Goal: Find specific page/section: Find specific page/section

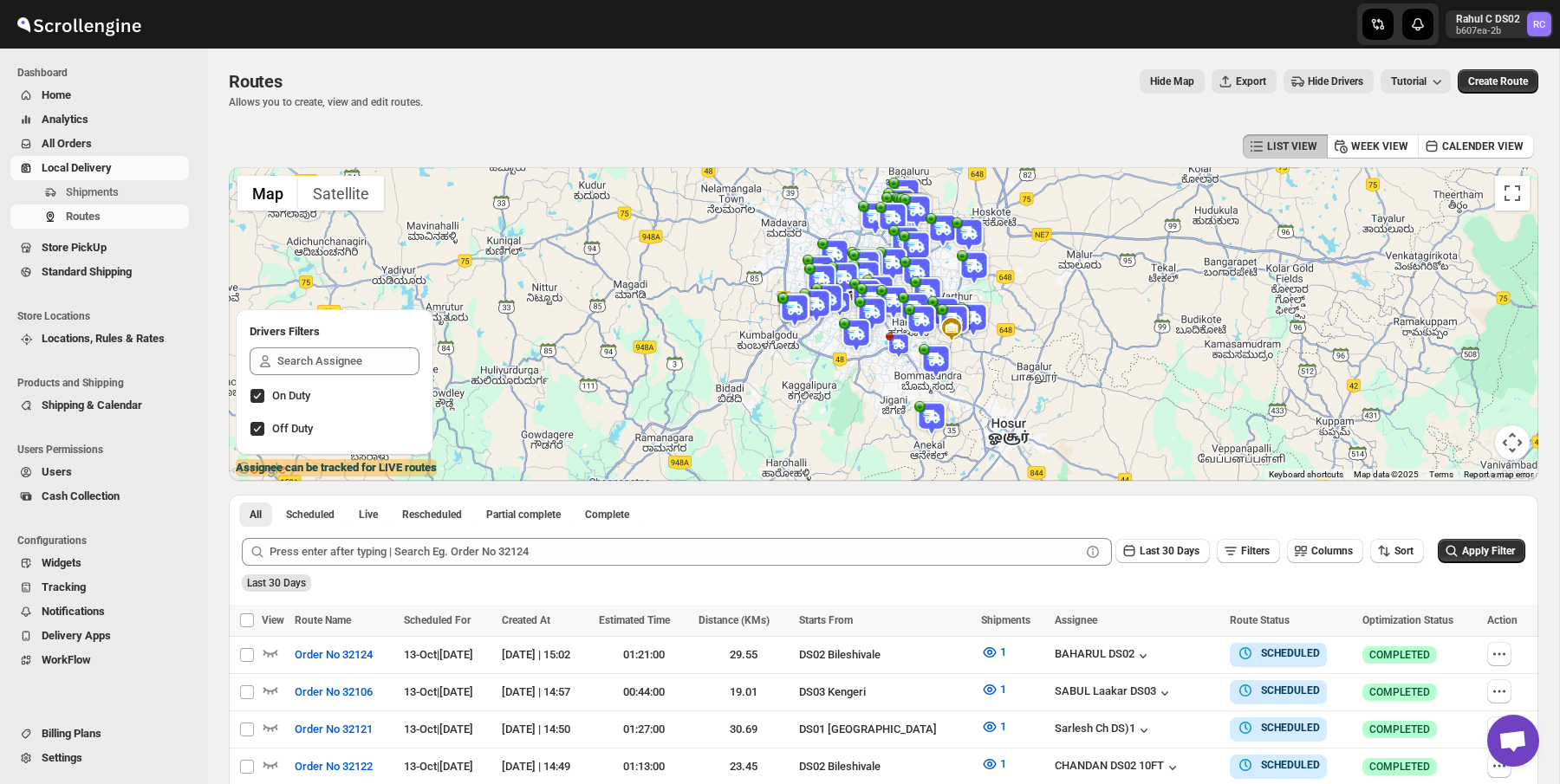
click at [870, 282] on img at bounding box center [867, 295] width 35 height 35
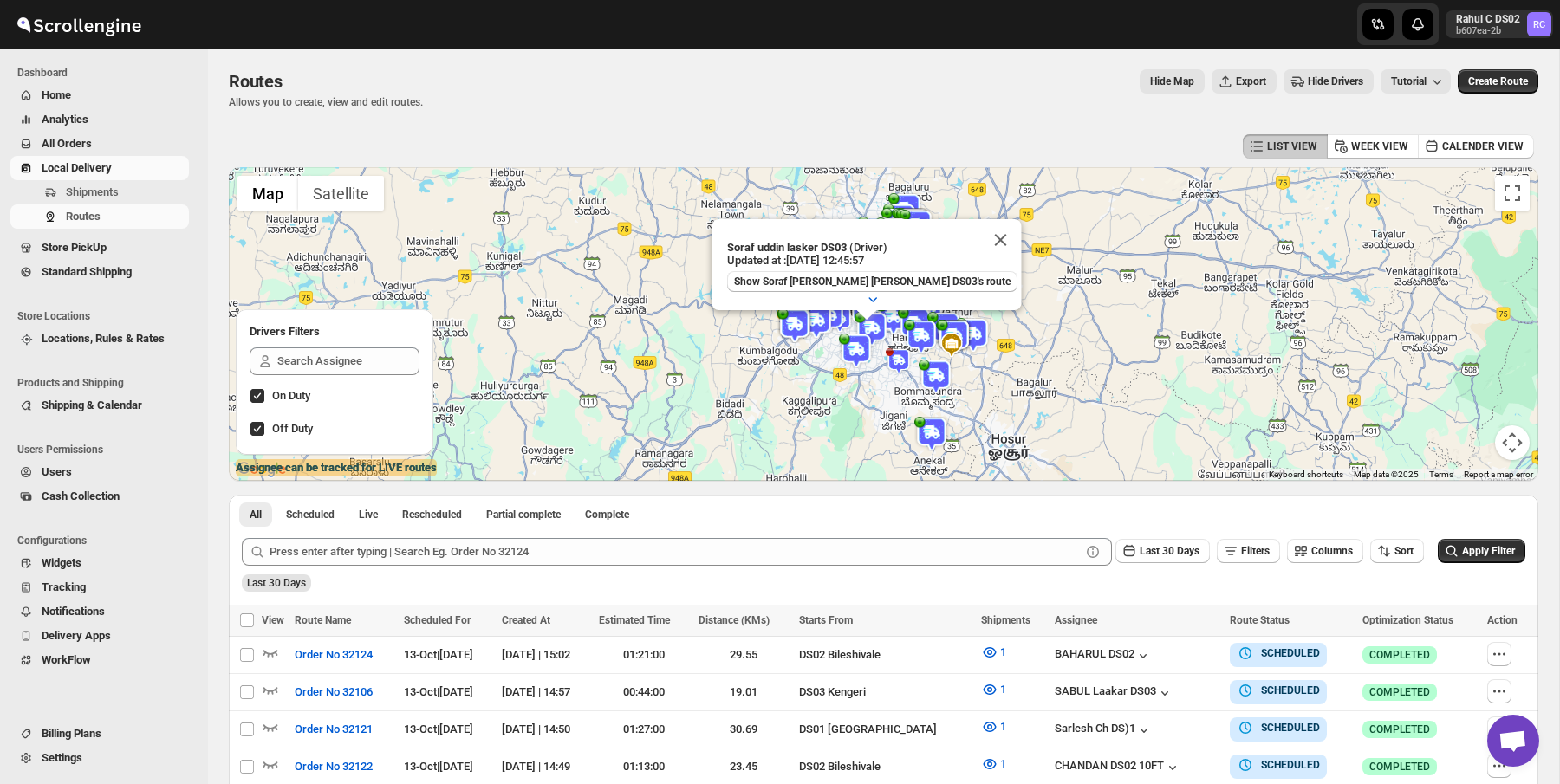
click at [978, 249] on img at bounding box center [969, 250] width 35 height 35
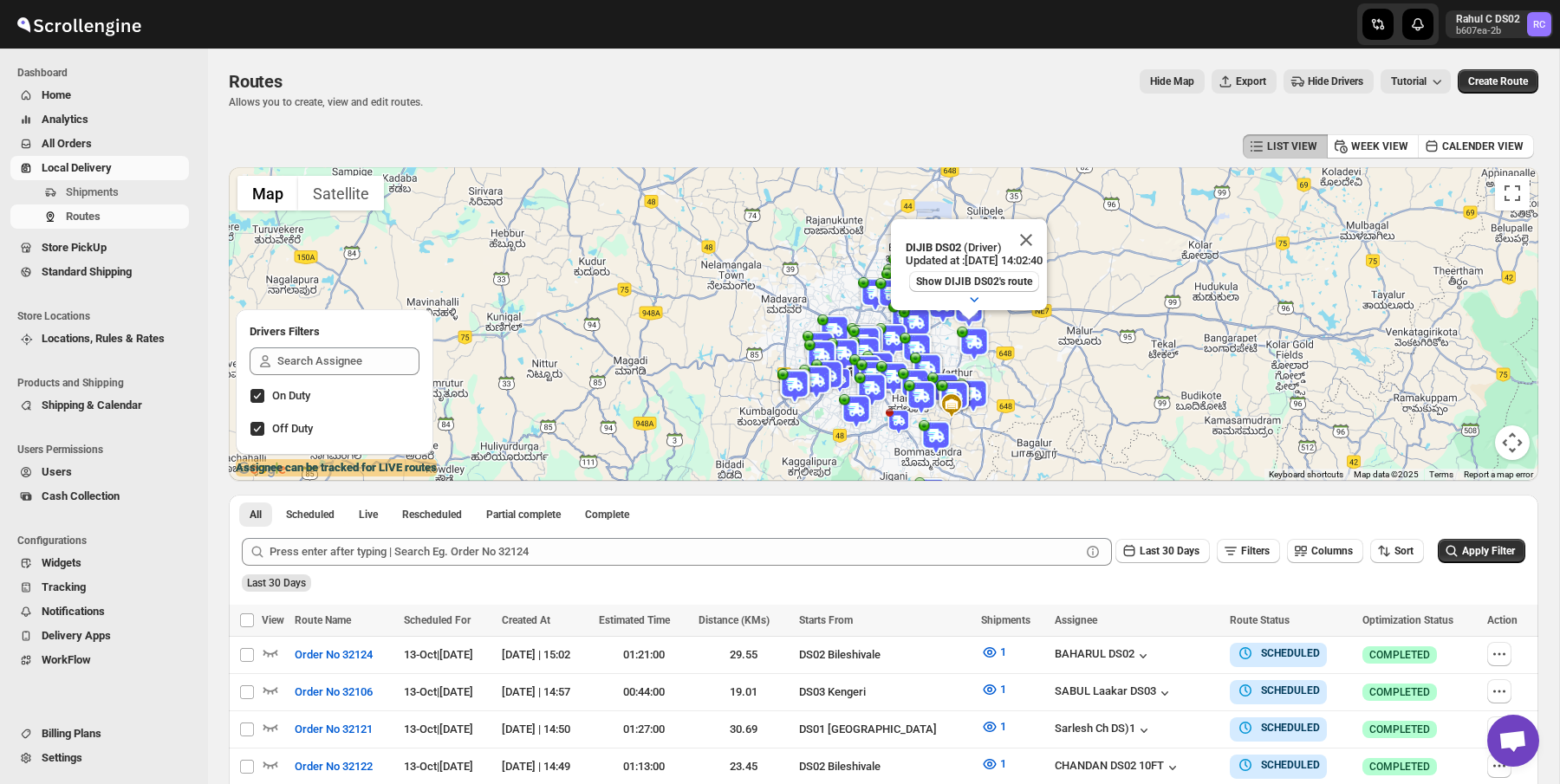
click at [869, 116] on div "Routes. This page is ready Routes Allows you to create, view and edit routes. H…" at bounding box center [884, 89] width 1310 height 81
click at [374, 93] on div "Routes" at bounding box center [325, 81] width 194 height 24
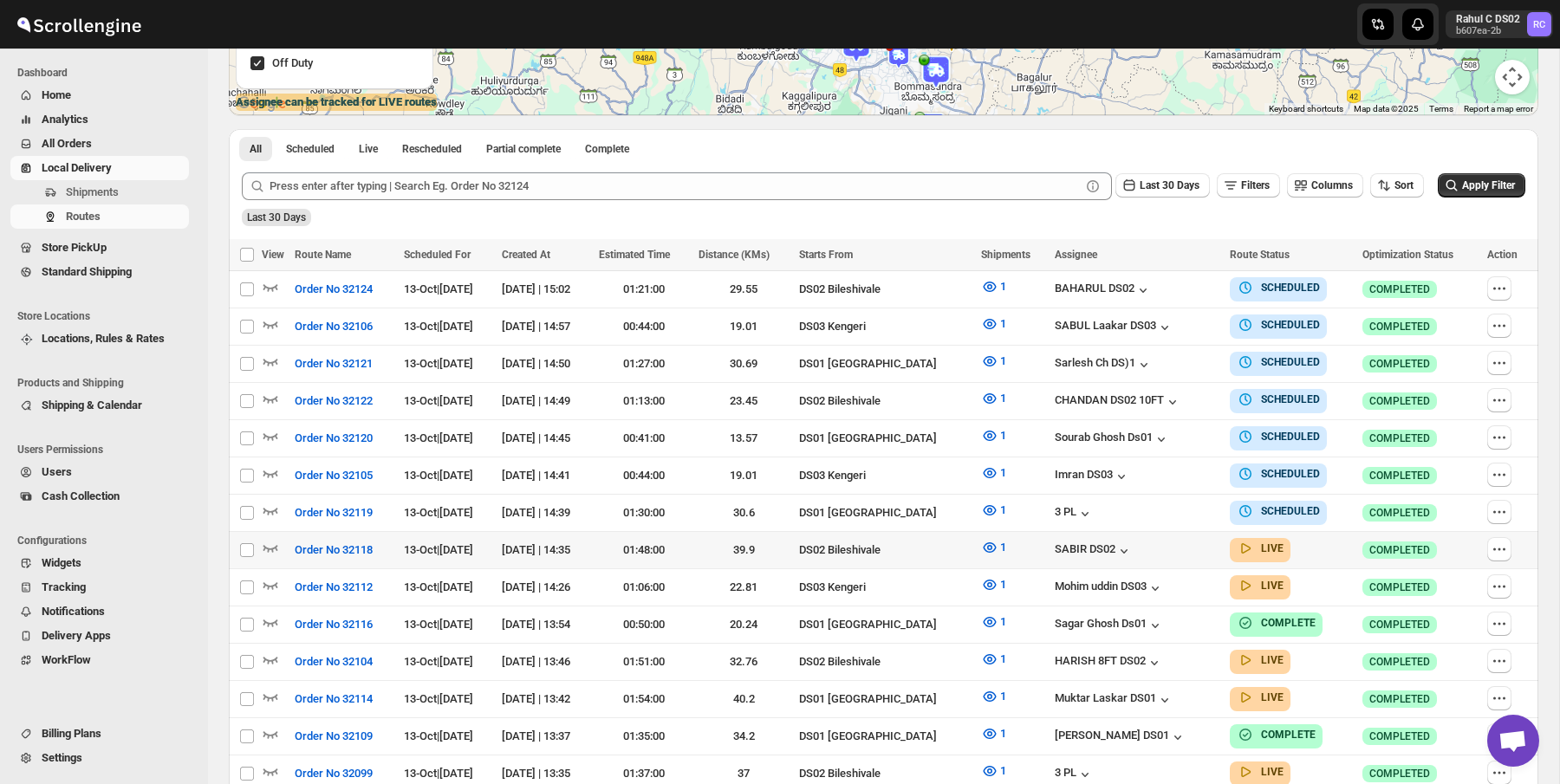
scroll to position [392, 0]
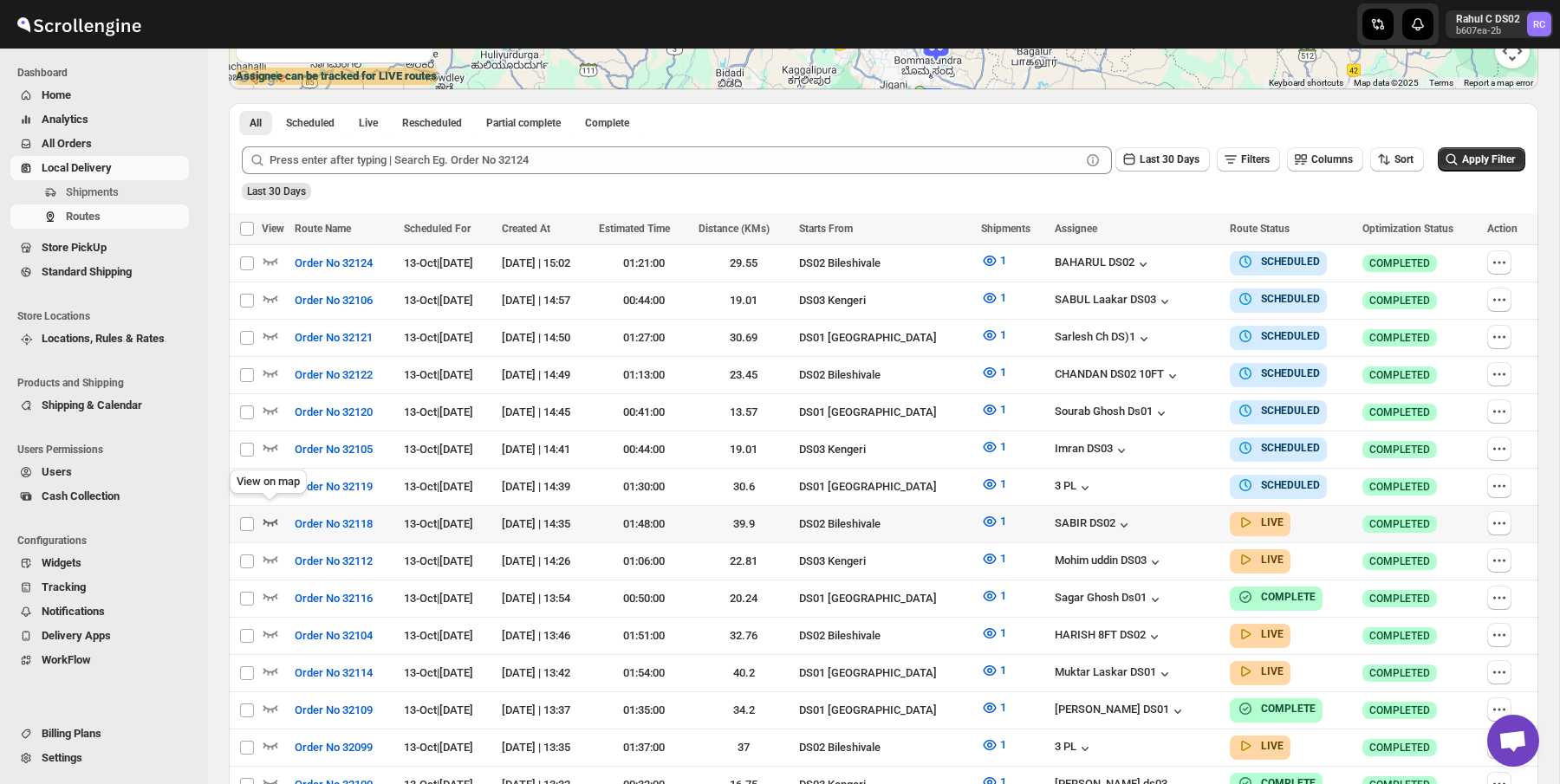
click at [274, 519] on icon "button" at bounding box center [270, 522] width 18 height 18
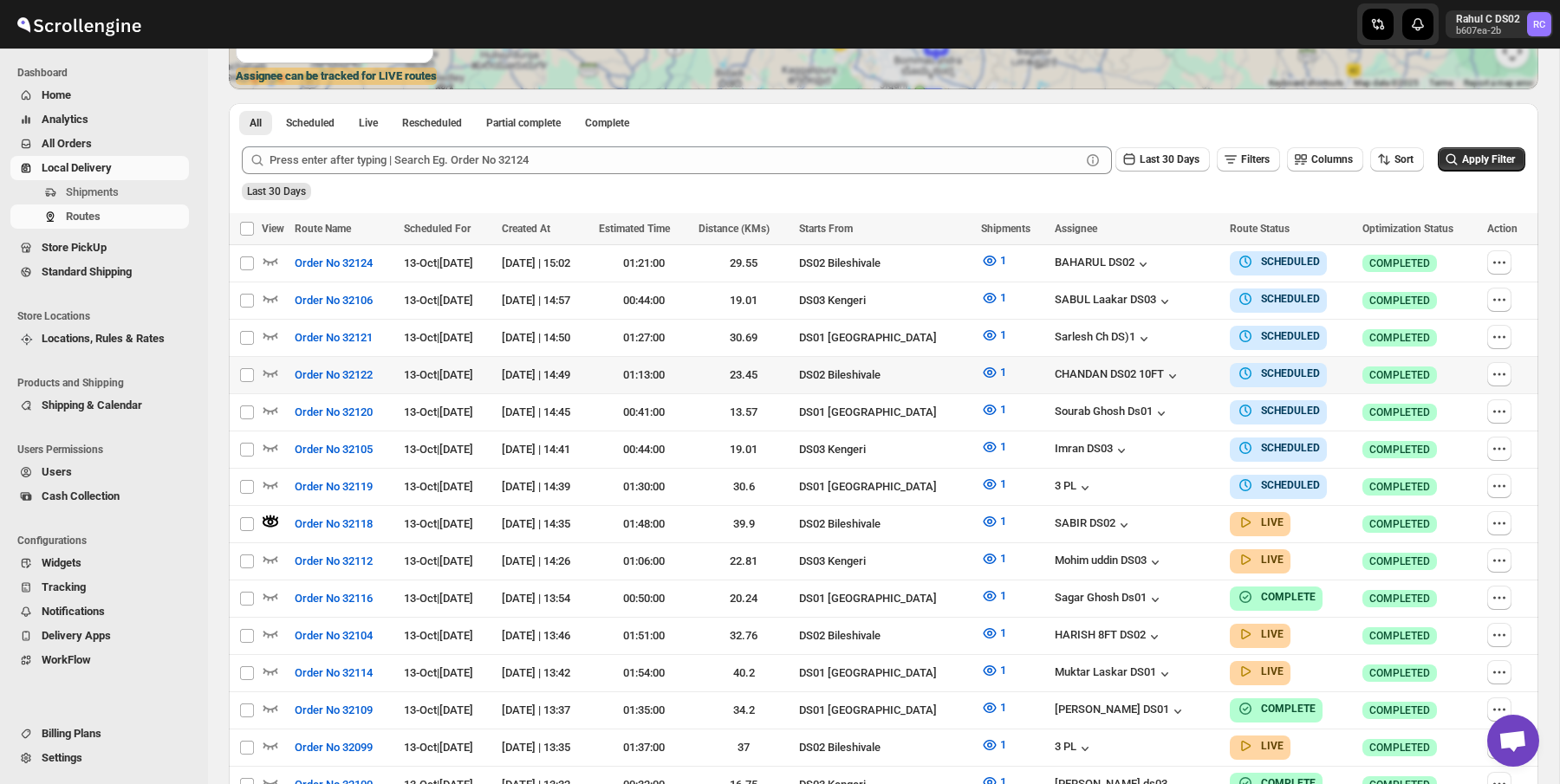
scroll to position [0, 0]
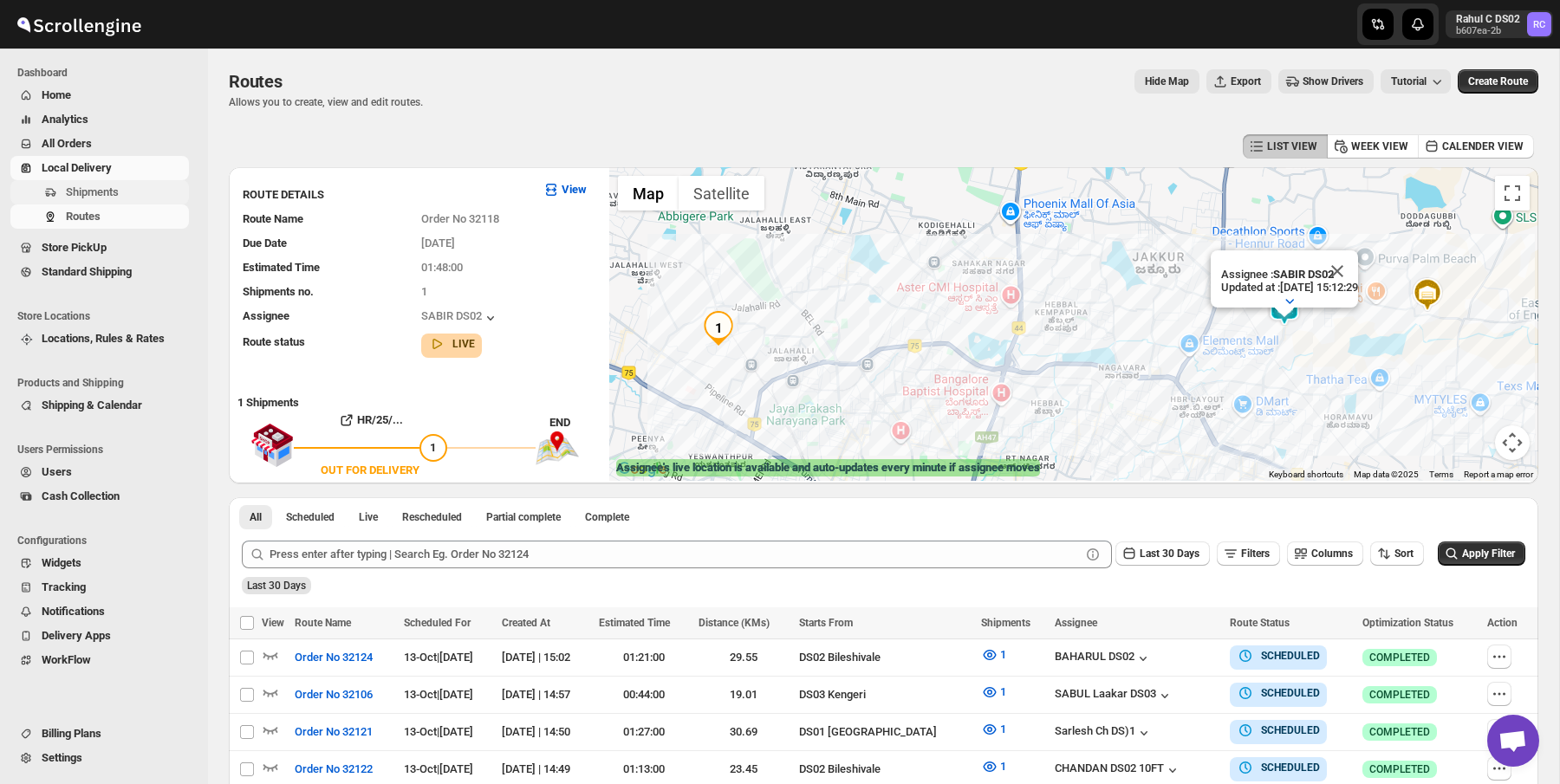
click at [104, 195] on span "Shipments" at bounding box center [92, 192] width 52 height 13
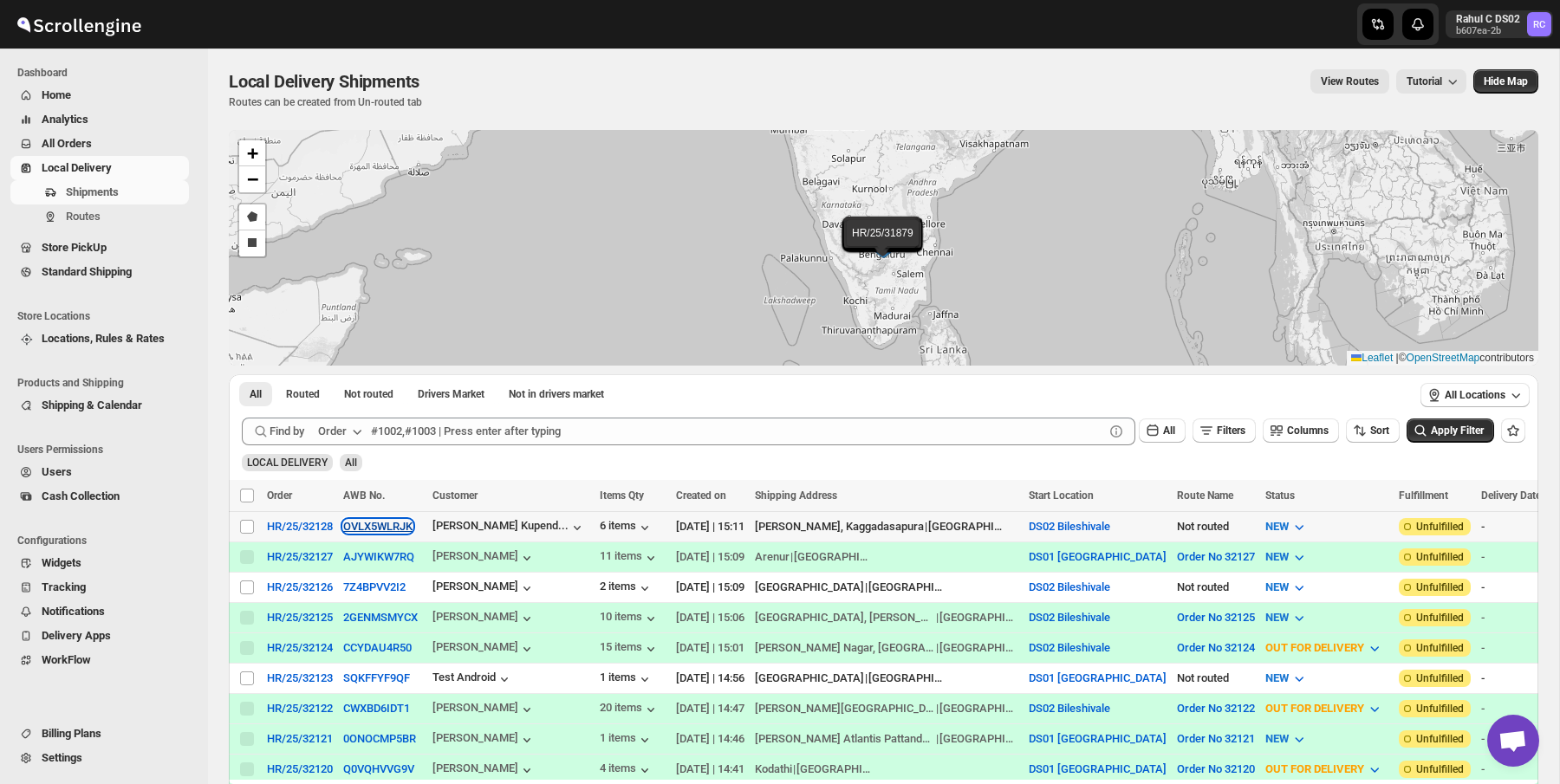
click at [389, 525] on button "OVLX5WLRJK" at bounding box center [378, 526] width 69 height 13
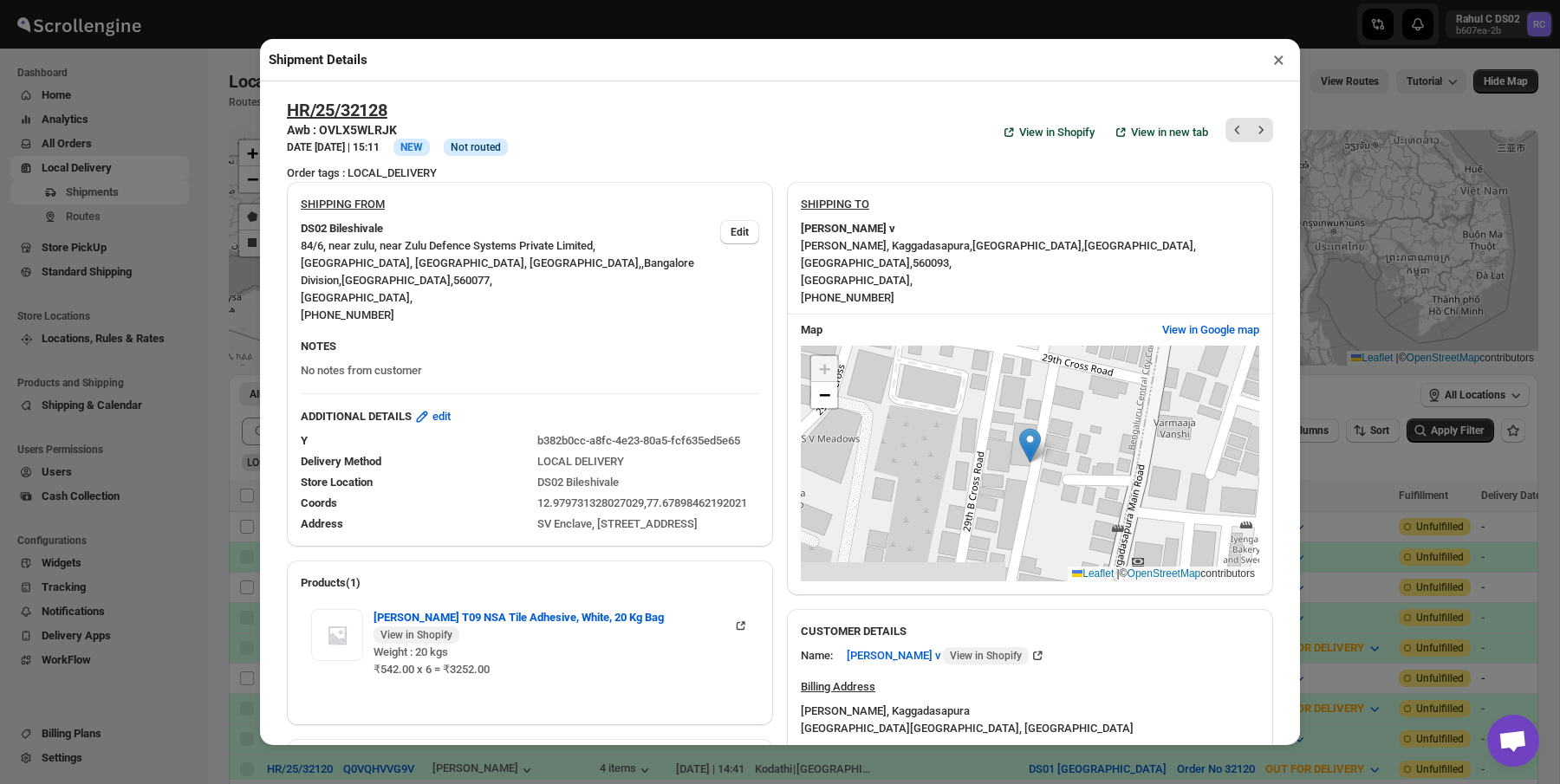
scroll to position [43, 0]
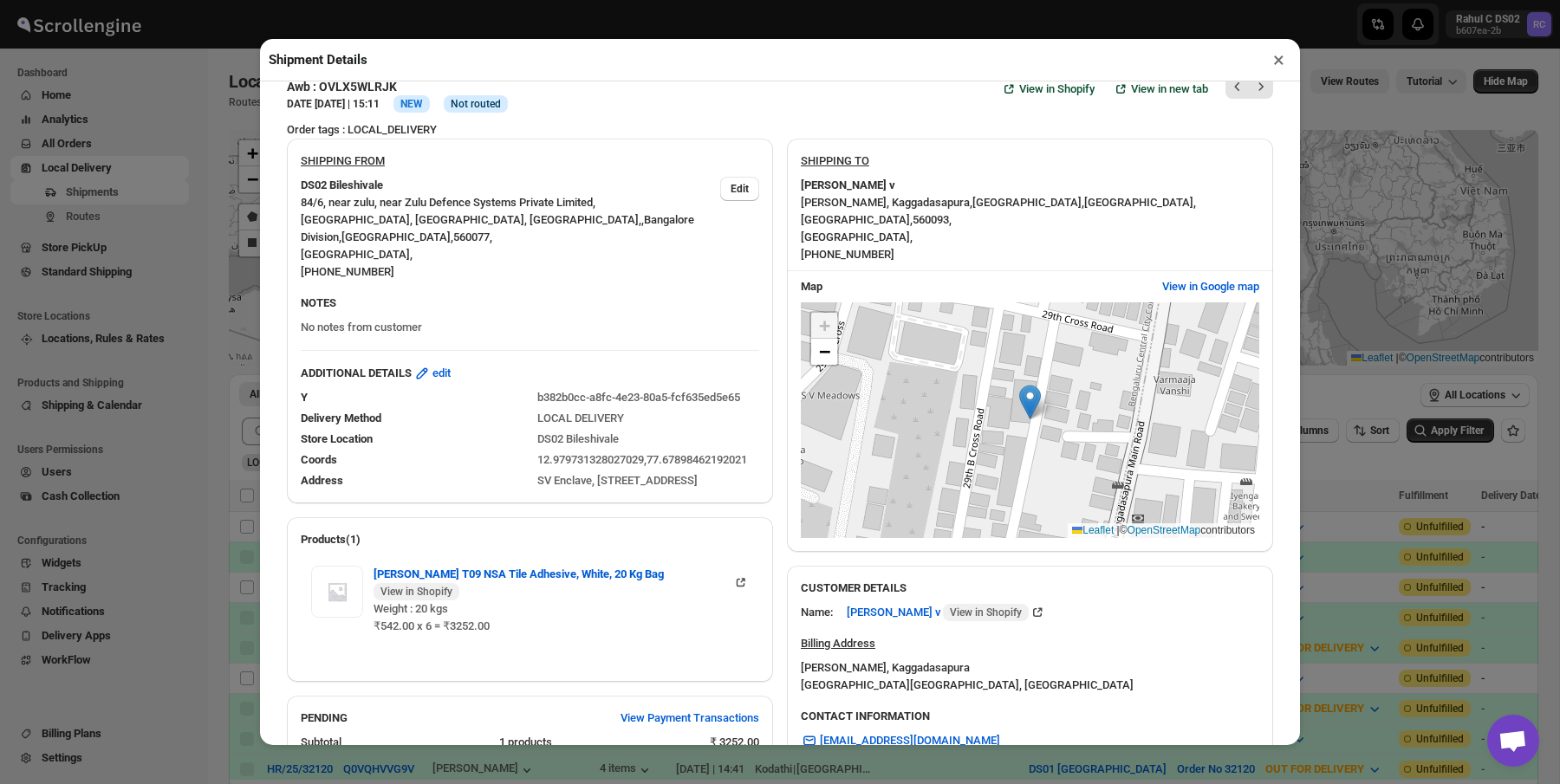
click at [952, 214] on span "560093 ," at bounding box center [932, 220] width 39 height 13
copy span "560093"
click at [1273, 55] on button "×" at bounding box center [1279, 60] width 25 height 24
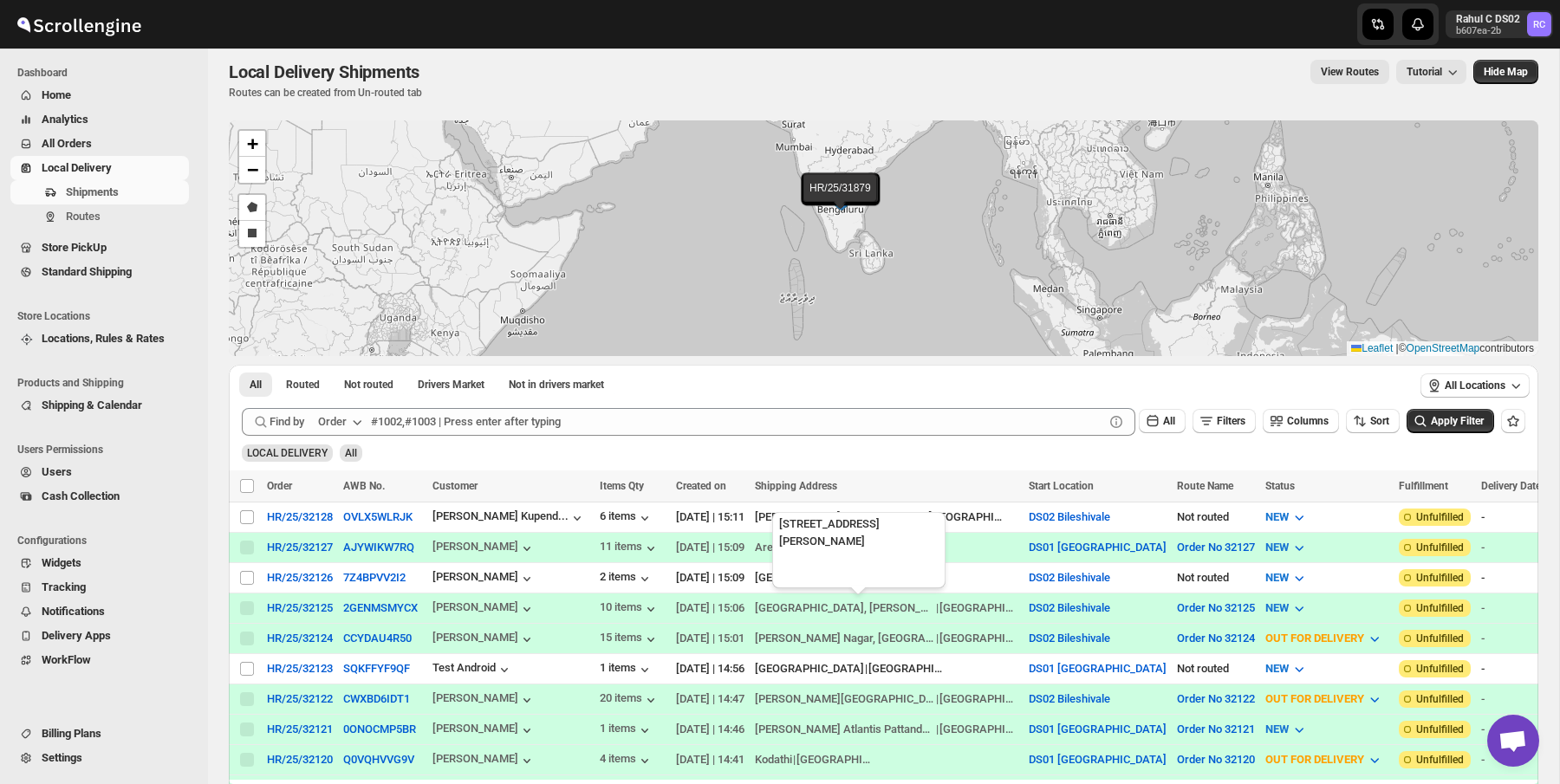
scroll to position [87, 0]
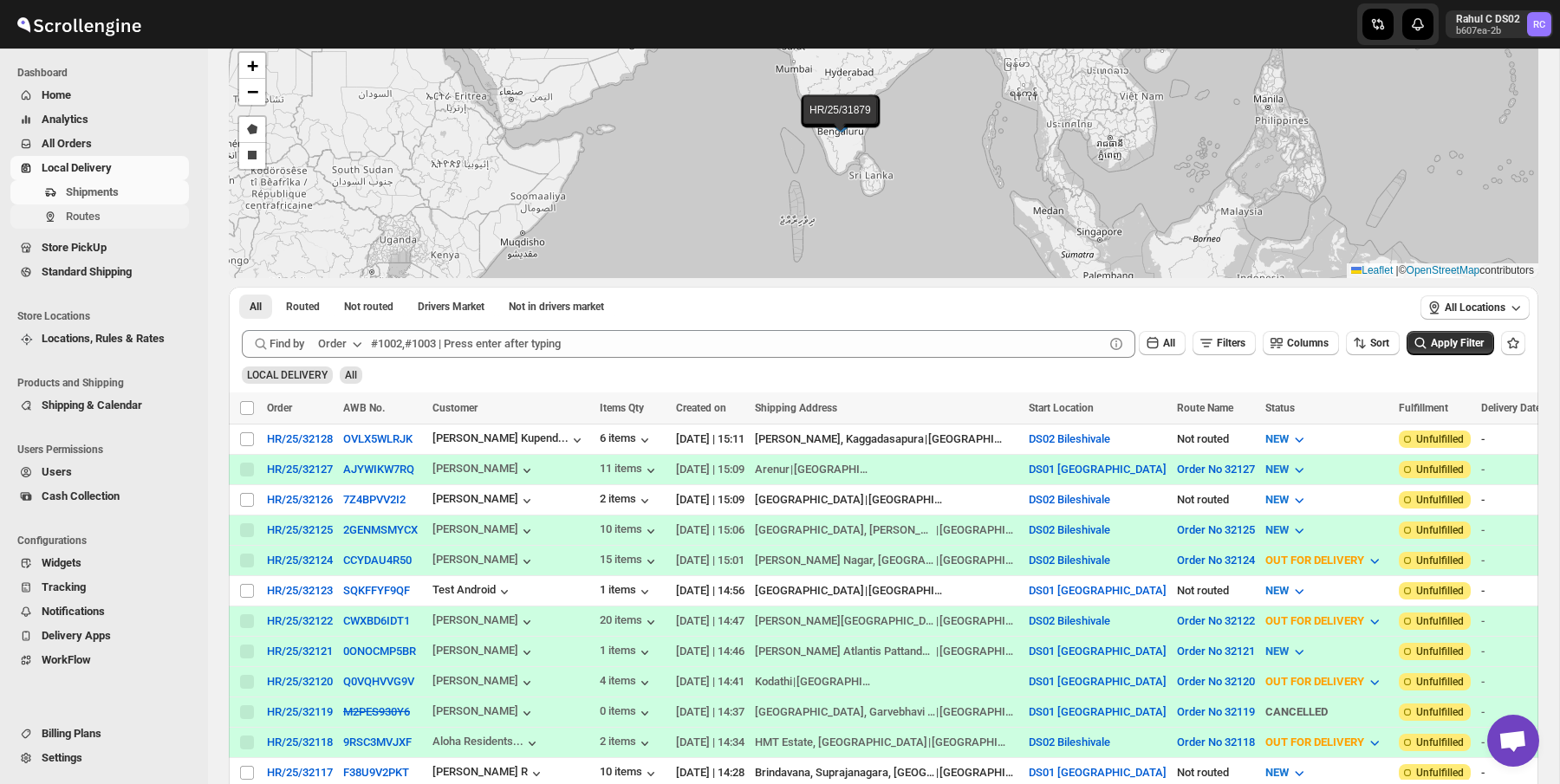
click at [97, 217] on span "Routes" at bounding box center [82, 216] width 35 height 13
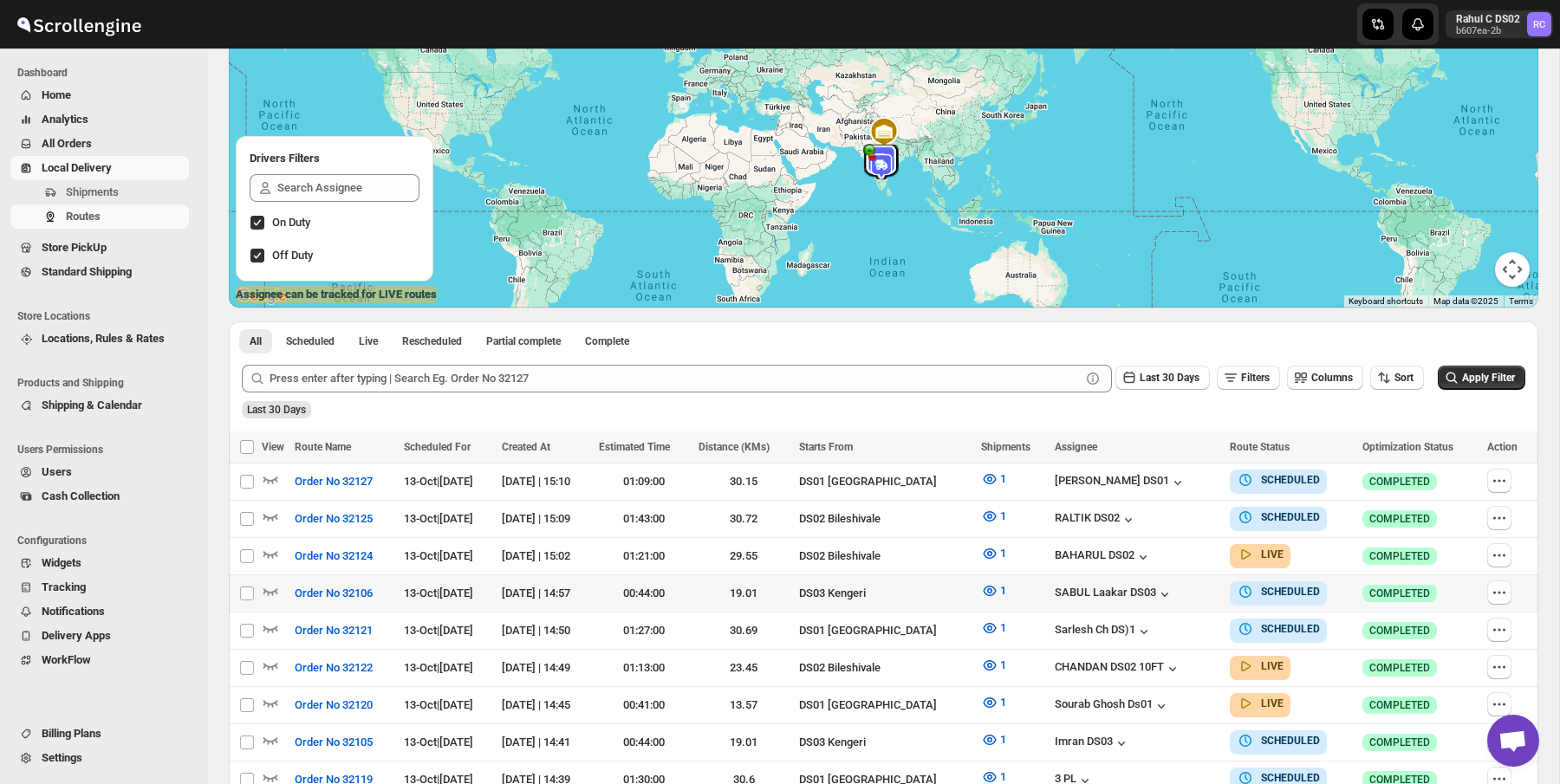
scroll to position [249, 0]
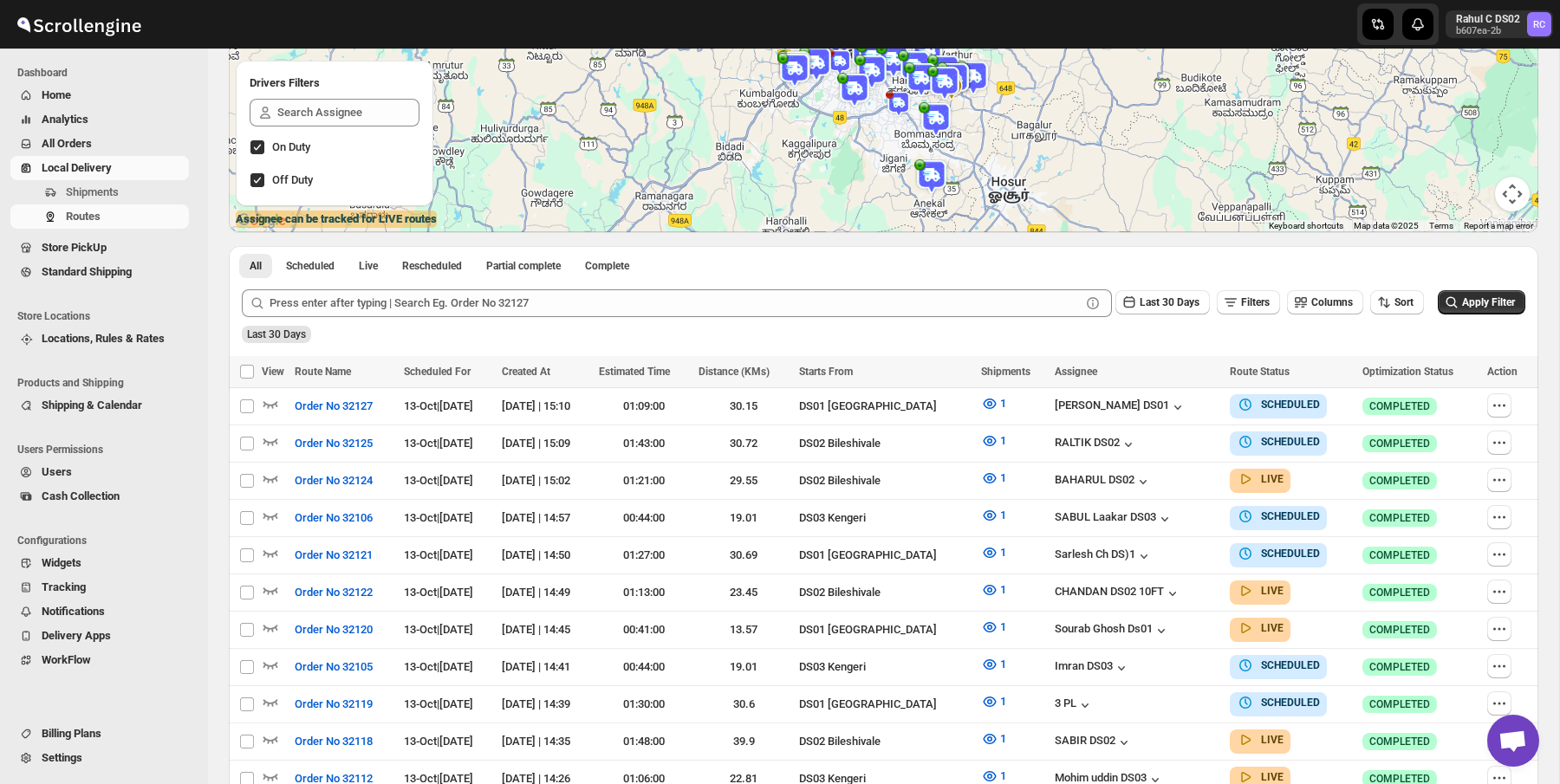
click at [930, 122] on img at bounding box center [936, 119] width 35 height 35
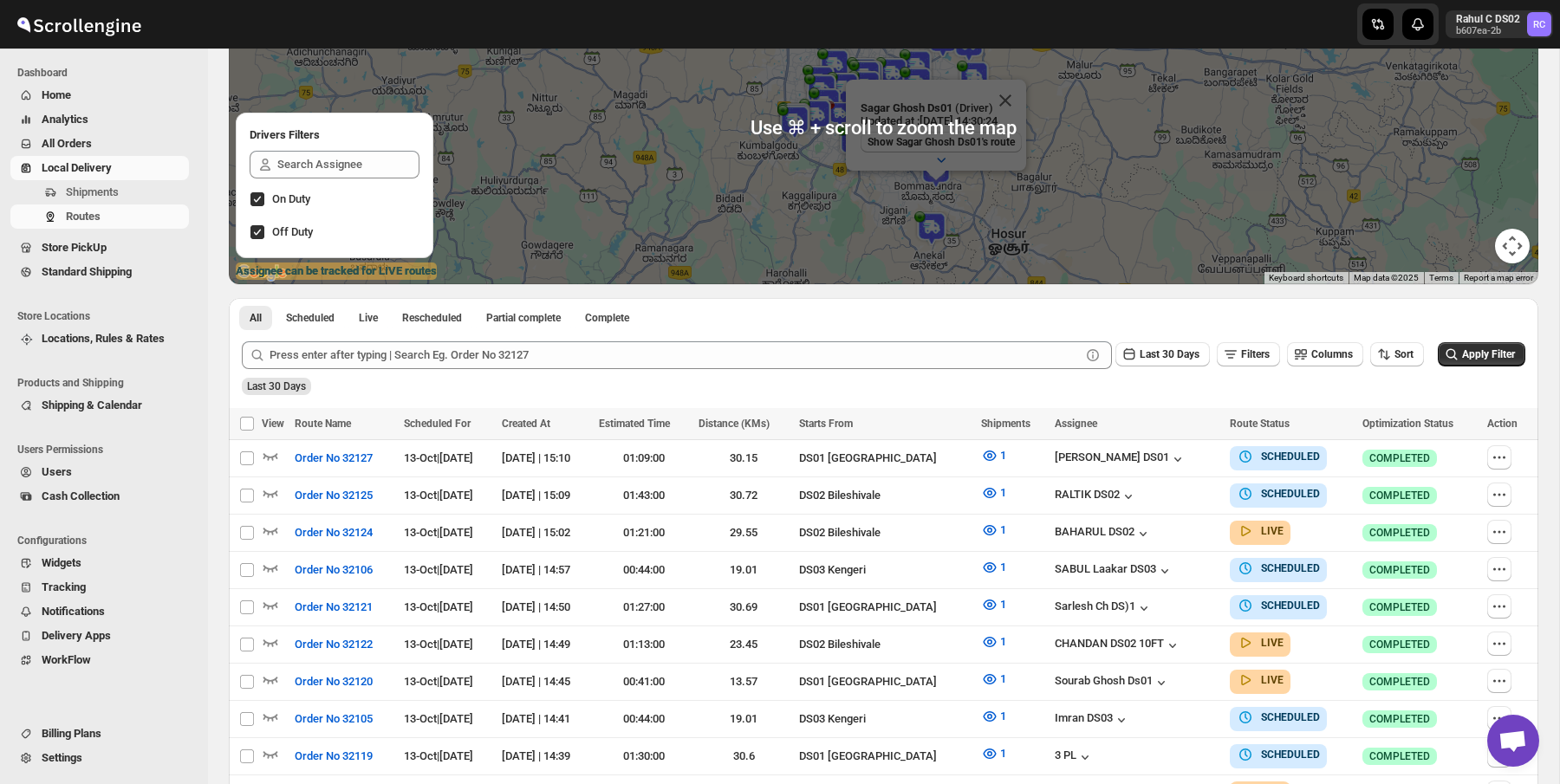
click at [971, 104] on p "Sagar Ghosh Ds01 (Driver)" at bounding box center [942, 108] width 161 height 13
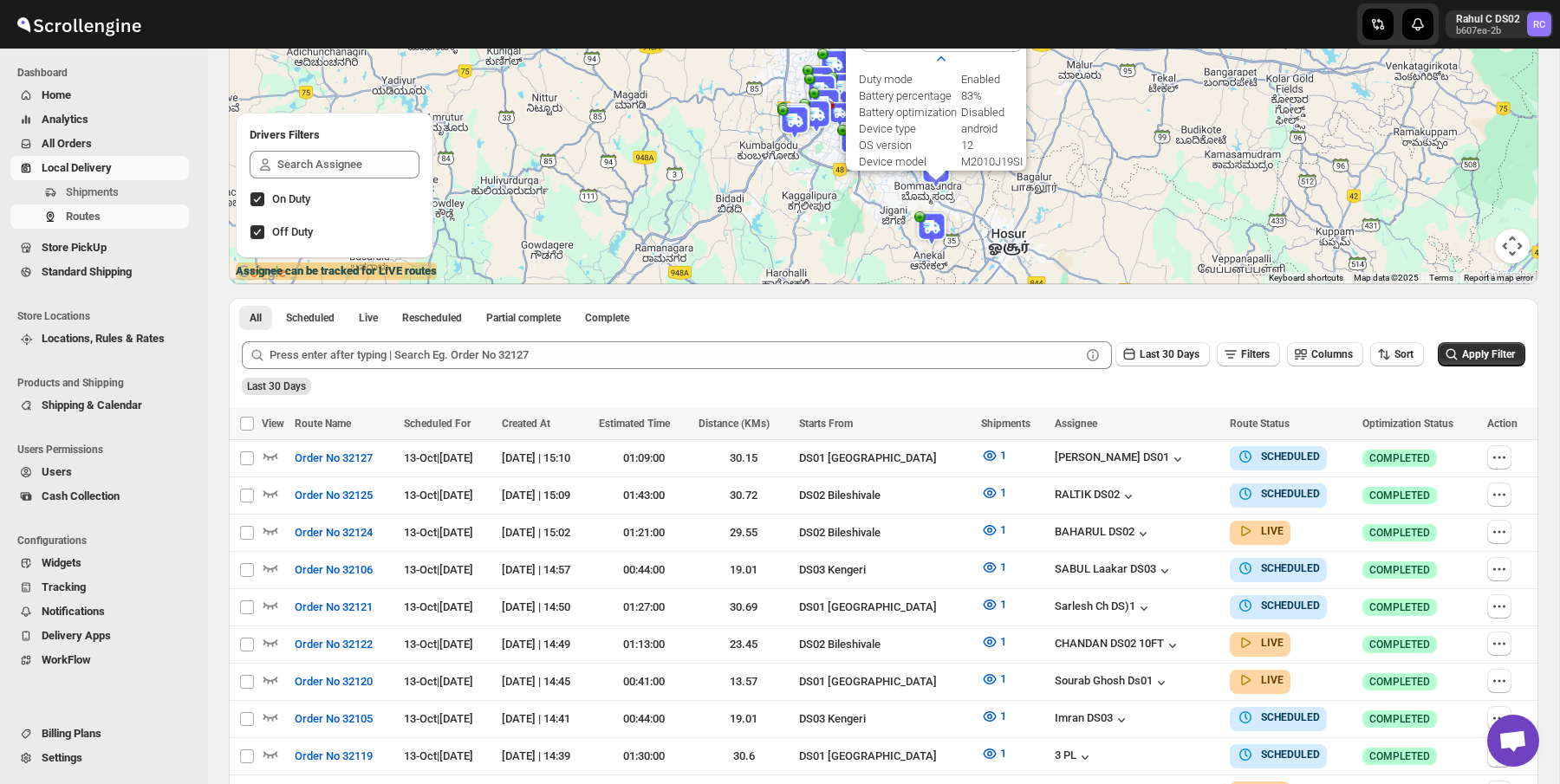
click at [960, 49] on button "Show Sagar Ghosh Ds01's route" at bounding box center [942, 41] width 161 height 21
click at [945, 58] on icon "button" at bounding box center [942, 59] width 18 height 18
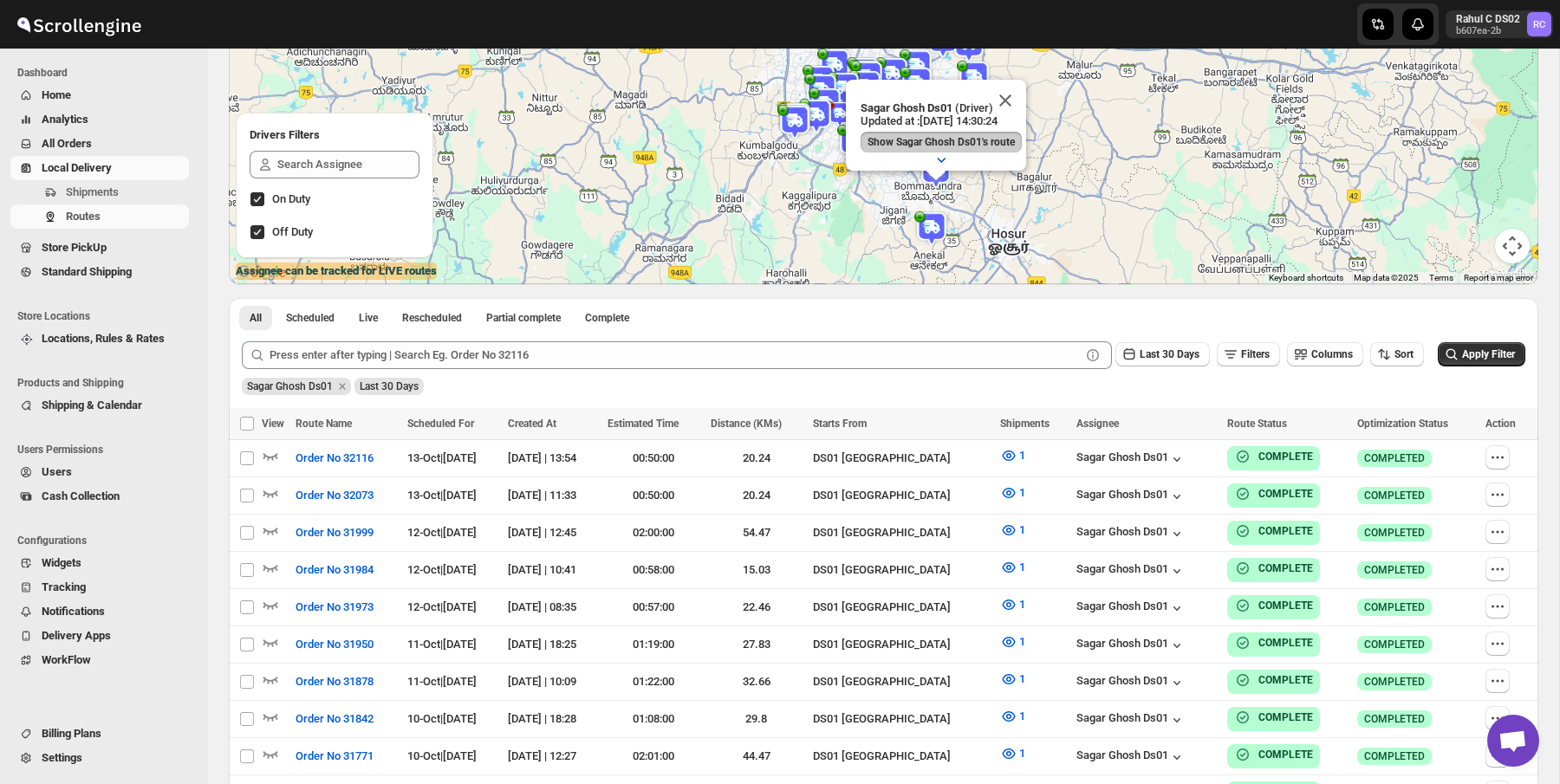
click at [1007, 121] on p "Updated at : [DATE] 14:30:24" at bounding box center [942, 121] width 161 height 13
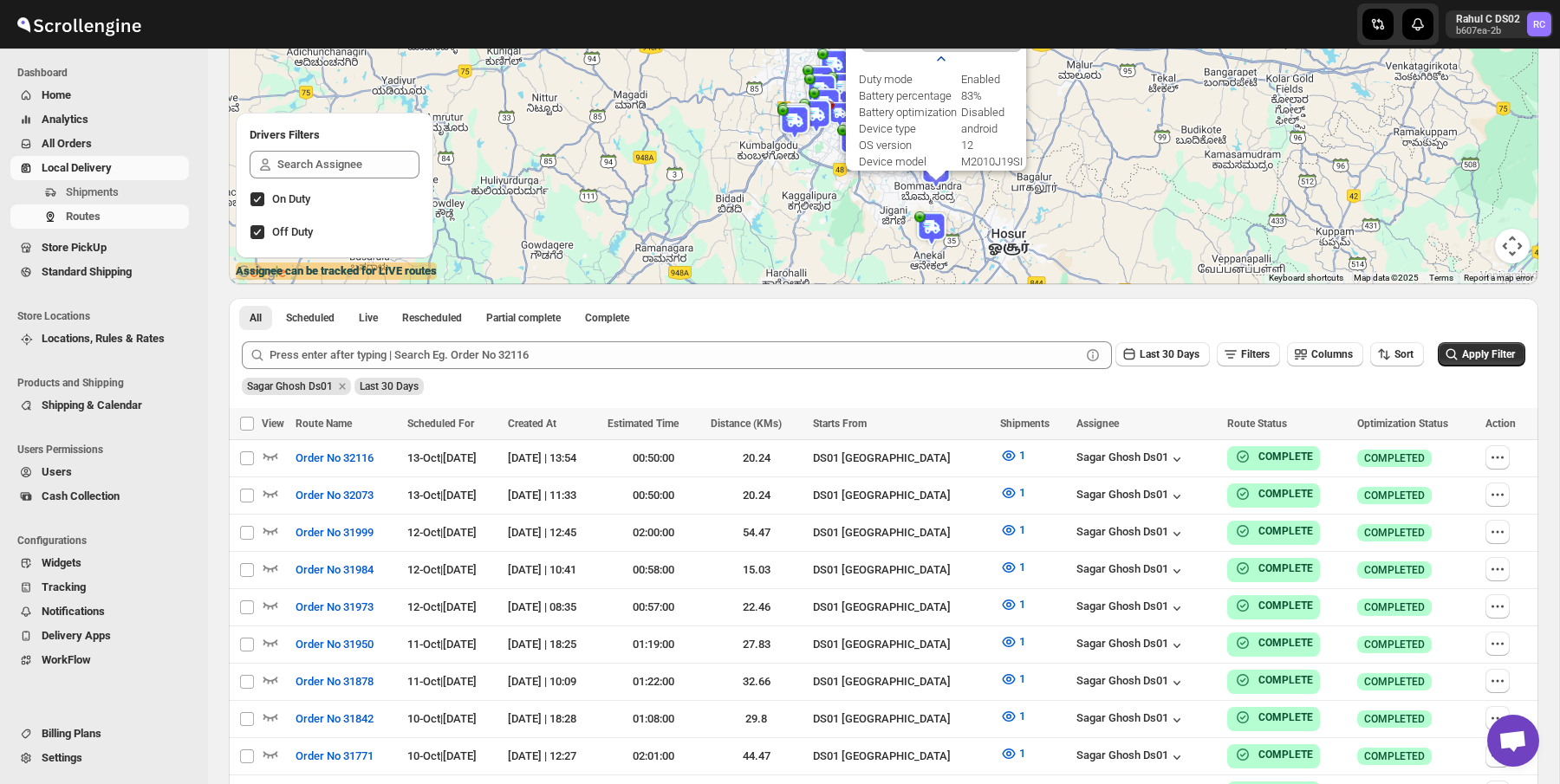
click at [937, 58] on icon "button" at bounding box center [942, 59] width 18 height 18
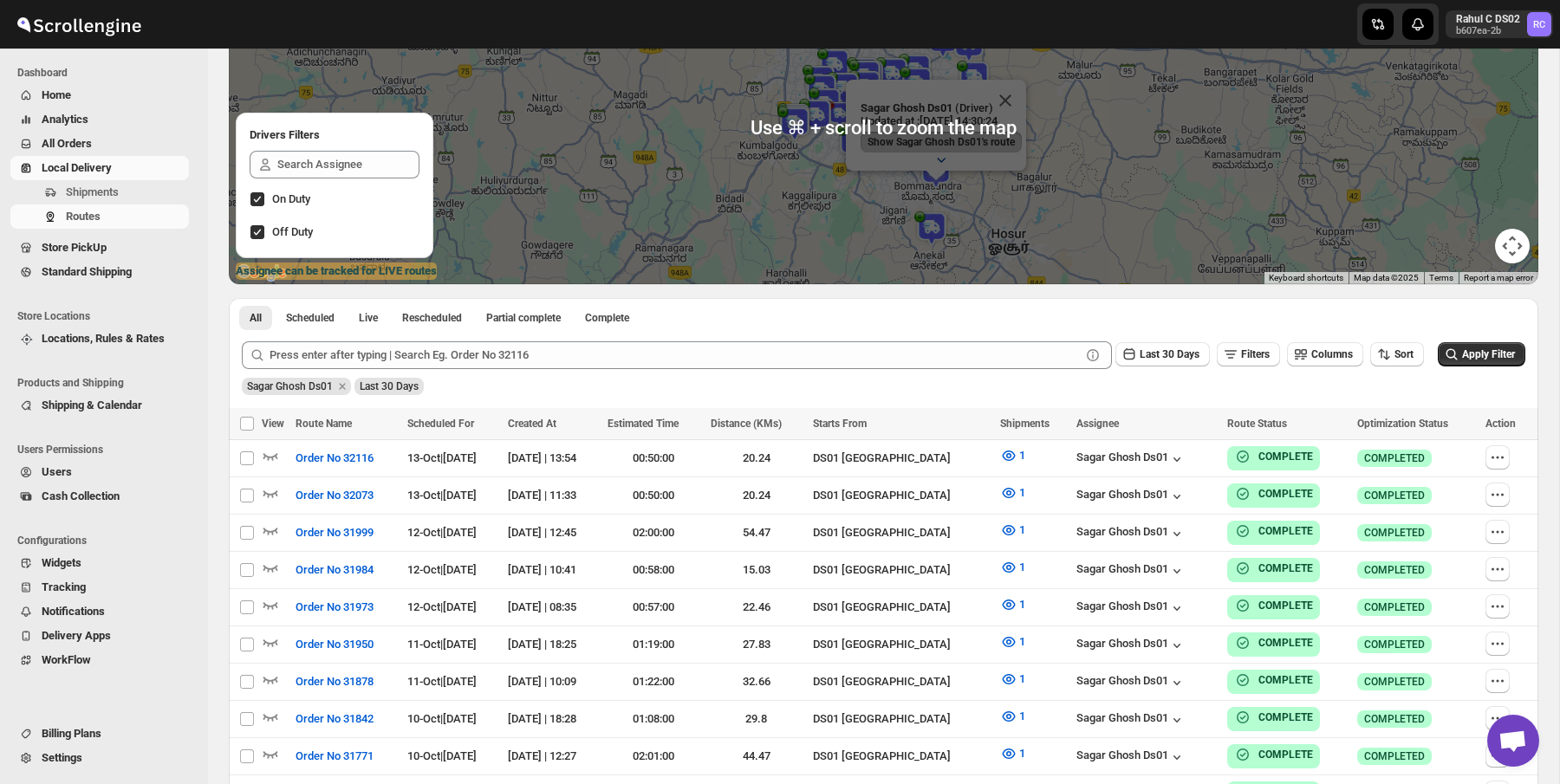
scroll to position [0, 0]
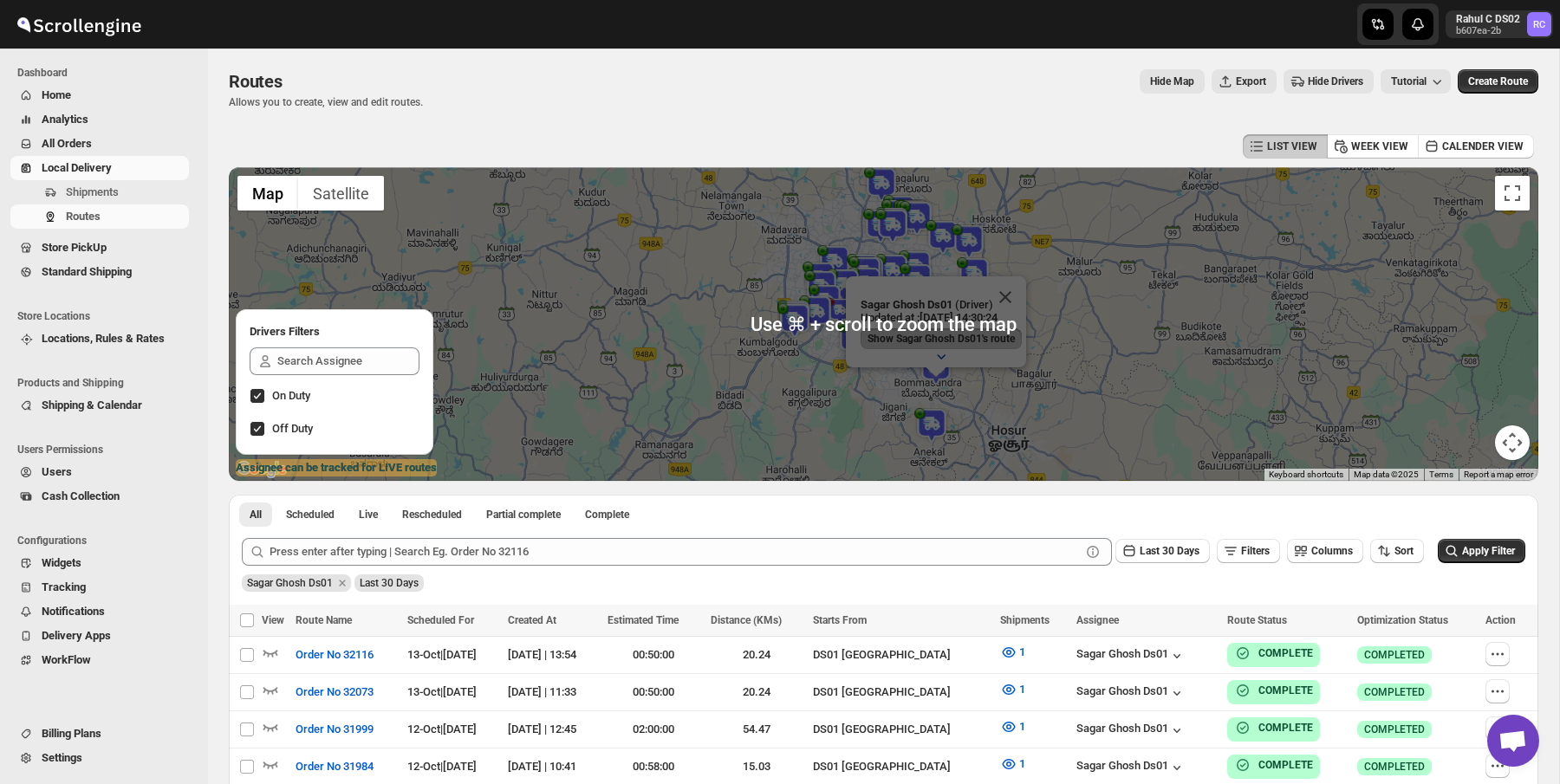
click at [933, 342] on span "Show Sagar Ghosh Ds01's route" at bounding box center [941, 338] width 147 height 14
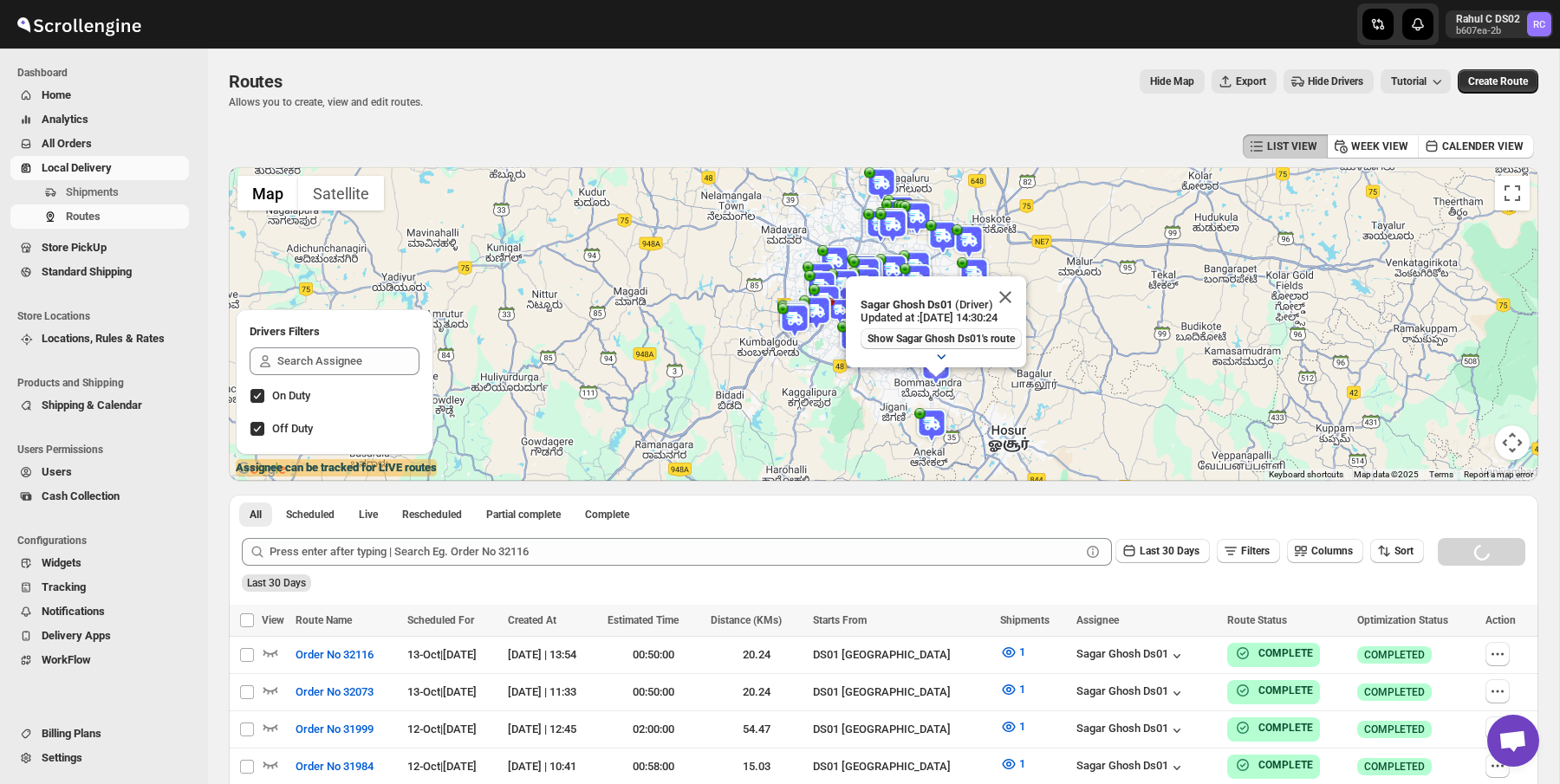
click at [937, 342] on span "Show Sagar Ghosh Ds01's route" at bounding box center [941, 338] width 147 height 14
click at [261, 655] on td "Select route" at bounding box center [245, 656] width 33 height 37
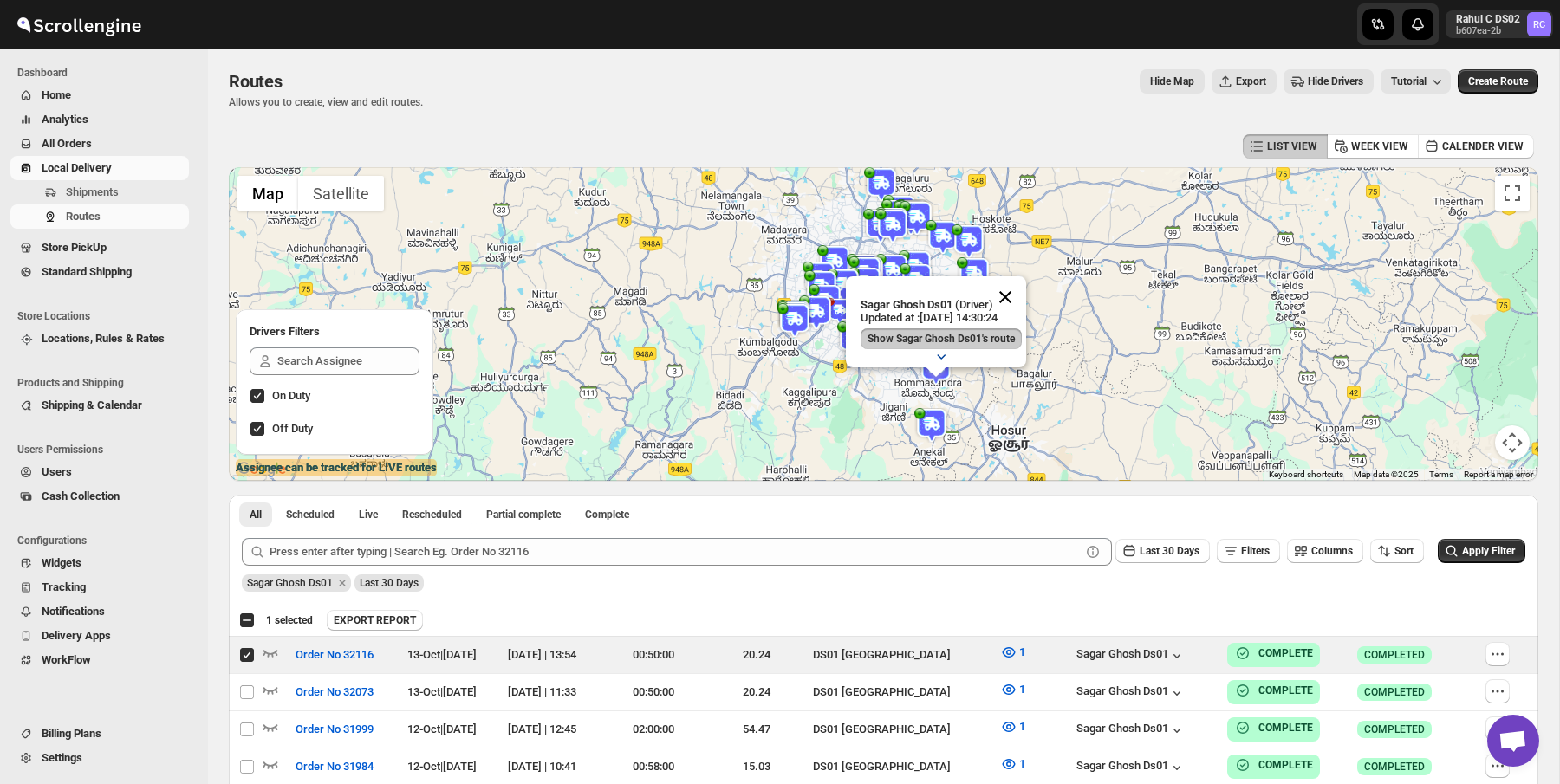
click at [1015, 301] on button "Close" at bounding box center [1005, 297] width 41 height 41
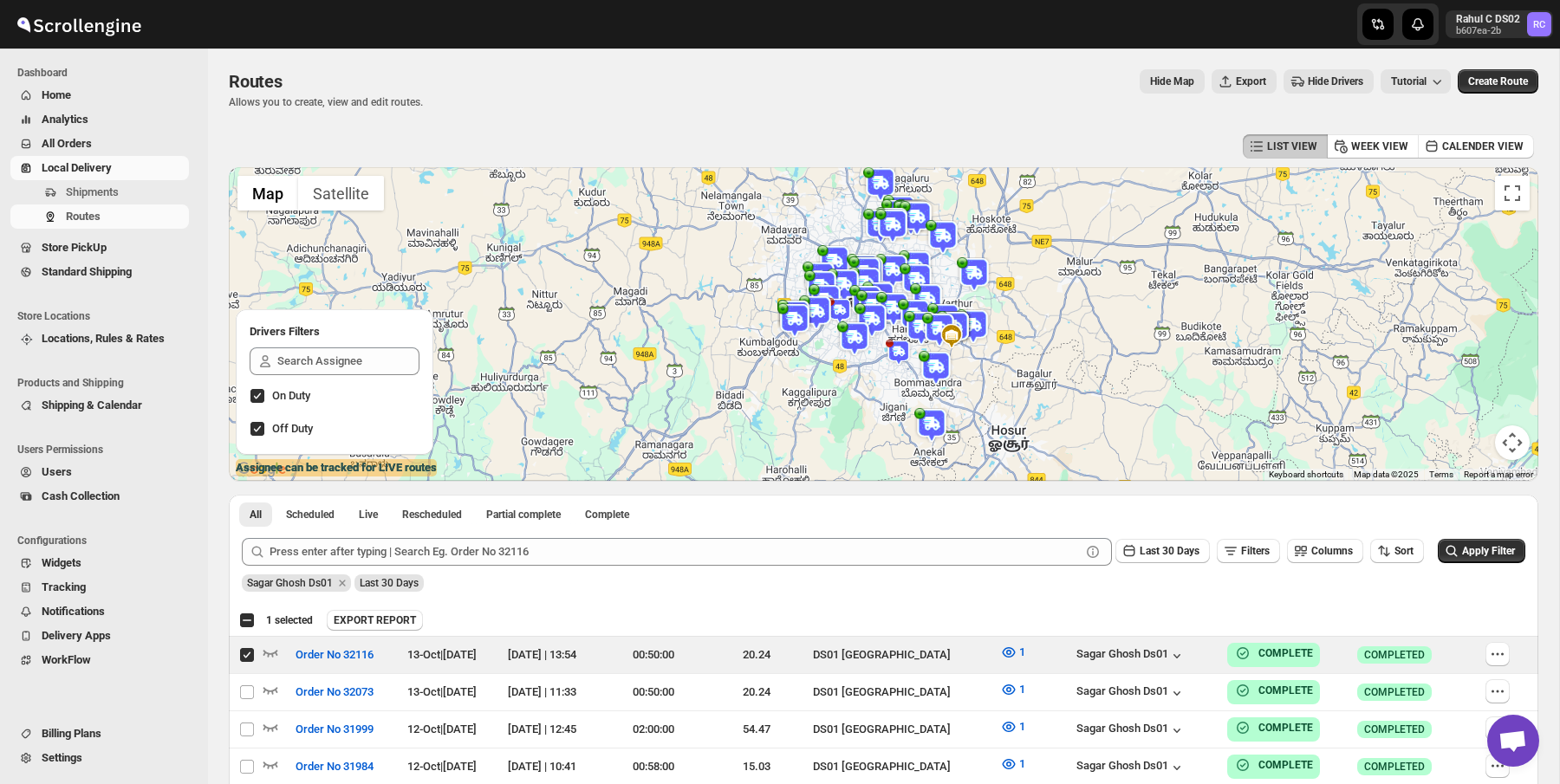
click at [902, 287] on img at bounding box center [916, 280] width 35 height 35
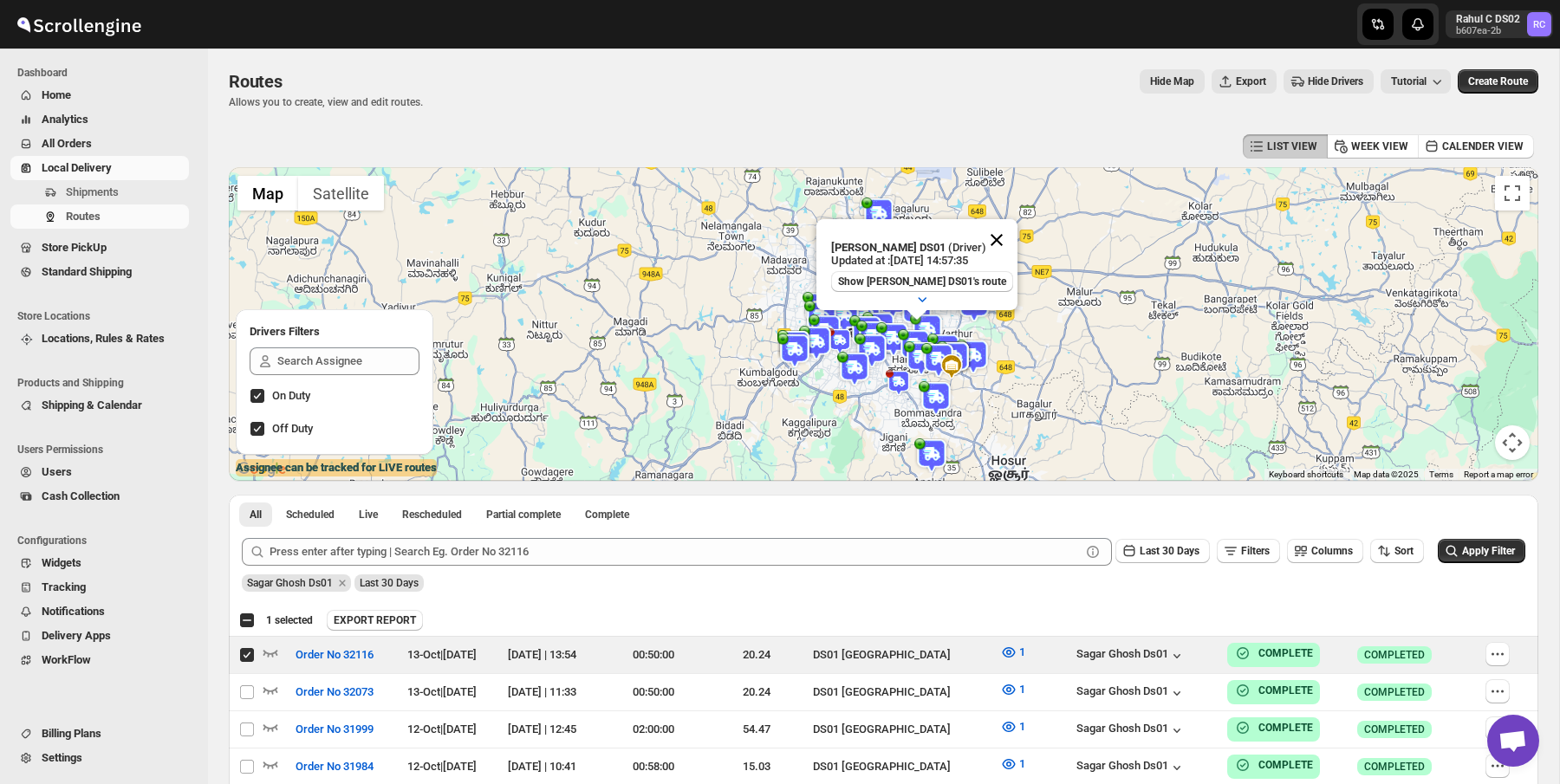
click at [987, 237] on button "Close" at bounding box center [997, 240] width 41 height 41
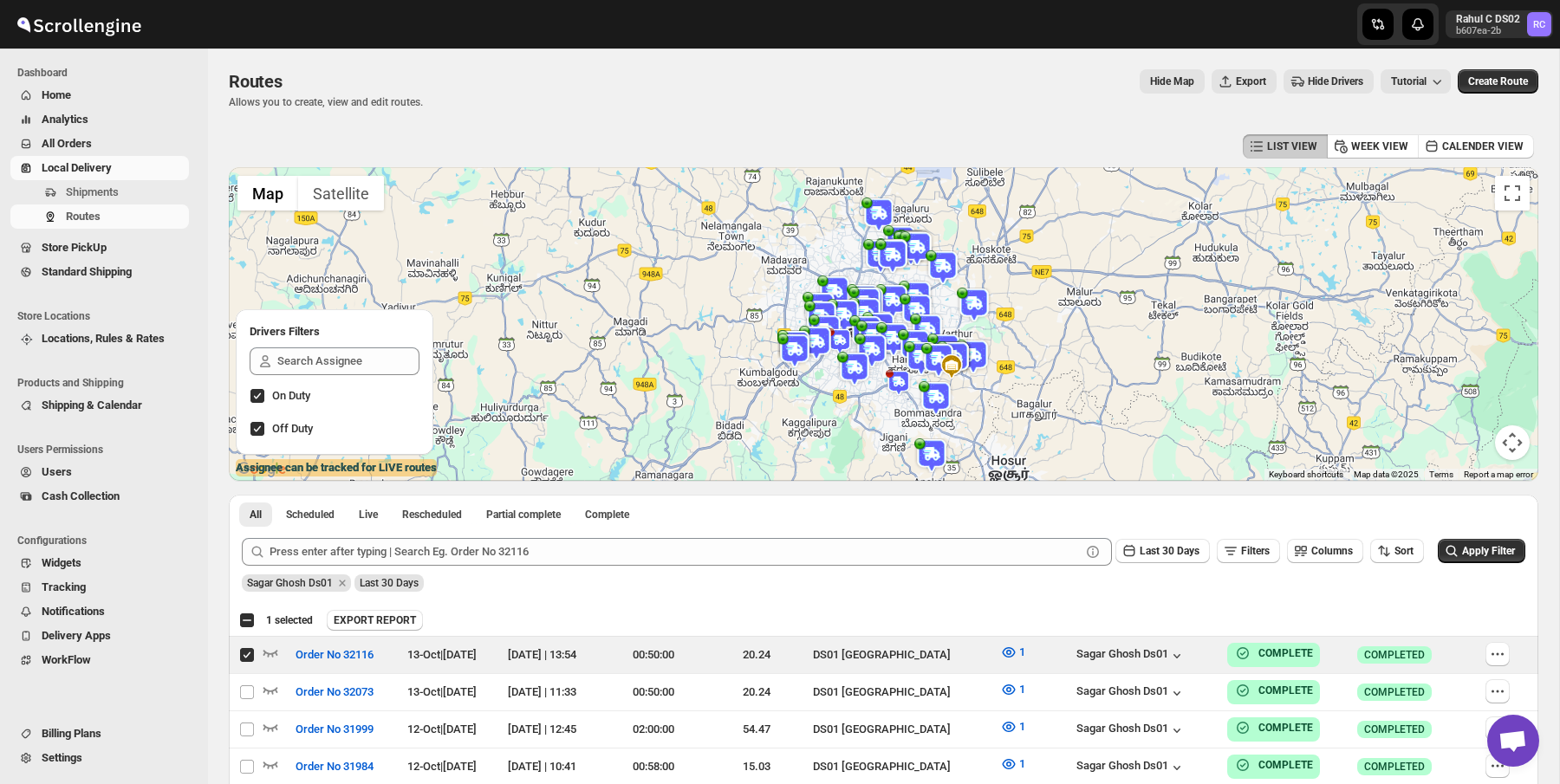
click at [900, 381] on img at bounding box center [899, 383] width 26 height 26
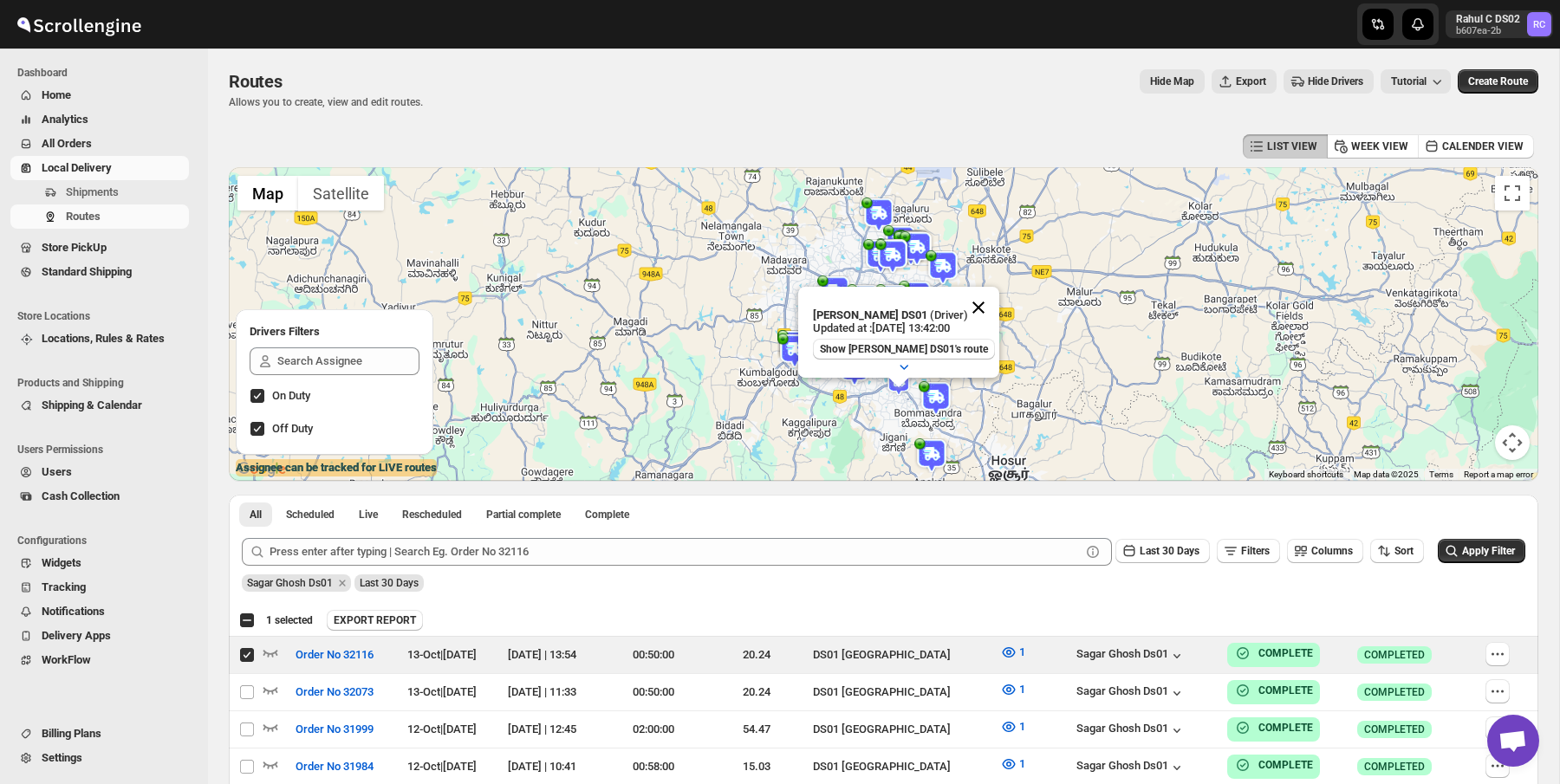
click at [958, 313] on button "Close" at bounding box center [978, 307] width 41 height 41
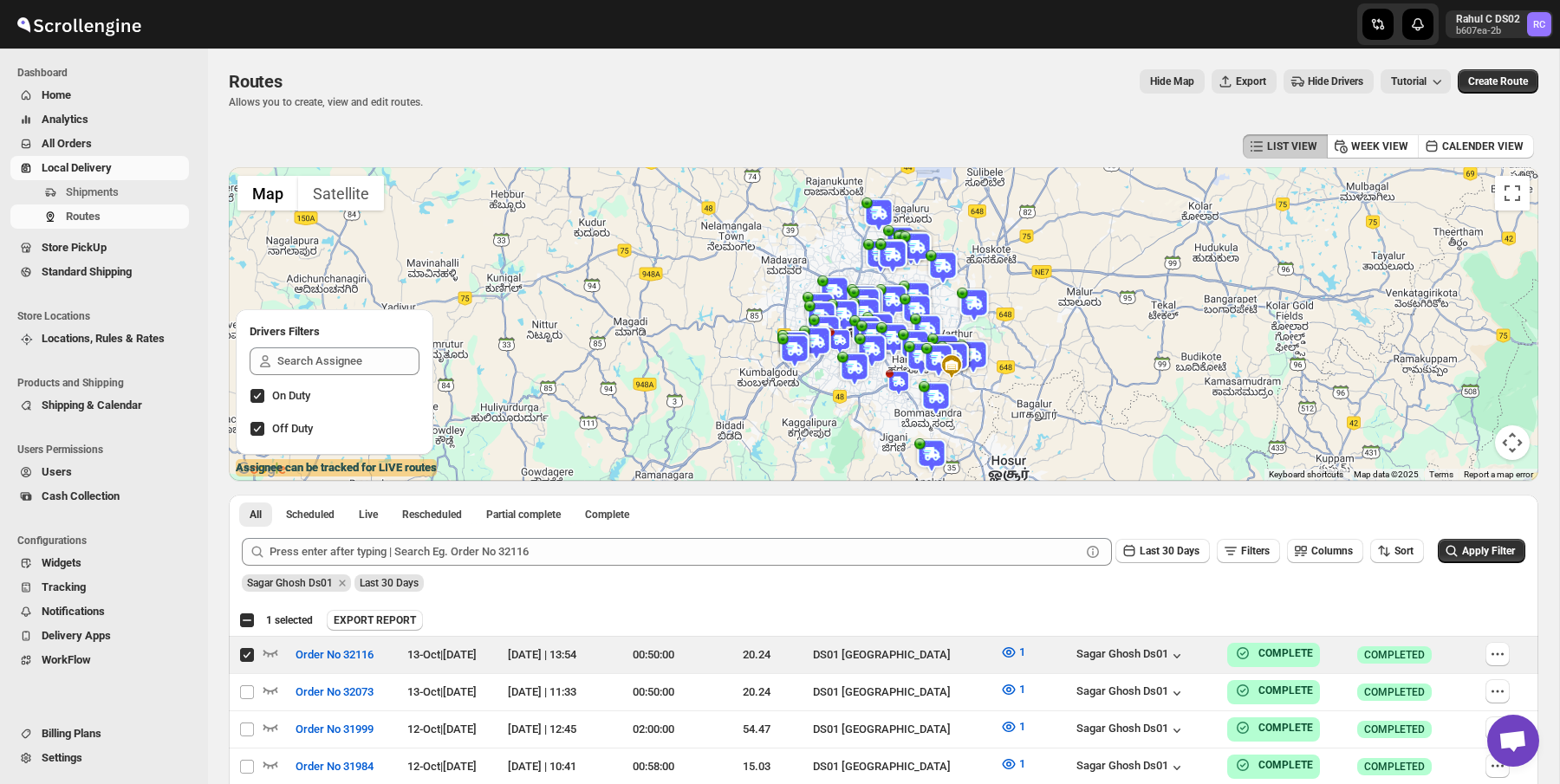
click at [861, 41] on div at bounding box center [780, 24] width 416 height 49
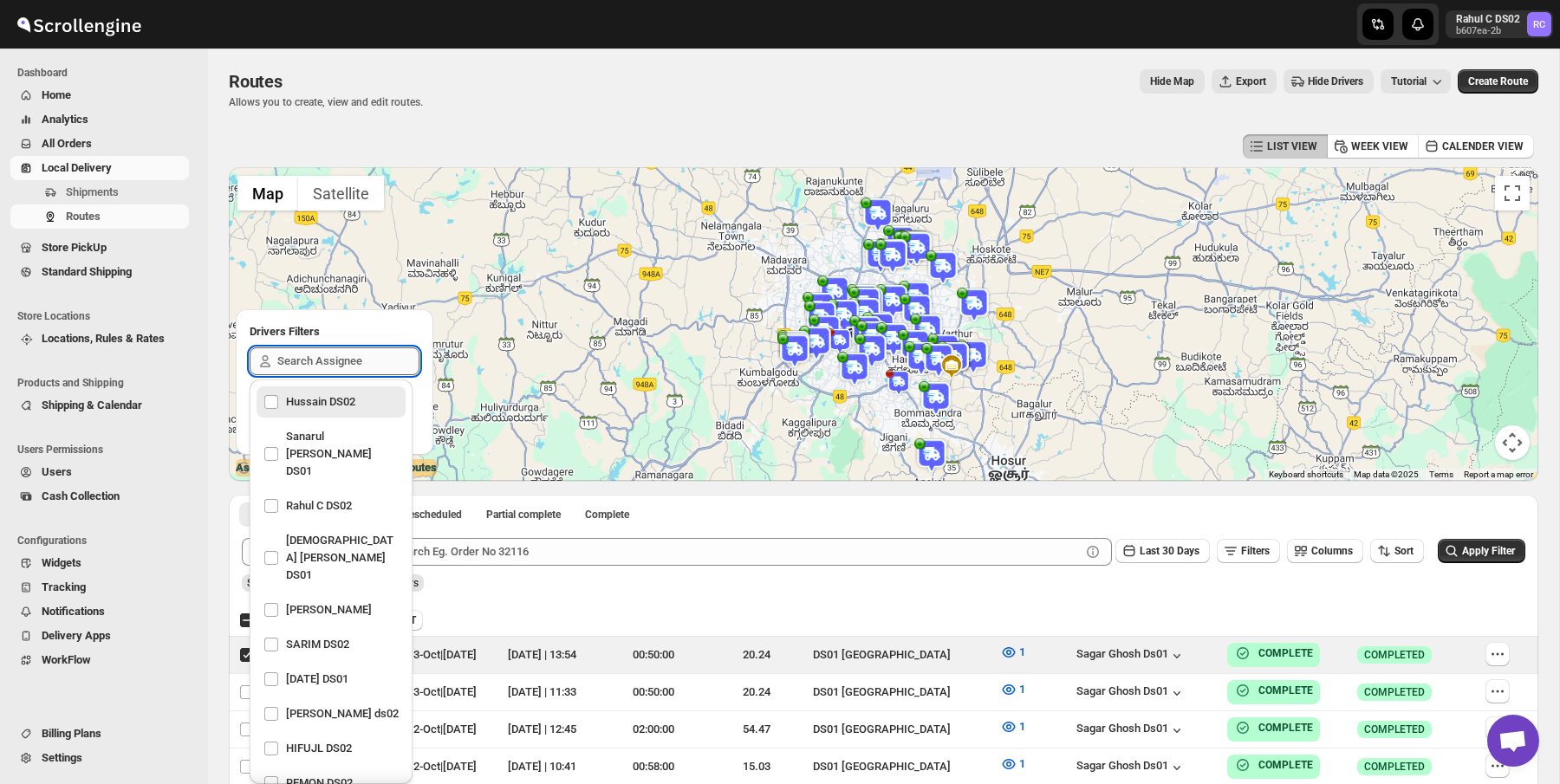
click at [355, 375] on input "text" at bounding box center [349, 362] width 142 height 28
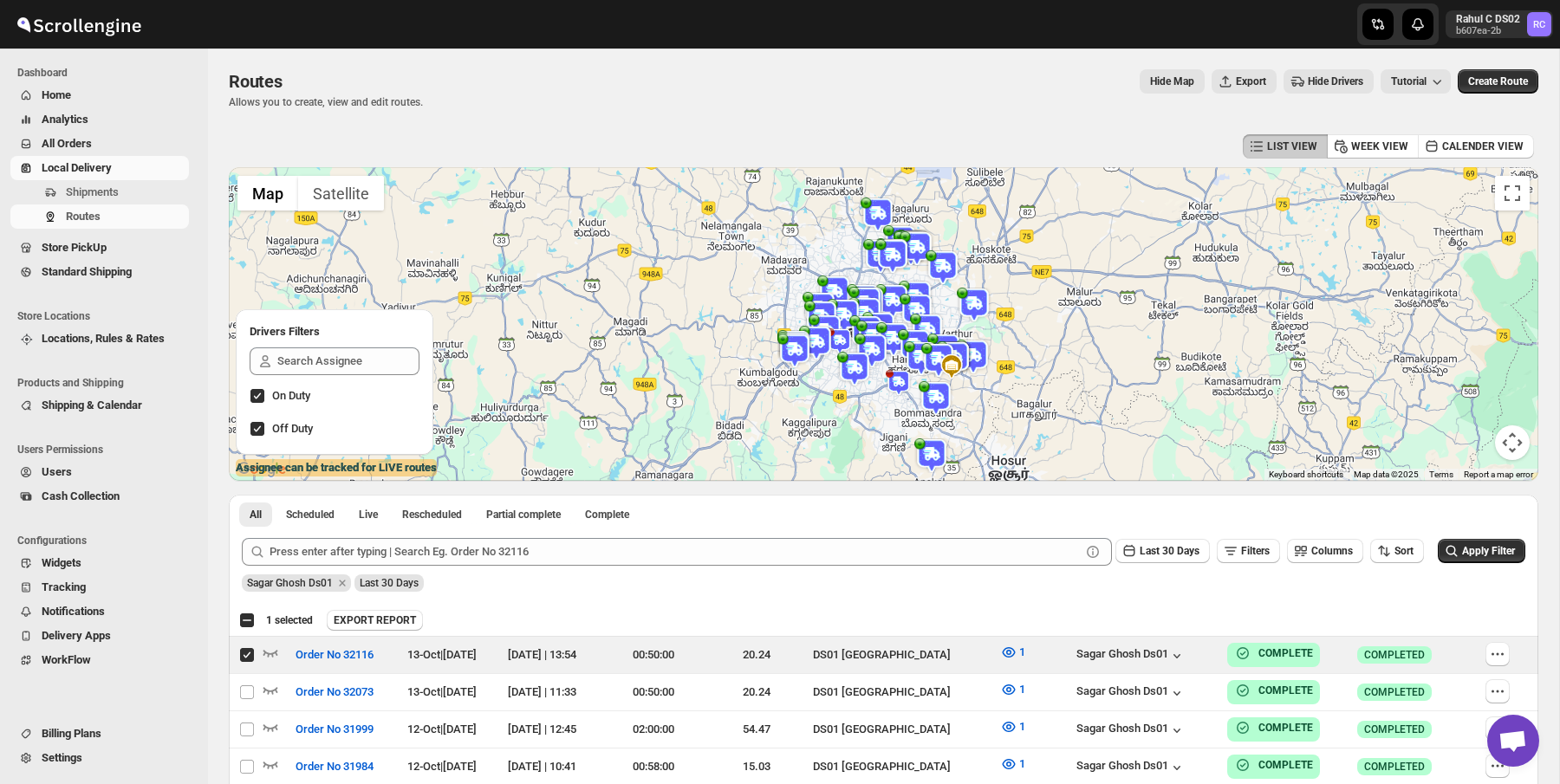
click at [601, 85] on div "Hide Map Export Hide Drivers Tutorial" at bounding box center [943, 81] width 1015 height 24
click at [612, 128] on div "Routes. This page is ready Routes Allows you to create, view and edit routes. H…" at bounding box center [884, 89] width 1310 height 81
click at [241, 649] on input "Select route" at bounding box center [246, 655] width 14 height 14
checkbox input "false"
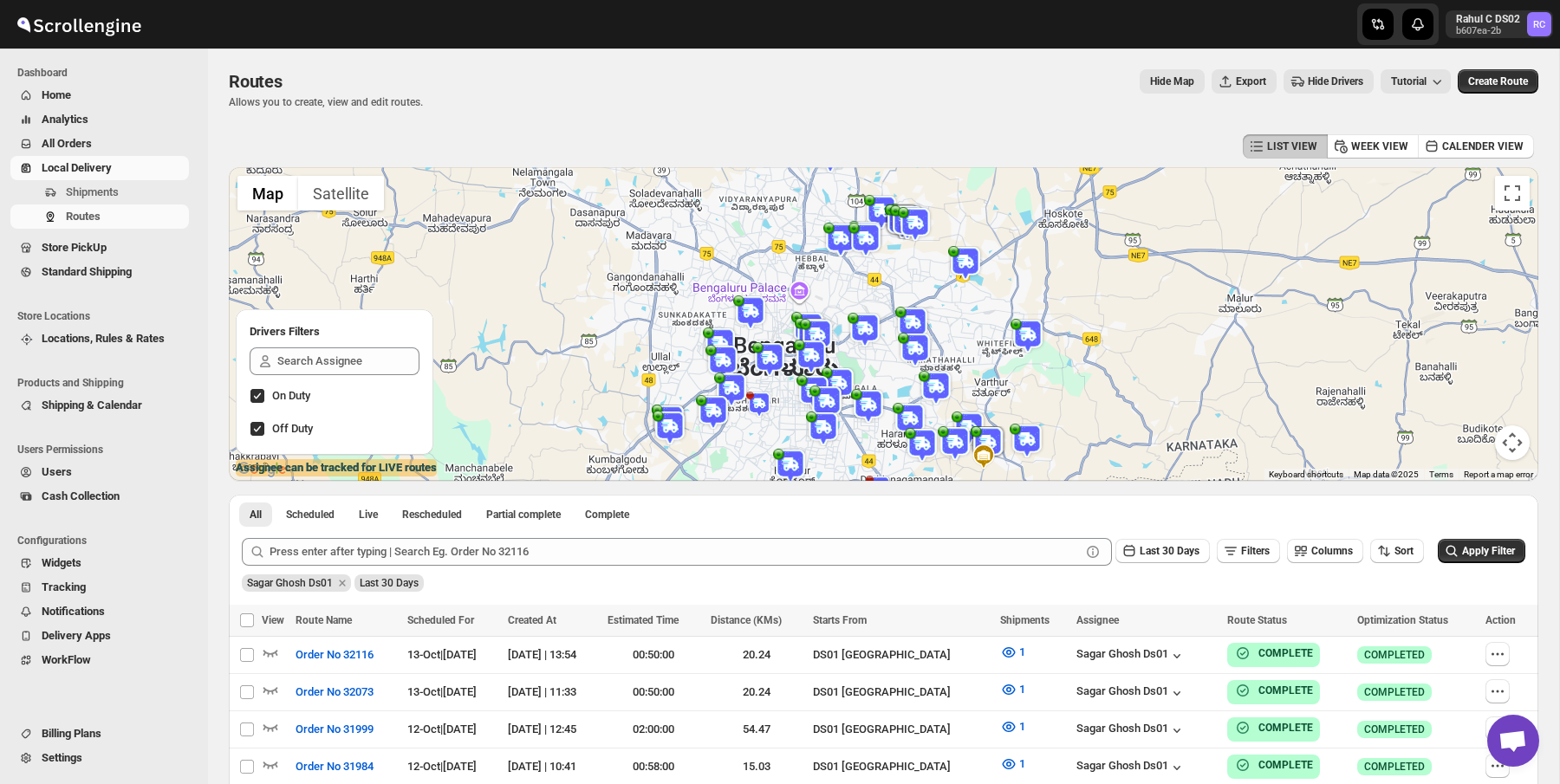
click at [482, 79] on div "Hide Map Export Hide Drivers Tutorial" at bounding box center [943, 81] width 1015 height 24
click at [409, 105] on p "Allows you to create, view and edit routes." at bounding box center [325, 102] width 194 height 14
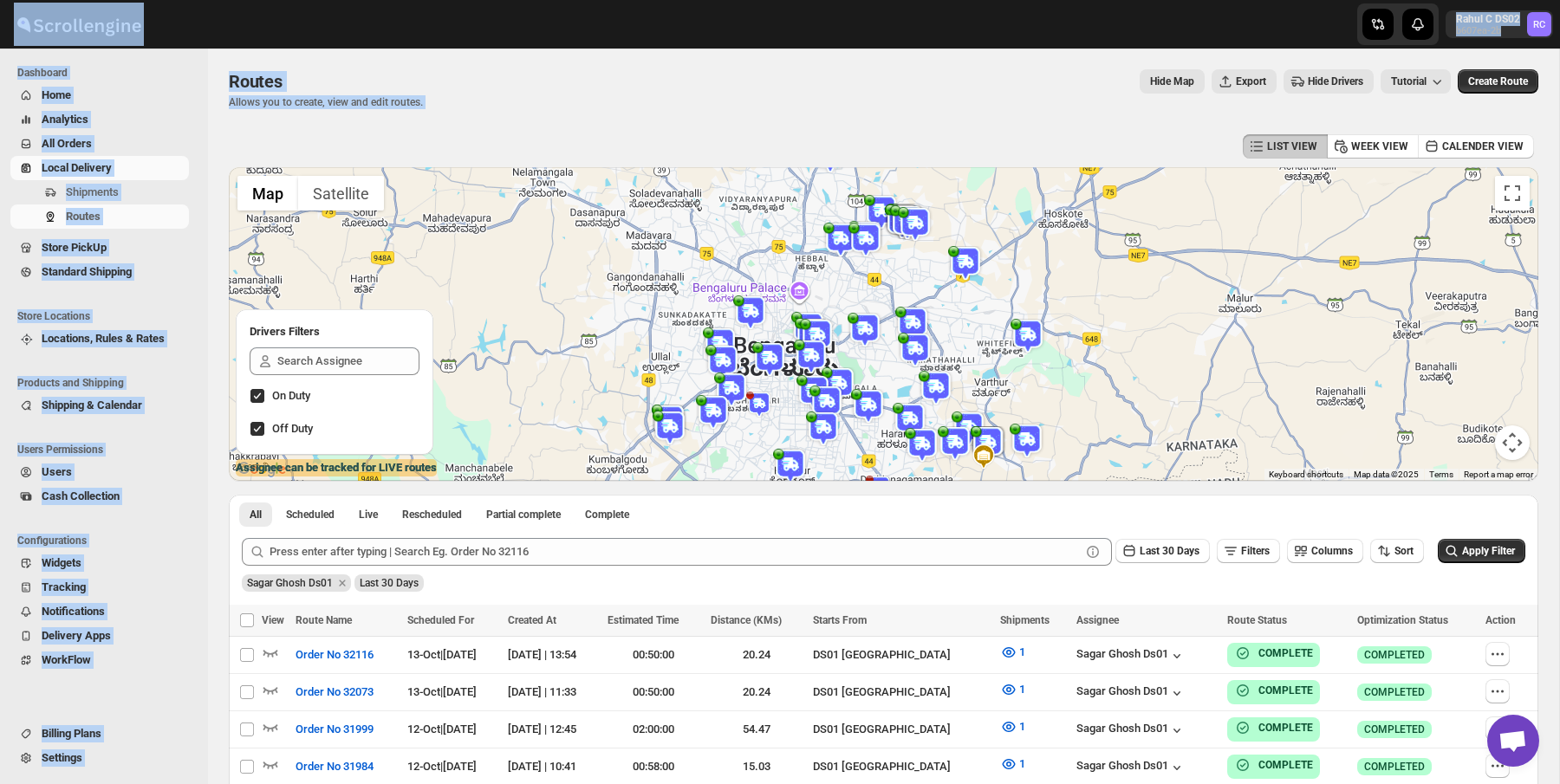
drag, startPoint x: 541, startPoint y: 141, endPoint x: 271, endPoint y: 33, distance: 290.8
click at [271, 33] on div "Skip to content Rahul C DS02 b607ea-2b RC Dashboard Home Analytics All Orders L…" at bounding box center [780, 570] width 1560 height 1141
click at [271, 33] on div at bounding box center [286, 24] width 572 height 43
drag, startPoint x: 417, startPoint y: 106, endPoint x: 111, endPoint y: 9, distance: 321.0
click at [111, 9] on div "Skip to content Rahul C DS02 b607ea-2b RC Dashboard Home Analytics All Orders L…" at bounding box center [780, 570] width 1560 height 1141
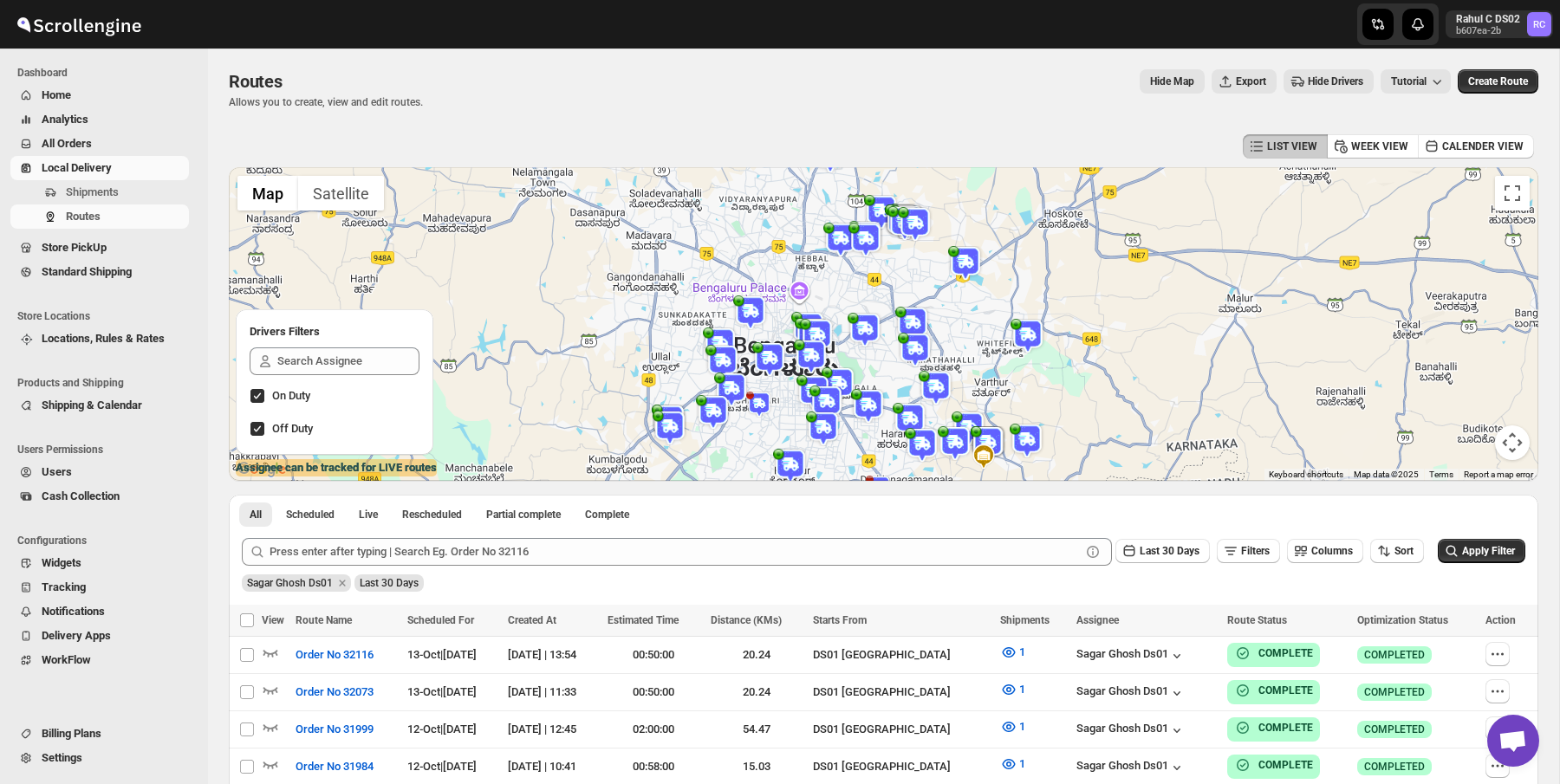
click at [435, 130] on div "LIST VIEW WEEK VIEW CALENDER VIEW" at bounding box center [884, 146] width 1310 height 33
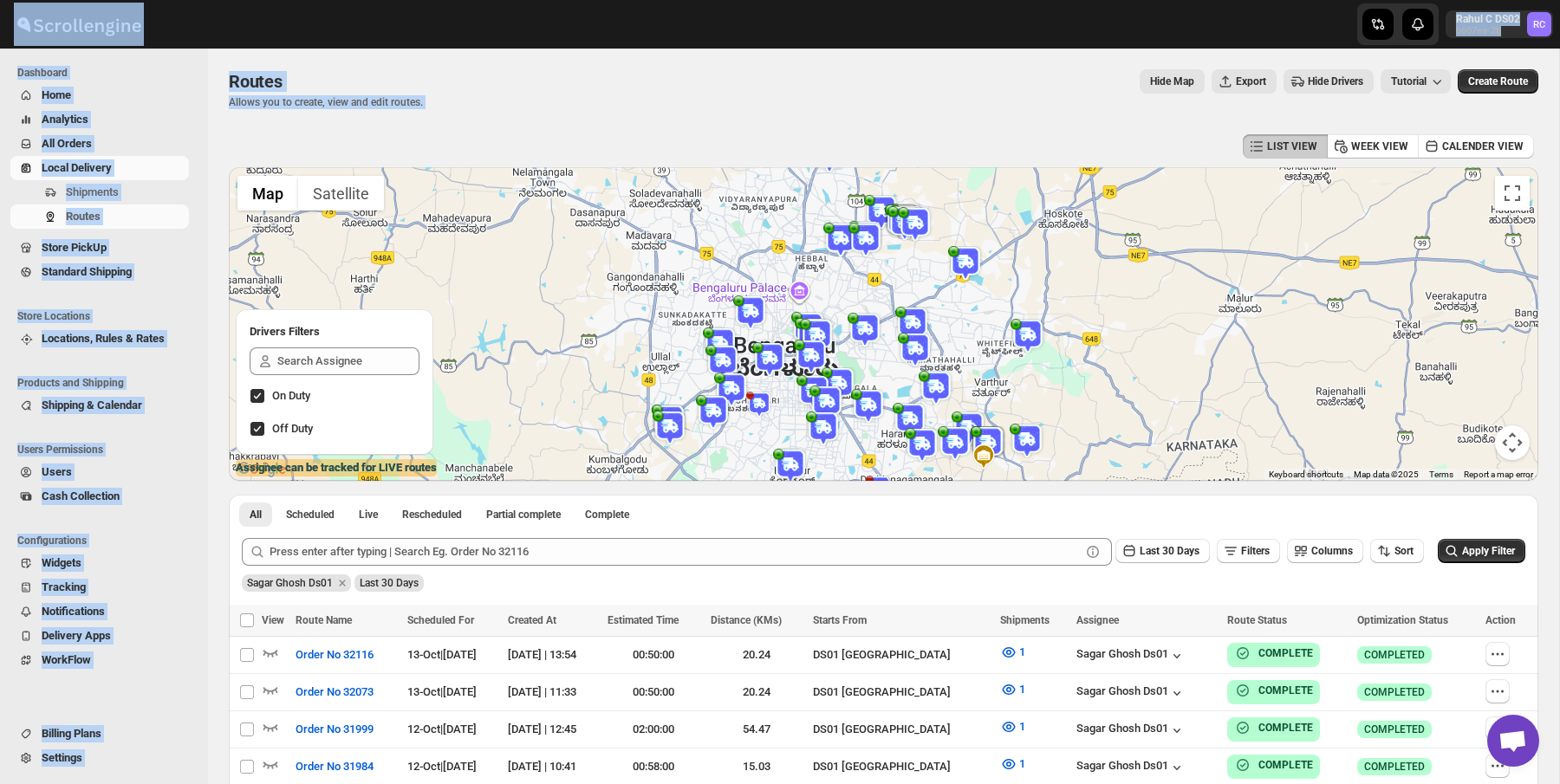
drag, startPoint x: 435, startPoint y: 129, endPoint x: 252, endPoint y: 3, distance: 222.2
click at [251, 2] on div "Skip to content Rahul C DS02 b607ea-2b RC Dashboard Home Analytics All Orders L…" at bounding box center [780, 570] width 1560 height 1141
click at [332, 45] on div at bounding box center [286, 24] width 572 height 43
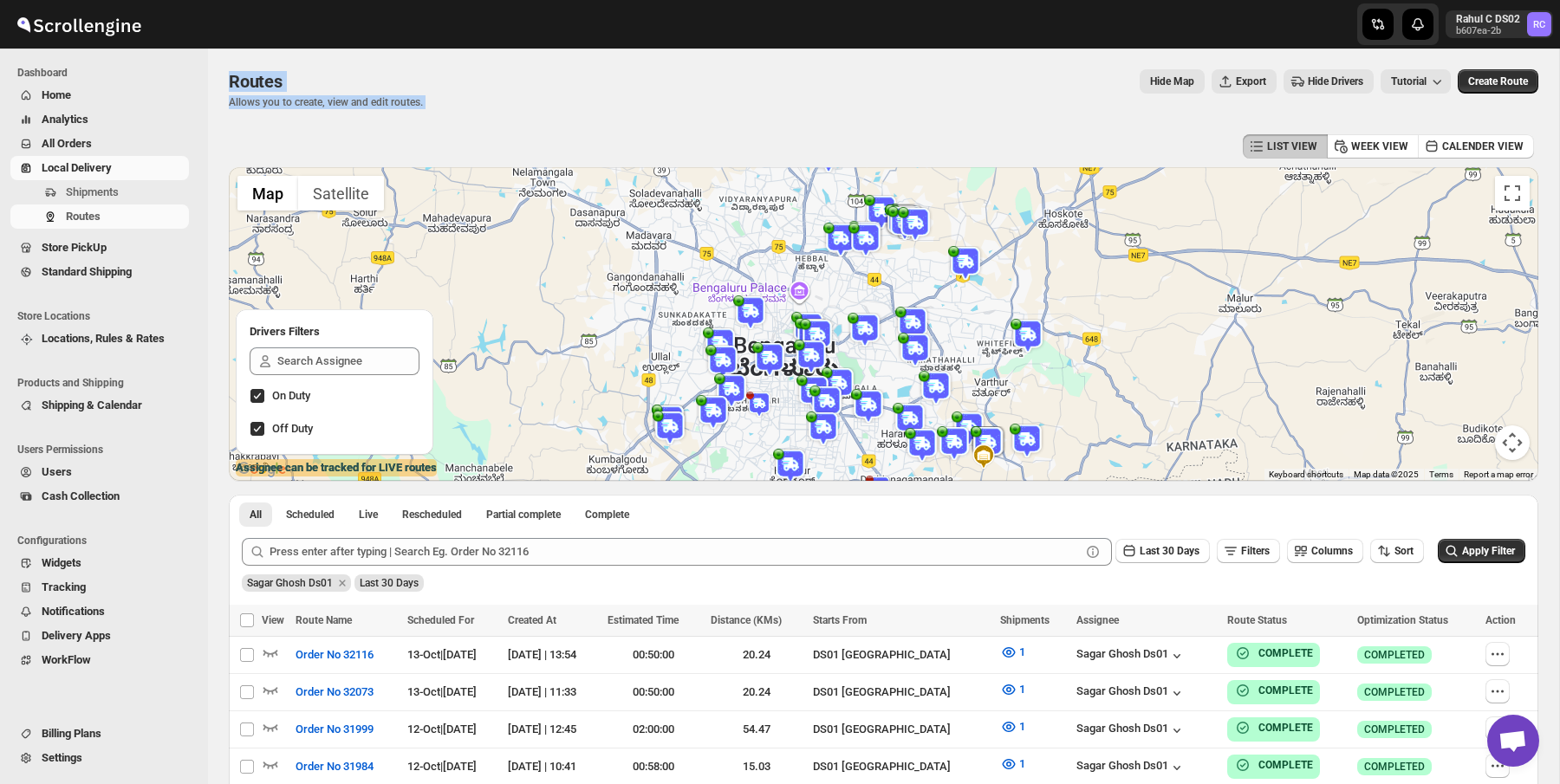
drag, startPoint x: 478, startPoint y: 130, endPoint x: 341, endPoint y: 70, distance: 149.6
click at [341, 70] on div "Routes. This page is ready Routes Allows you to create, view and edit routes. H…" at bounding box center [884, 551] width 1351 height 1005
click at [342, 70] on div "Routes" at bounding box center [325, 81] width 194 height 24
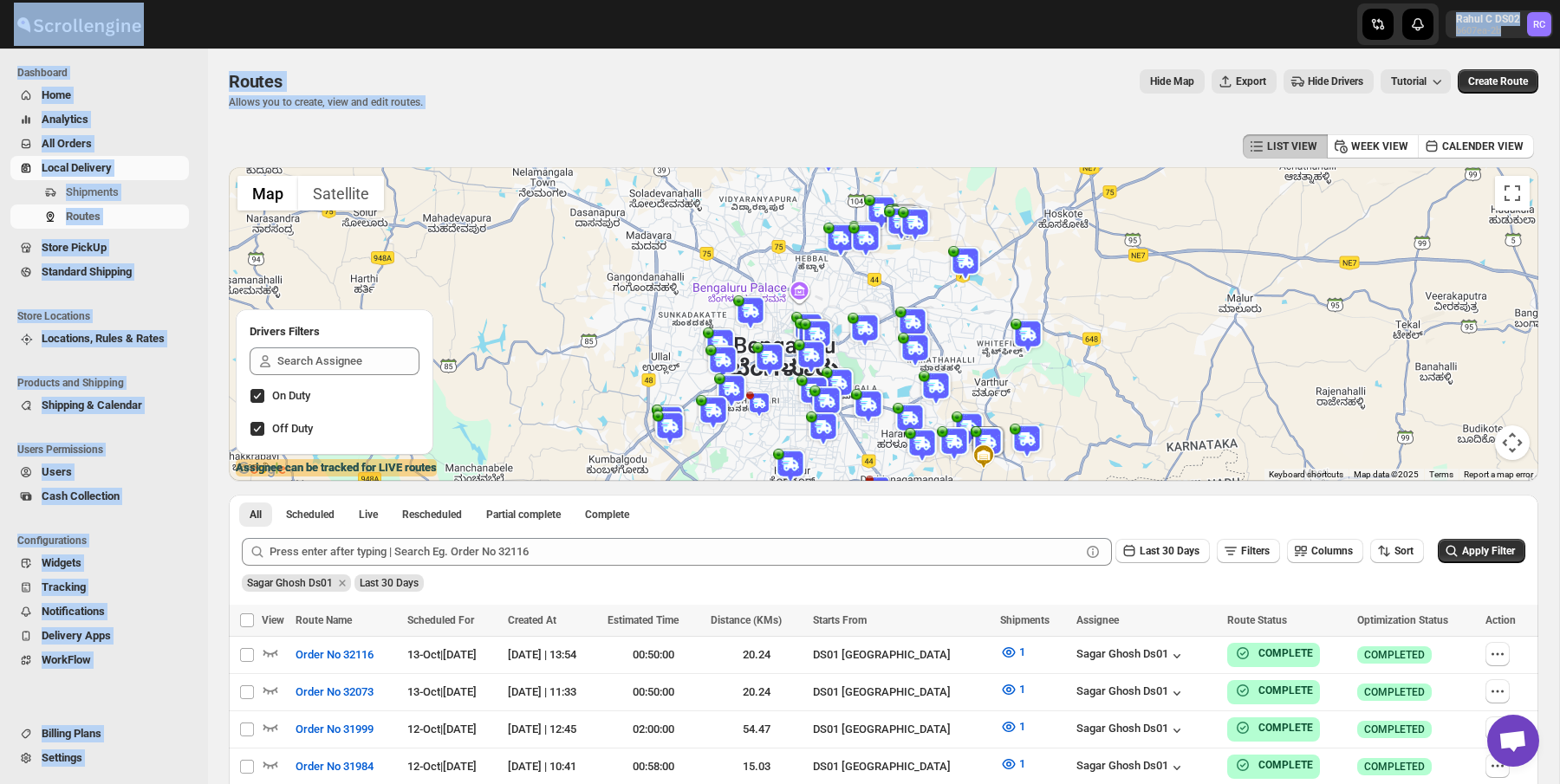
drag, startPoint x: 539, startPoint y: 122, endPoint x: 344, endPoint y: 45, distance: 209.7
click at [344, 45] on div "Skip to content Rahul C DS02 b607ea-2b RC Dashboard Home Analytics All Orders L…" at bounding box center [780, 570] width 1560 height 1141
click at [344, 45] on div at bounding box center [286, 24] width 572 height 43
drag, startPoint x: 344, startPoint y: 45, endPoint x: 451, endPoint y: 103, distance: 121.7
click at [451, 103] on div "Skip to content Rahul C DS02 b607ea-2b RC Dashboard Home Analytics All Orders L…" at bounding box center [780, 570] width 1560 height 1141
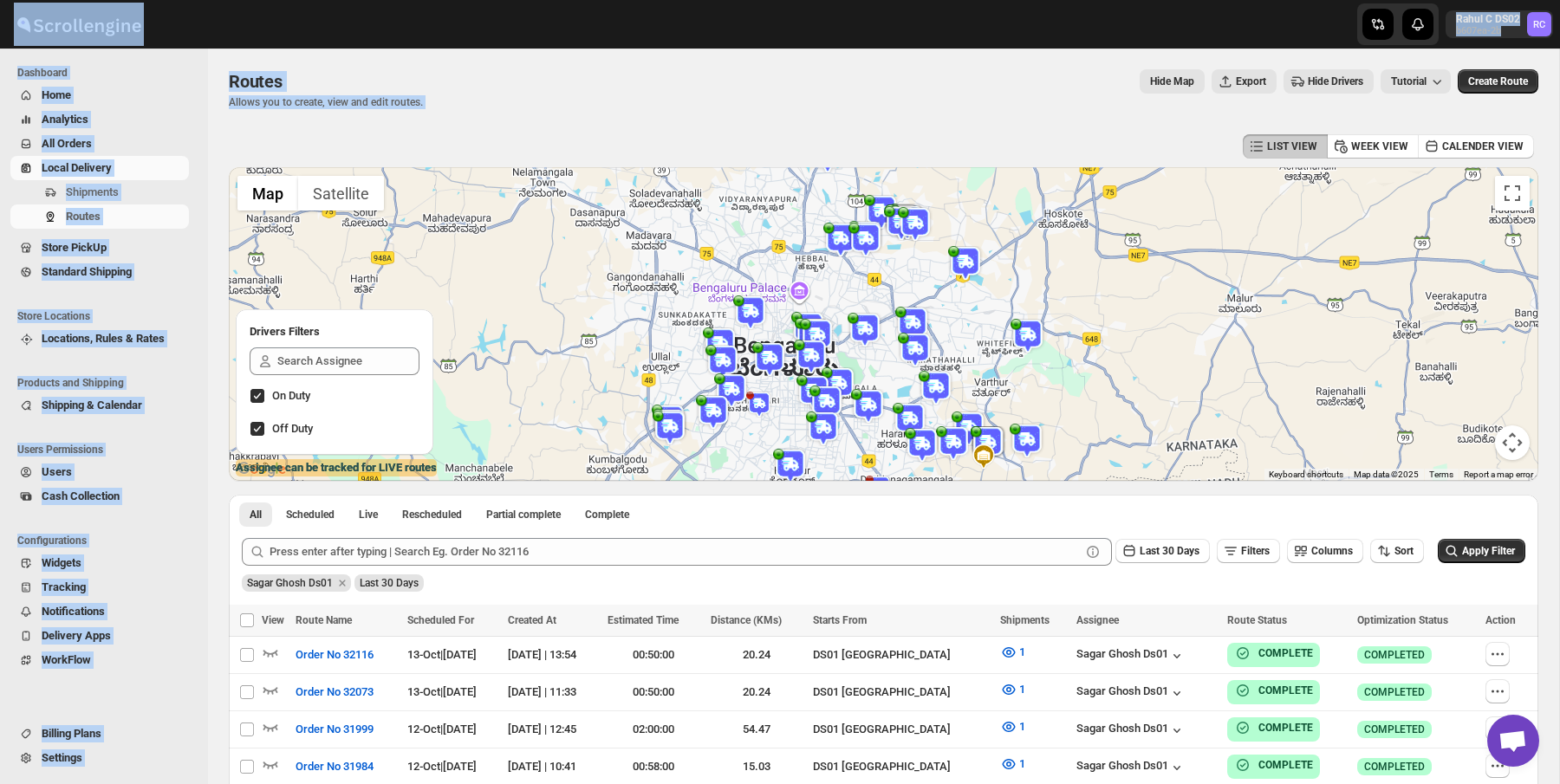
click at [482, 96] on div "Routes Allows you to create, view and edit routes. Hide Map Export Hide Drivers…" at bounding box center [884, 89] width 1310 height 40
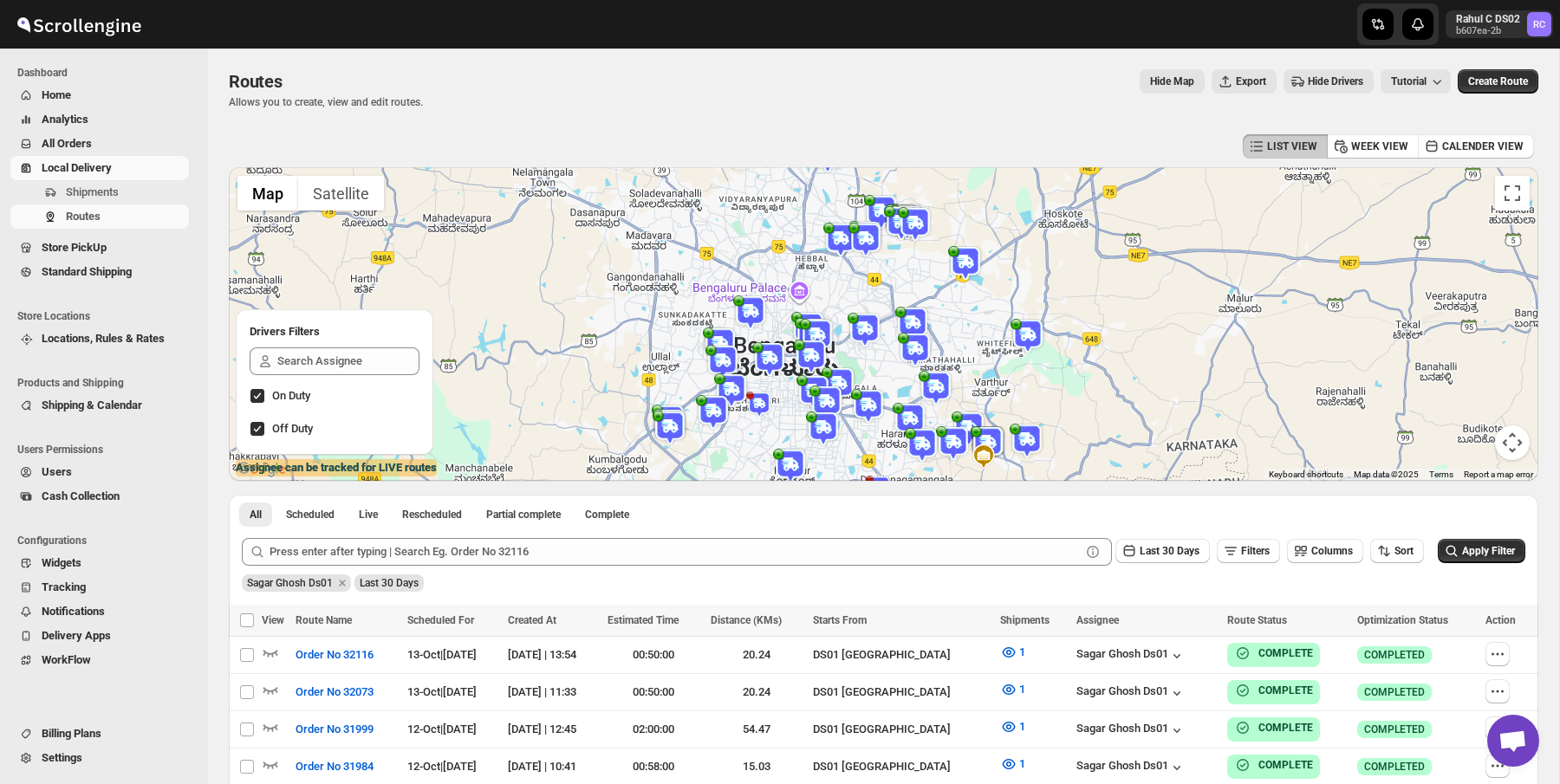
click at [484, 155] on div "LIST VIEW WEEK VIEW CALENDER VIEW" at bounding box center [884, 146] width 1310 height 33
click at [66, 213] on span "Routes" at bounding box center [82, 216] width 35 height 13
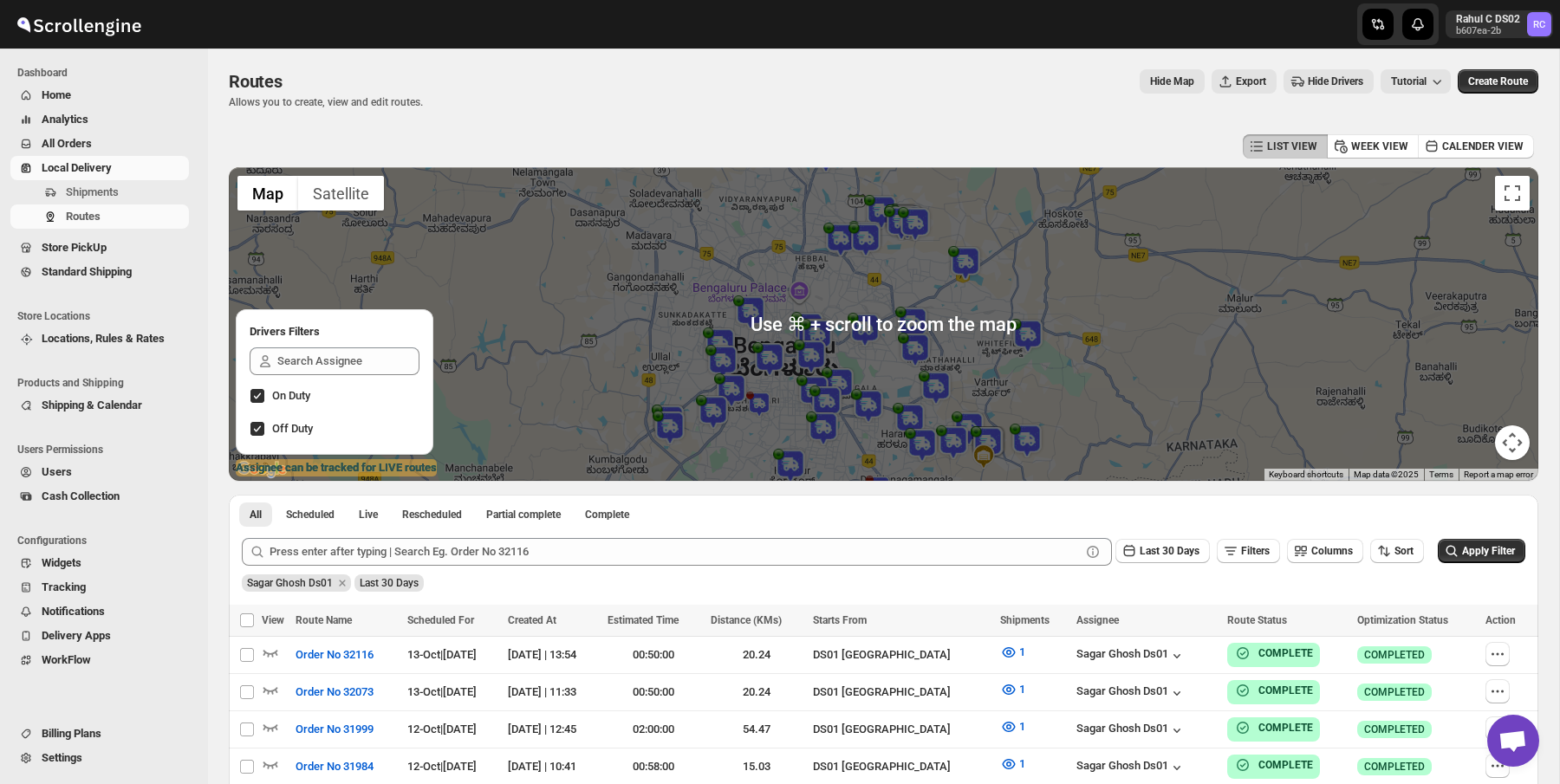
click at [1320, 77] on span "Hide Drivers" at bounding box center [1335, 81] width 55 height 14
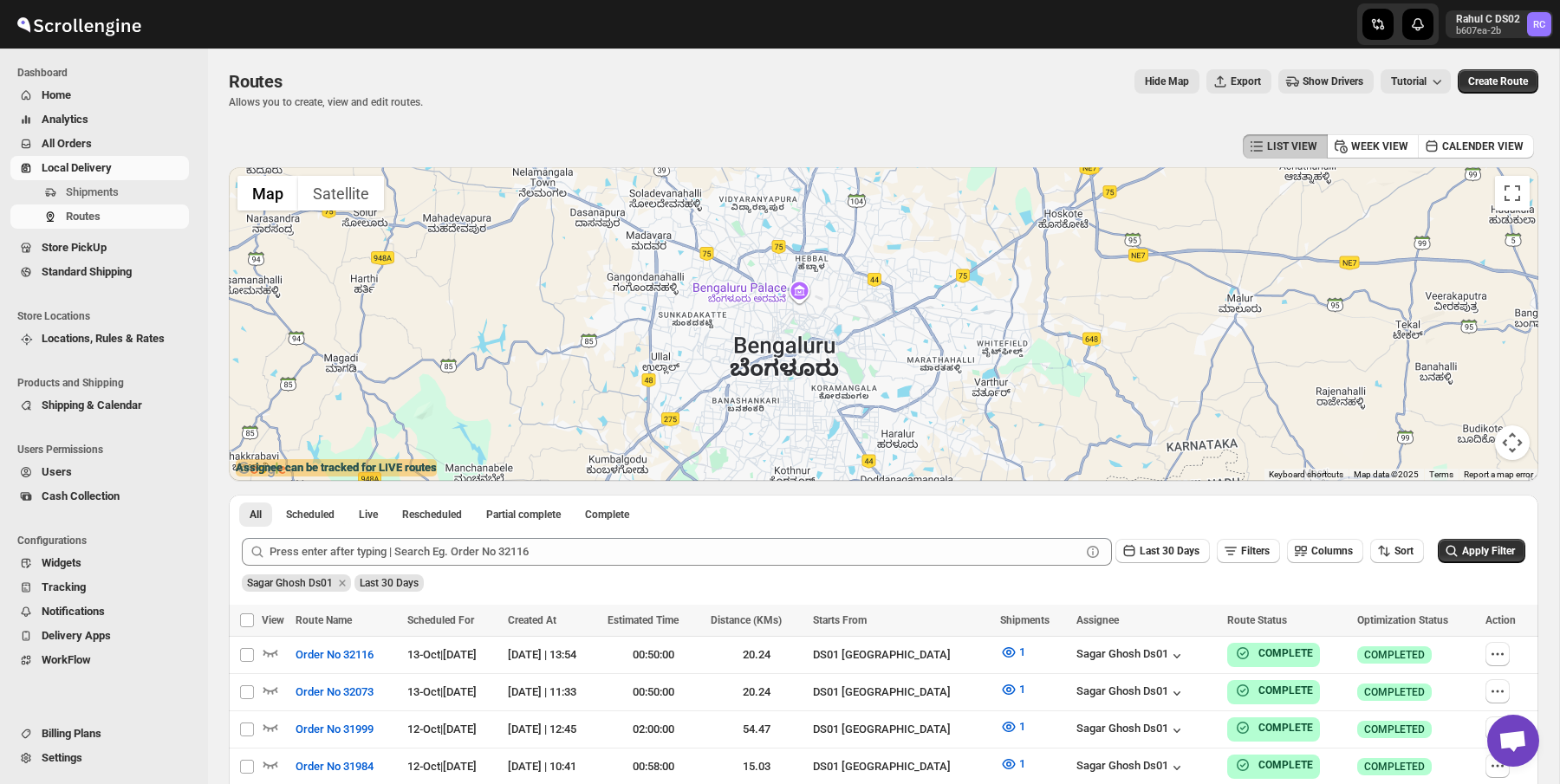
click at [1320, 77] on span "Show Drivers" at bounding box center [1333, 81] width 61 height 14
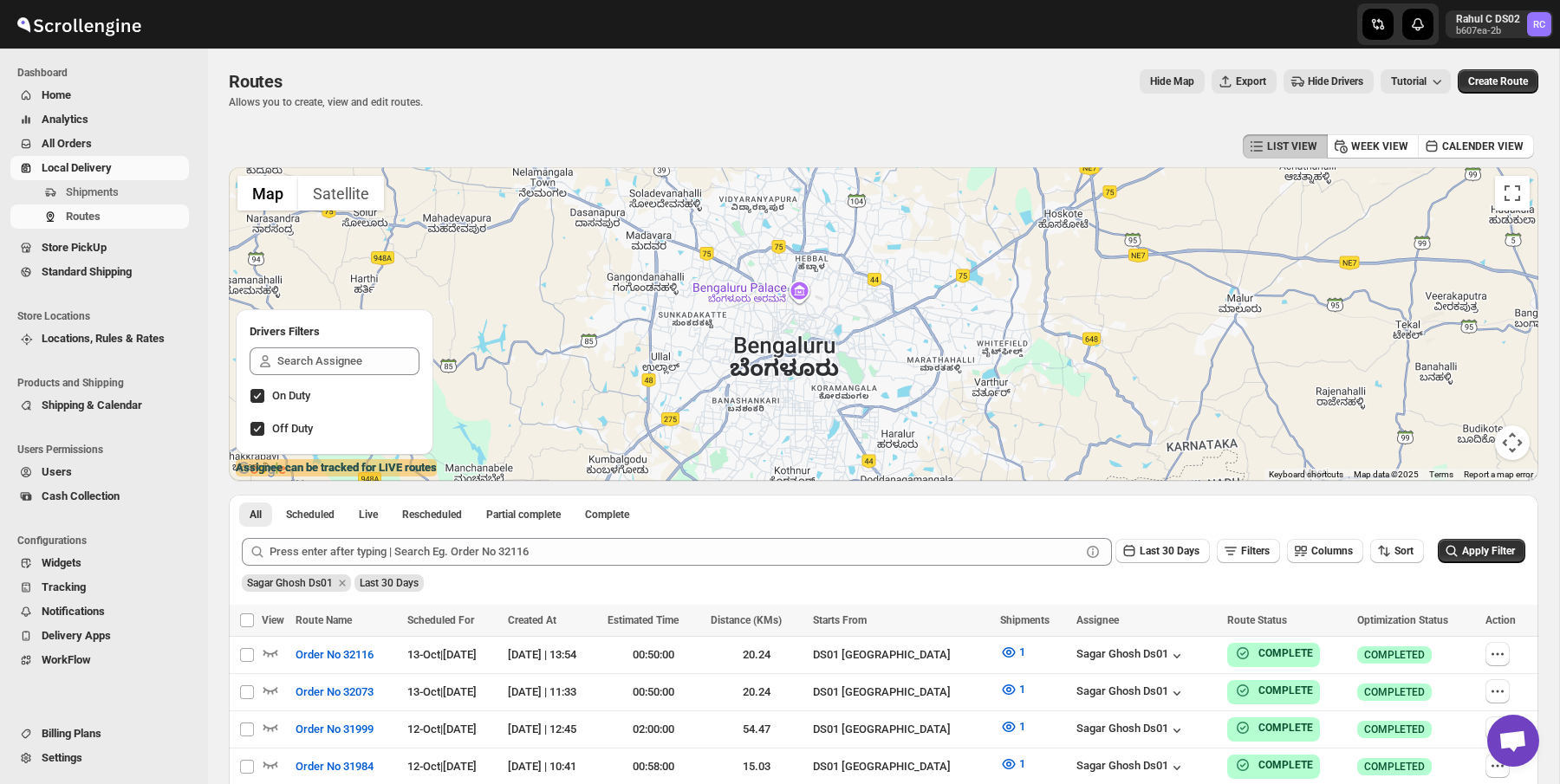
click at [922, 130] on div "LIST VIEW WEEK VIEW CALENDER VIEW" at bounding box center [884, 146] width 1310 height 33
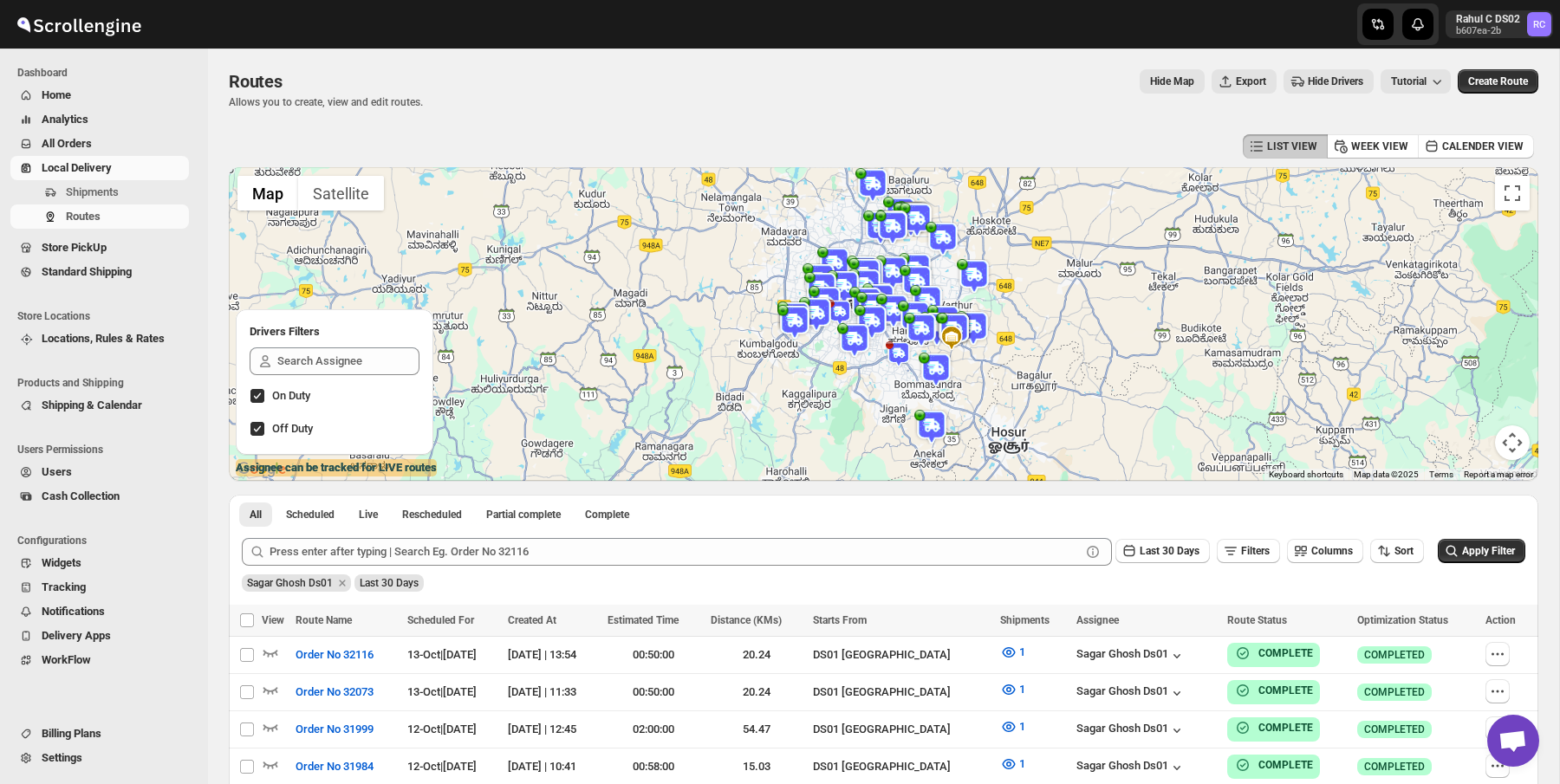
click at [548, 81] on div "Hide Map Export Hide Drivers Tutorial" at bounding box center [943, 81] width 1015 height 24
click at [736, 112] on div "Routes. This page is ready Routes Allows you to create, view and edit routes. H…" at bounding box center [884, 89] width 1310 height 81
click at [469, 106] on div "Routes Allows you to create, view and edit routes. Hide Map Export Hide Drivers…" at bounding box center [884, 89] width 1310 height 40
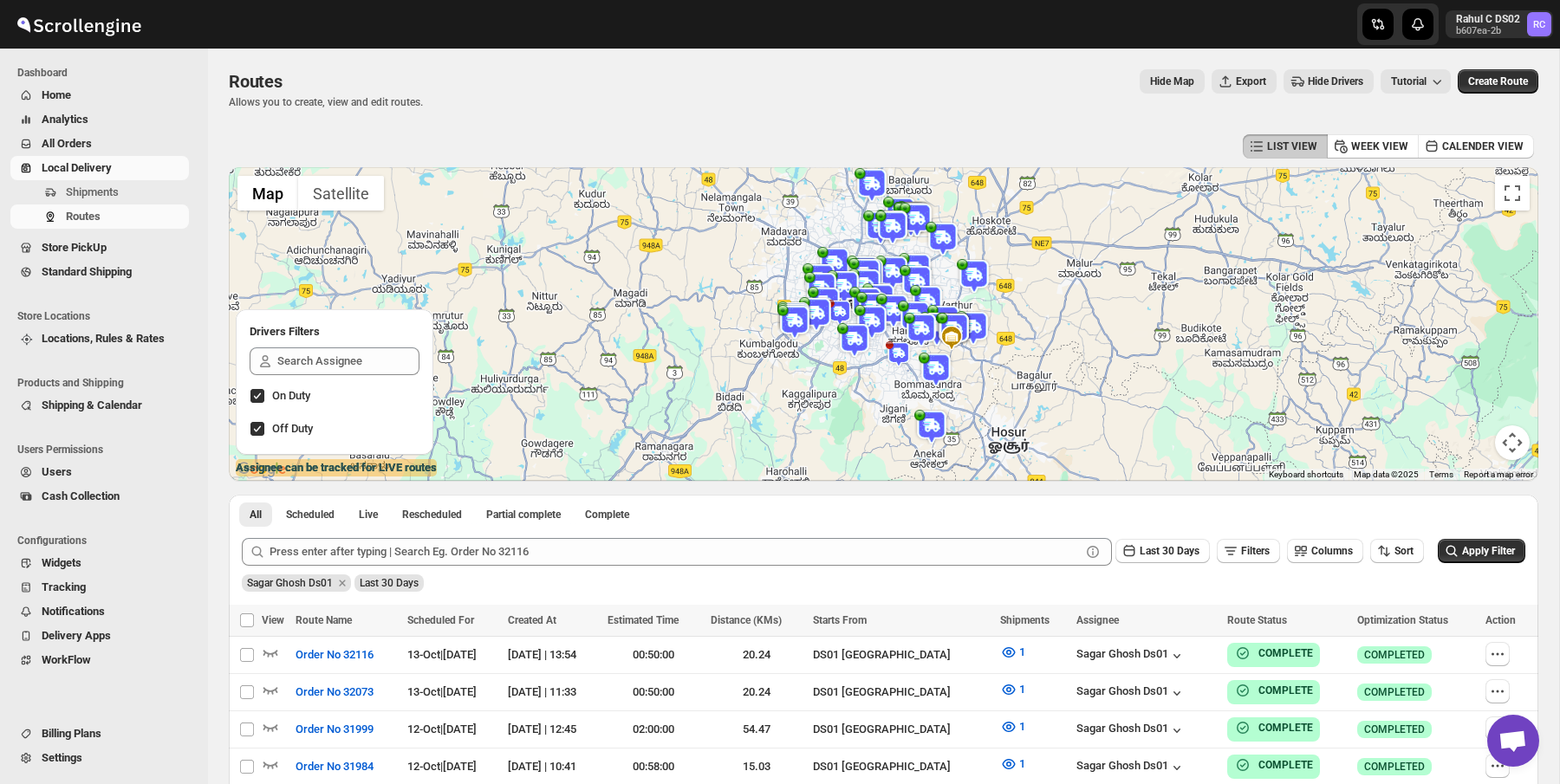
click at [469, 106] on div "Routes Allows you to create, view and edit routes. Hide Map Export Hide Drivers…" at bounding box center [884, 89] width 1310 height 40
click at [375, 76] on div "Routes" at bounding box center [325, 81] width 194 height 24
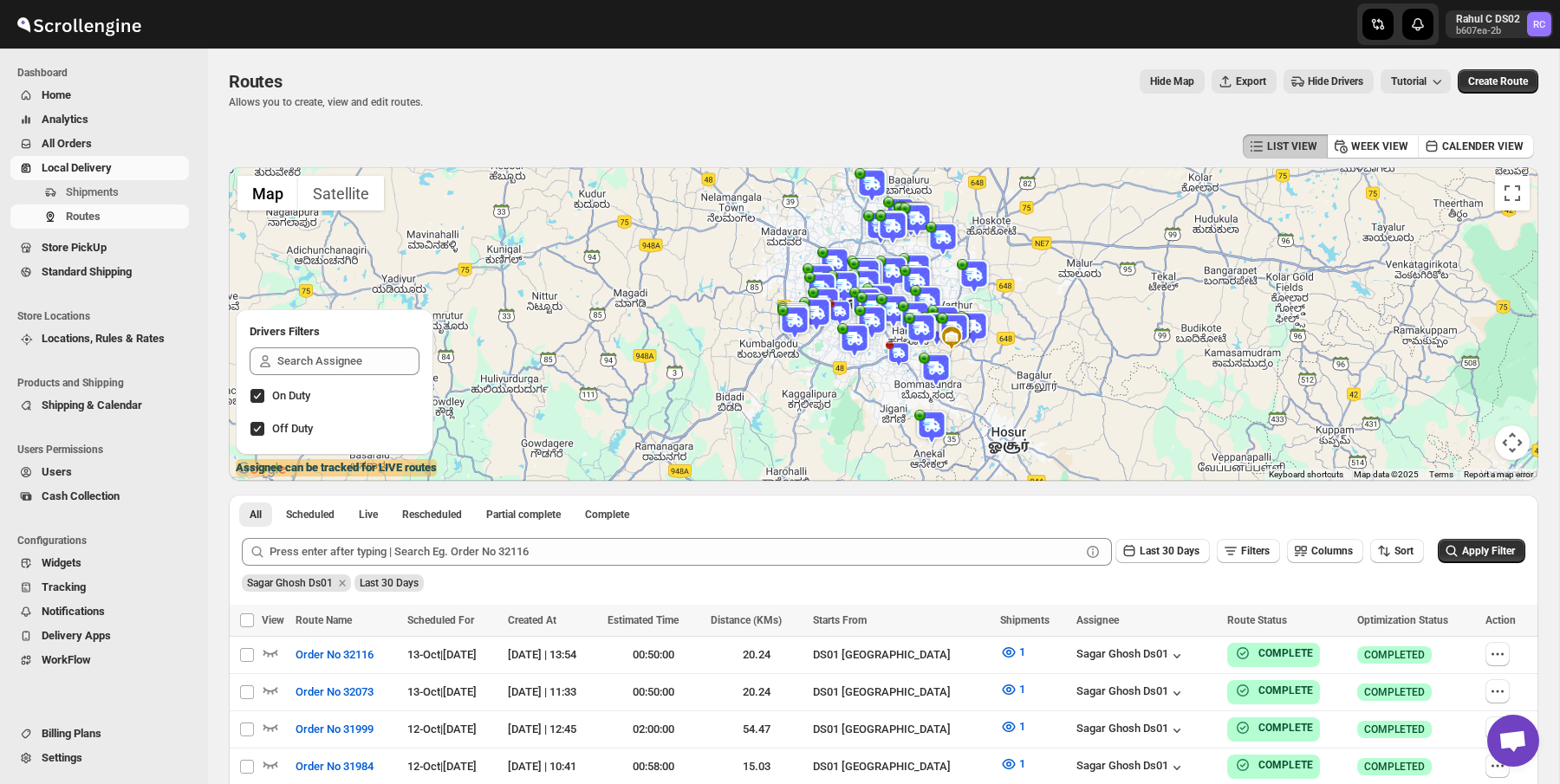
click at [375, 76] on div "Routes" at bounding box center [325, 81] width 194 height 24
click at [353, 111] on div "Routes. This page is ready Routes Allows you to create, view and edit routes. H…" at bounding box center [884, 89] width 1310 height 81
click at [388, 99] on p "Allows you to create, view and edit routes." at bounding box center [325, 102] width 194 height 14
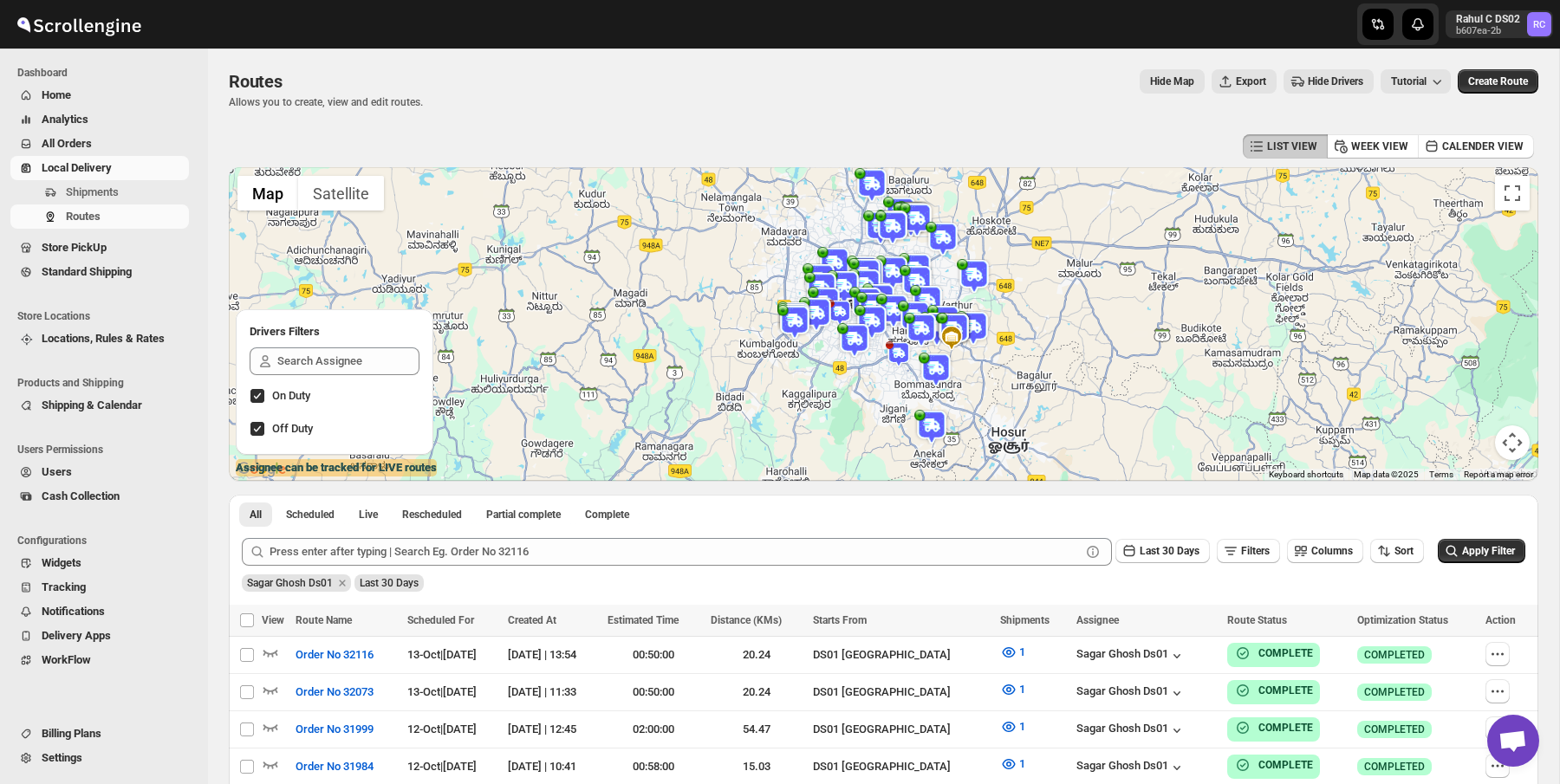
click at [388, 99] on p "Allows you to create, view and edit routes." at bounding box center [325, 102] width 194 height 14
click at [298, 69] on div "Routes" at bounding box center [325, 81] width 194 height 24
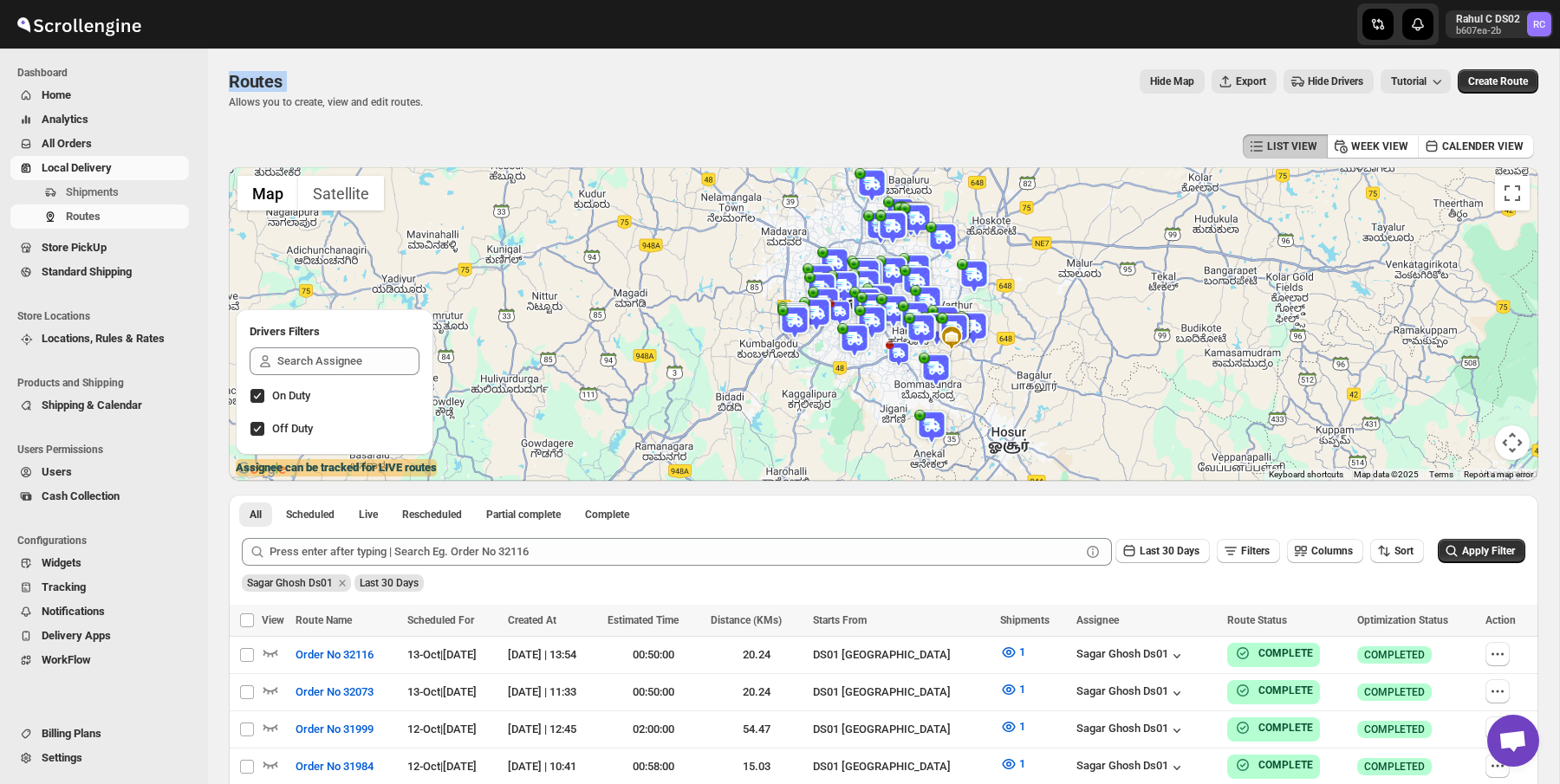
click at [304, 103] on p "Allows you to create, view and edit routes." at bounding box center [325, 102] width 194 height 14
click at [249, 87] on span "Routes" at bounding box center [255, 81] width 53 height 21
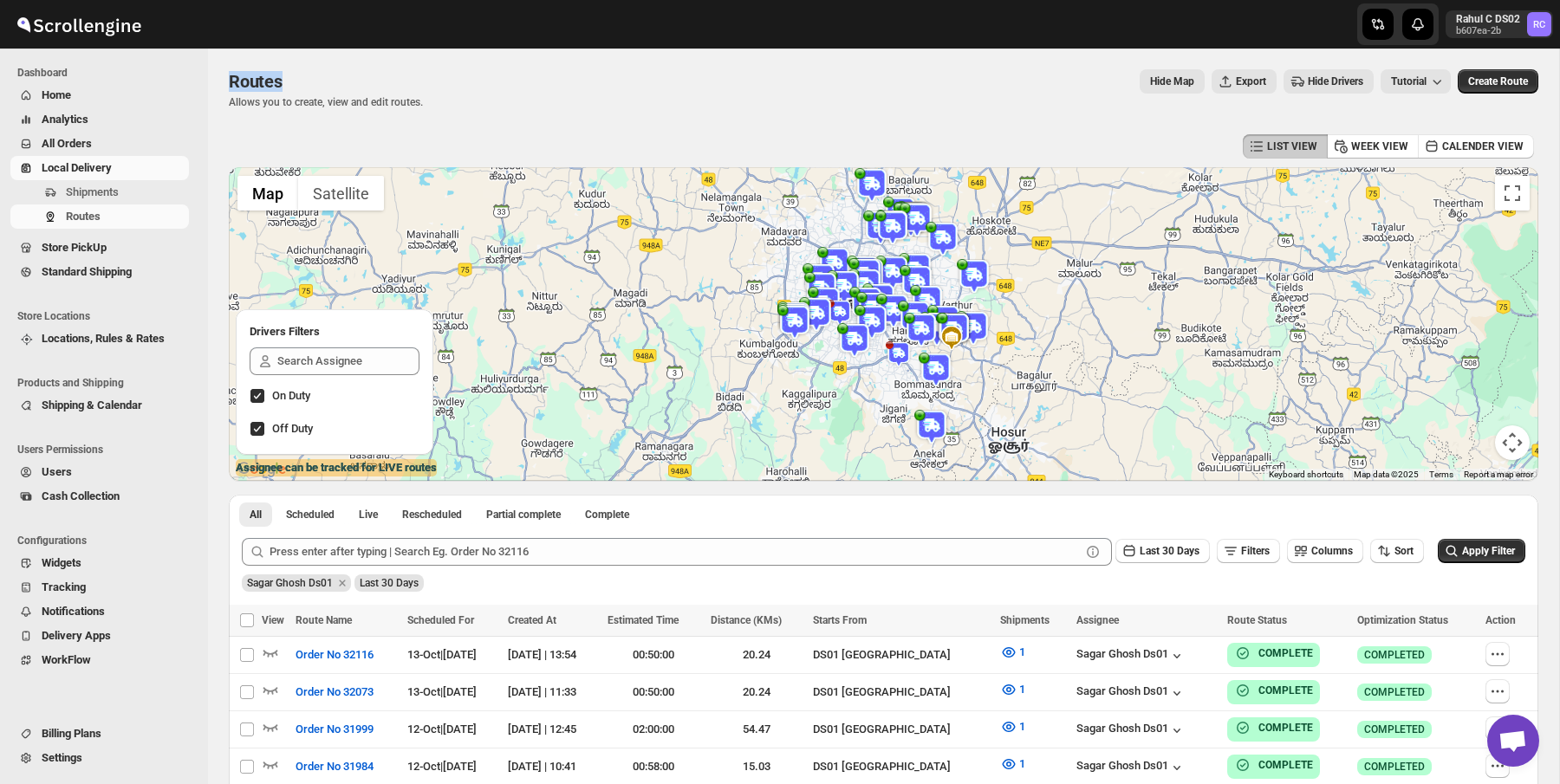
click at [249, 87] on span "Routes" at bounding box center [255, 81] width 53 height 21
click at [252, 101] on p "Allows you to create, view and edit routes." at bounding box center [325, 102] width 194 height 14
click at [254, 69] on div "Routes" at bounding box center [325, 81] width 194 height 24
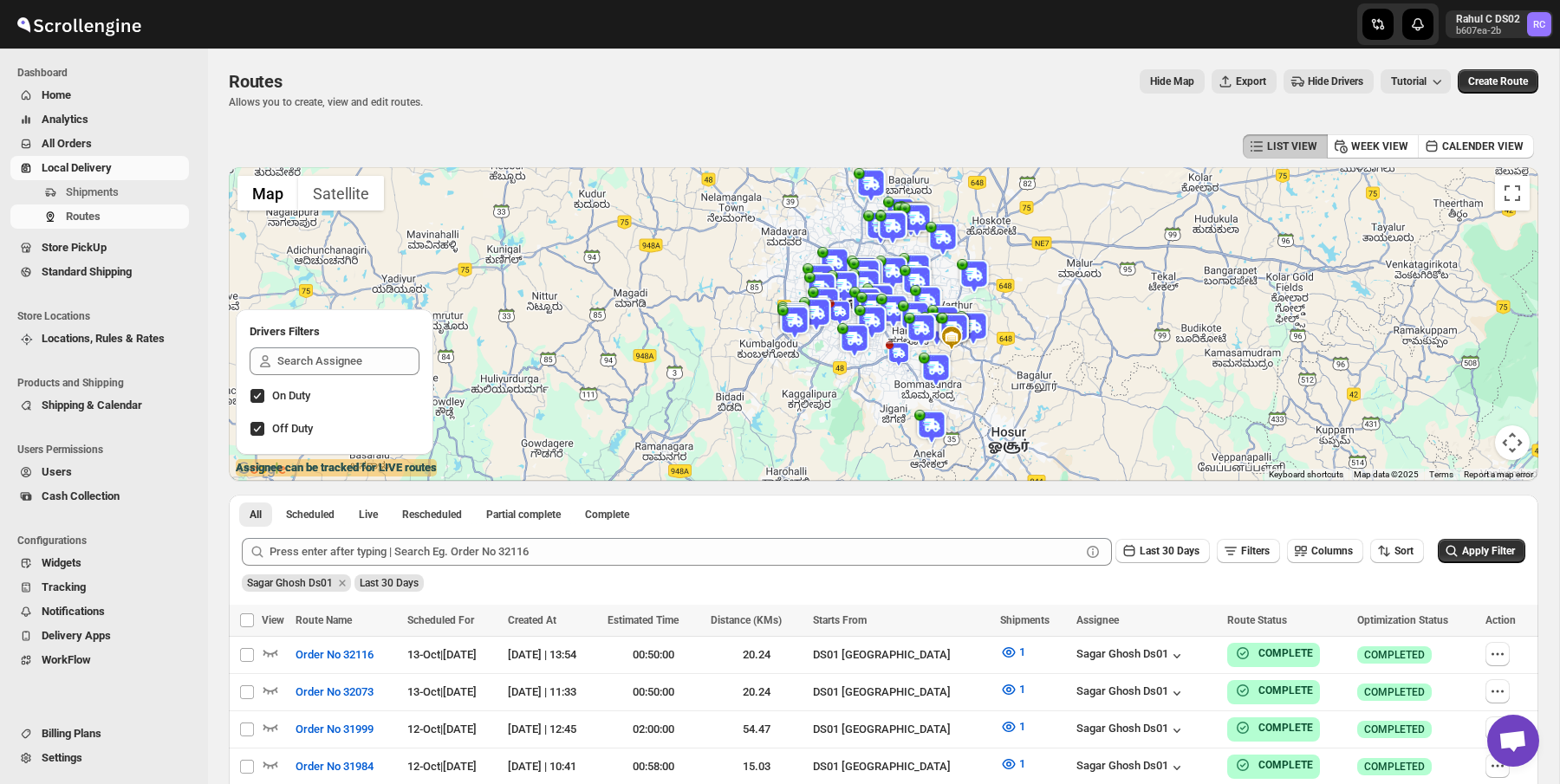
click at [254, 69] on div "Routes" at bounding box center [325, 81] width 194 height 24
click at [257, 121] on div "Routes. This page is ready Routes Allows you to create, view and edit routes. H…" at bounding box center [884, 89] width 1310 height 81
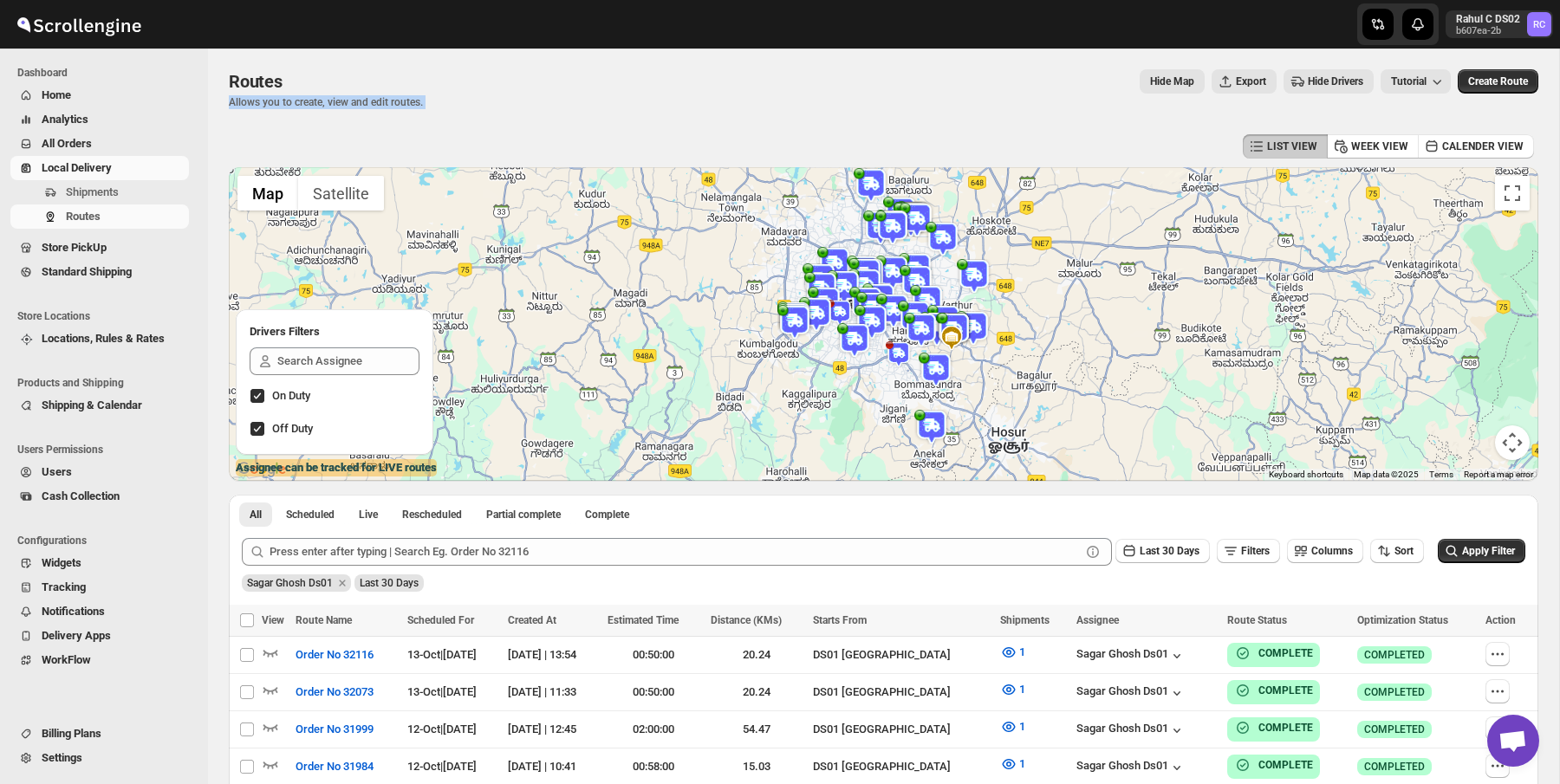
click at [270, 85] on span "Routes" at bounding box center [255, 81] width 53 height 21
click at [269, 83] on span "Routes" at bounding box center [255, 81] width 53 height 21
click at [269, 82] on span "Routes" at bounding box center [255, 81] width 53 height 21
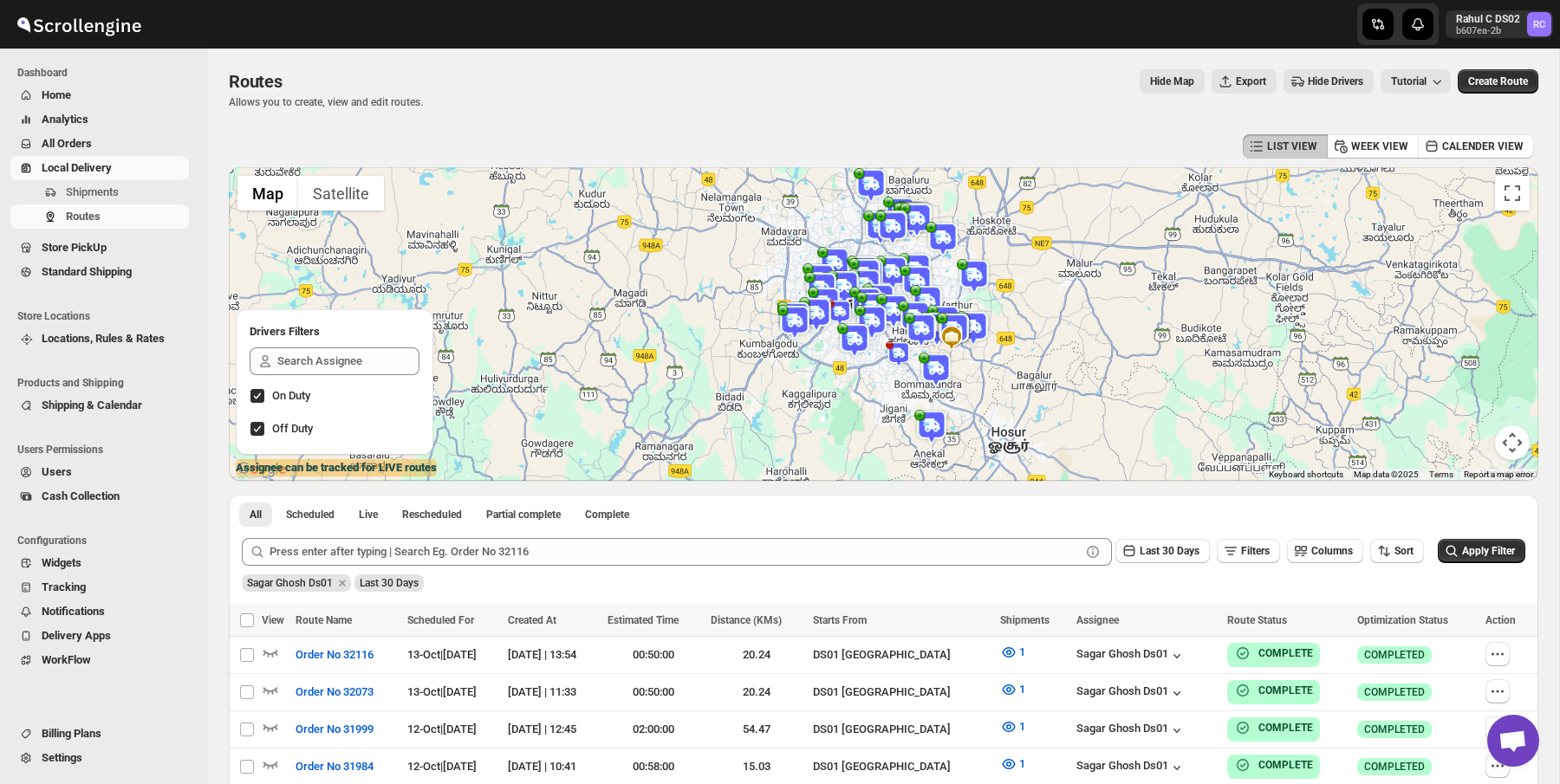
click at [268, 82] on span "Routes" at bounding box center [255, 81] width 53 height 21
click at [351, 145] on div "LIST VIEW WEEK VIEW CALENDER VIEW" at bounding box center [884, 146] width 1310 height 33
click at [364, 104] on p "Allows you to create, view and edit routes." at bounding box center [325, 102] width 194 height 14
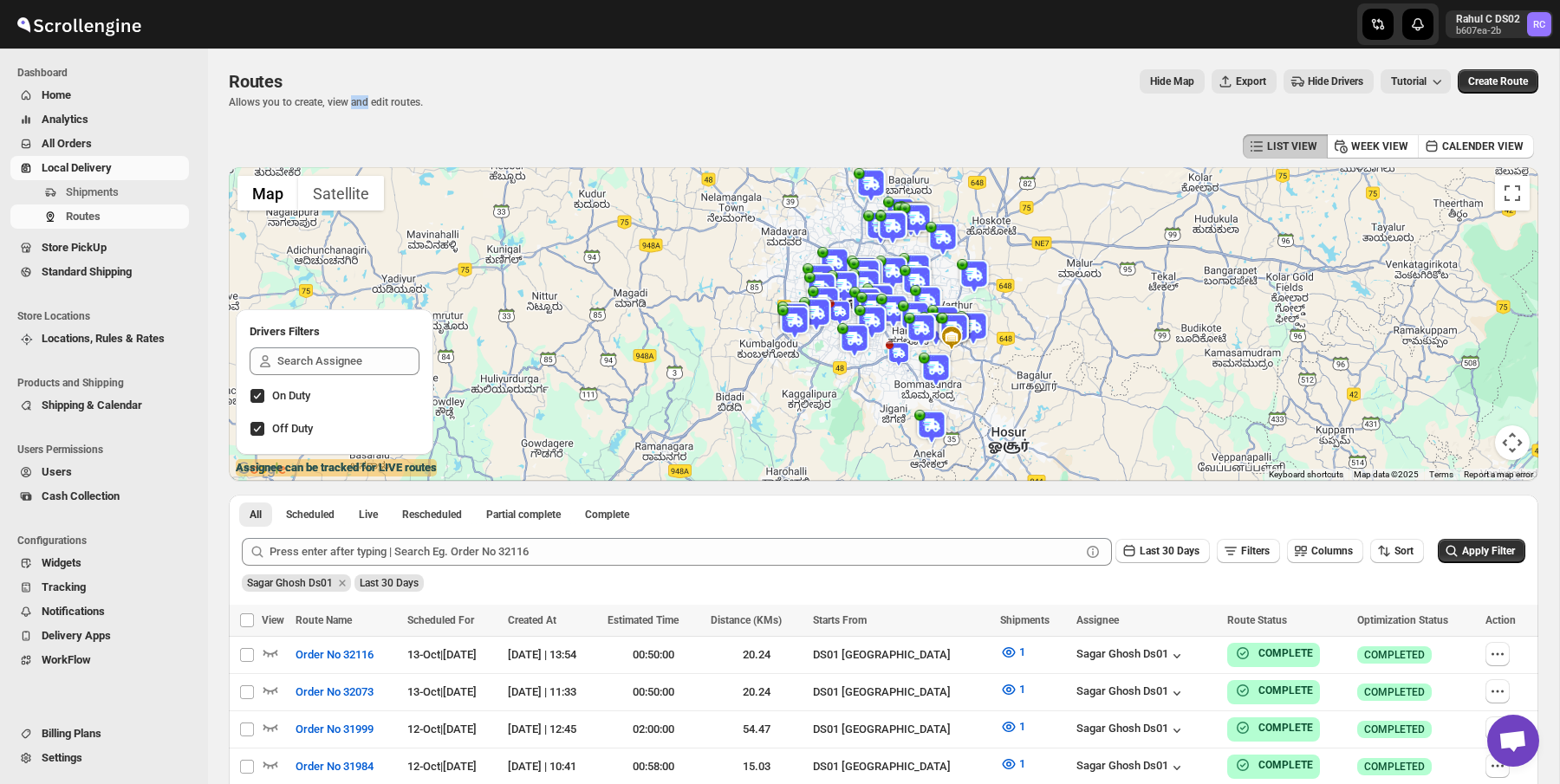
click at [364, 104] on p "Allows you to create, view and edit routes." at bounding box center [325, 102] width 194 height 14
click at [405, 81] on div "Routes" at bounding box center [325, 81] width 194 height 24
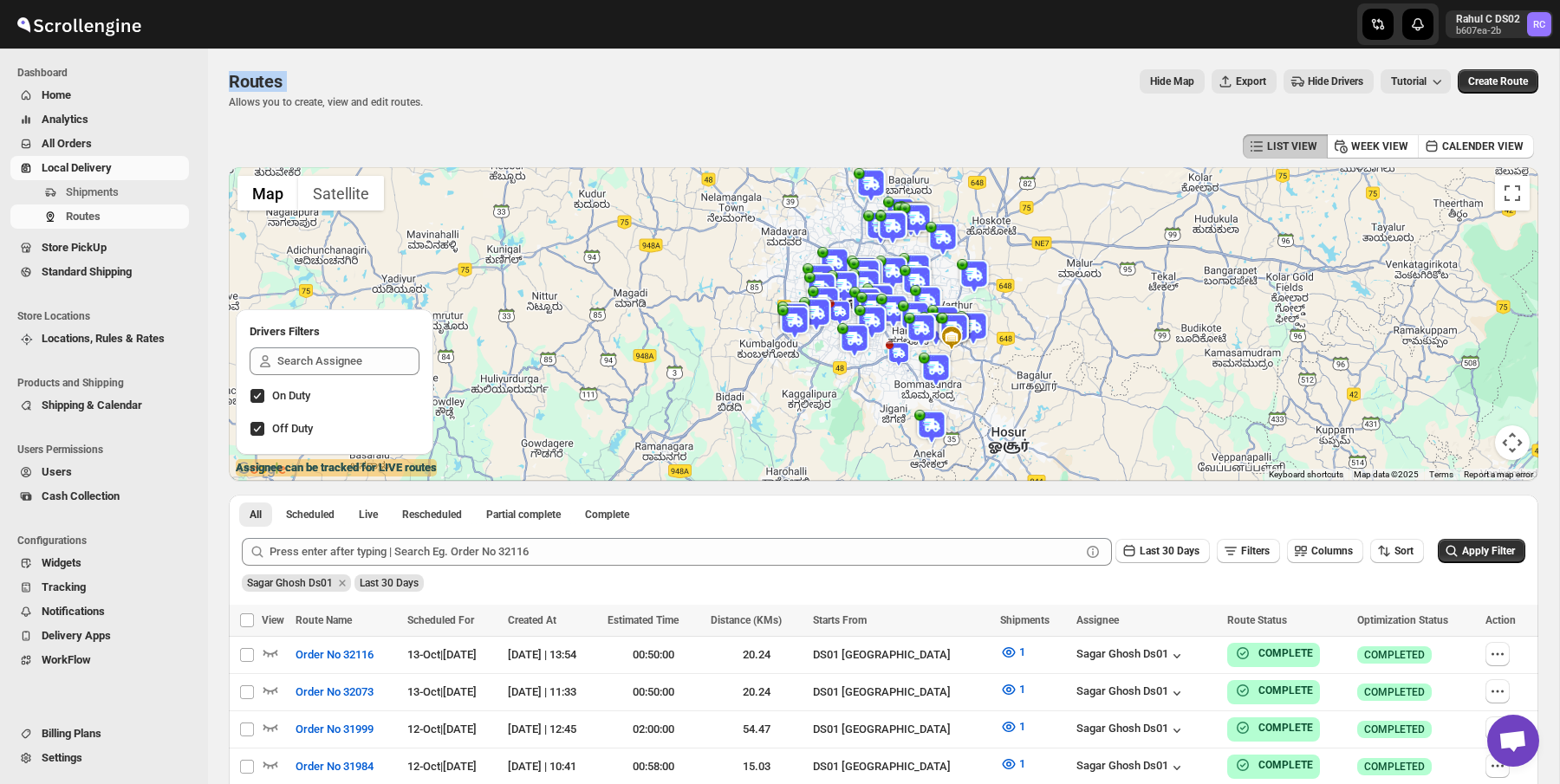
click at [405, 81] on div "Routes" at bounding box center [325, 81] width 194 height 24
click at [423, 91] on div "Routes" at bounding box center [325, 81] width 194 height 24
click at [514, 116] on div "Routes. This page is ready Routes Allows you to create, view and edit routes. H…" at bounding box center [884, 89] width 1310 height 81
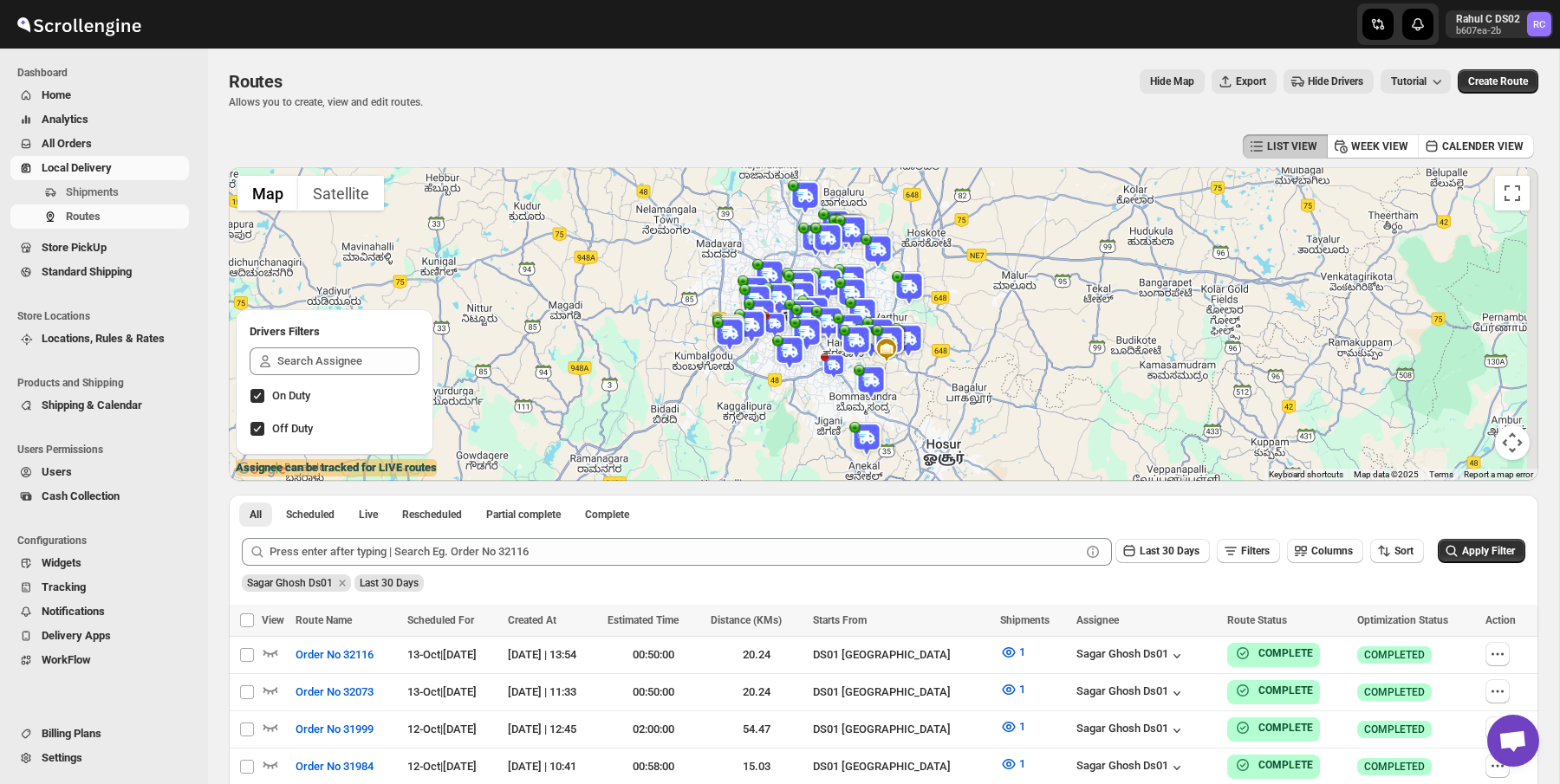
drag, startPoint x: 795, startPoint y: 244, endPoint x: 726, endPoint y: 257, distance: 70.2
click at [726, 257] on div at bounding box center [884, 324] width 1310 height 314
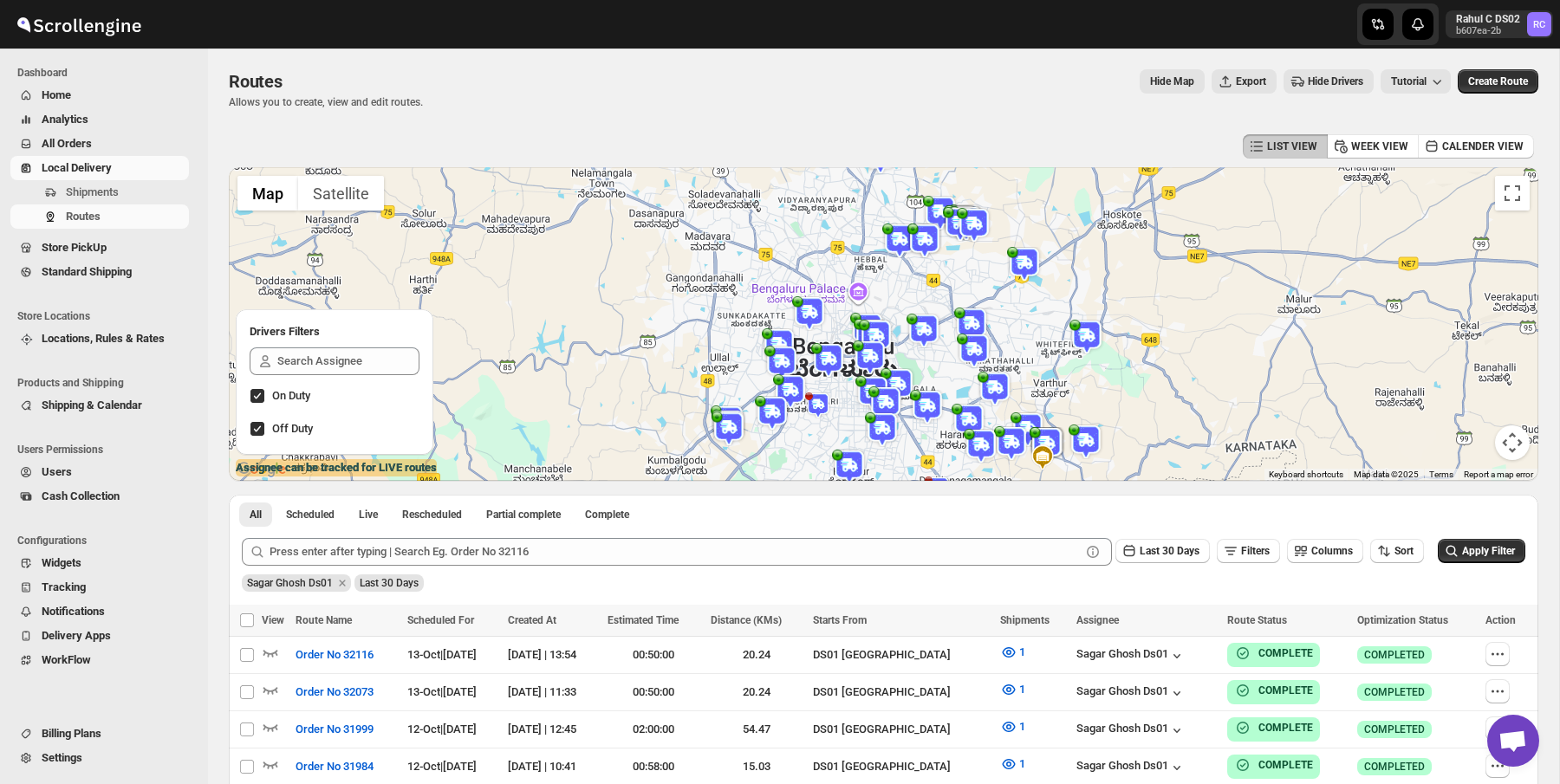
click at [943, 80] on div "Hide Map Export Hide Drivers Tutorial" at bounding box center [943, 81] width 1015 height 24
click at [958, 360] on img at bounding box center [973, 350] width 35 height 35
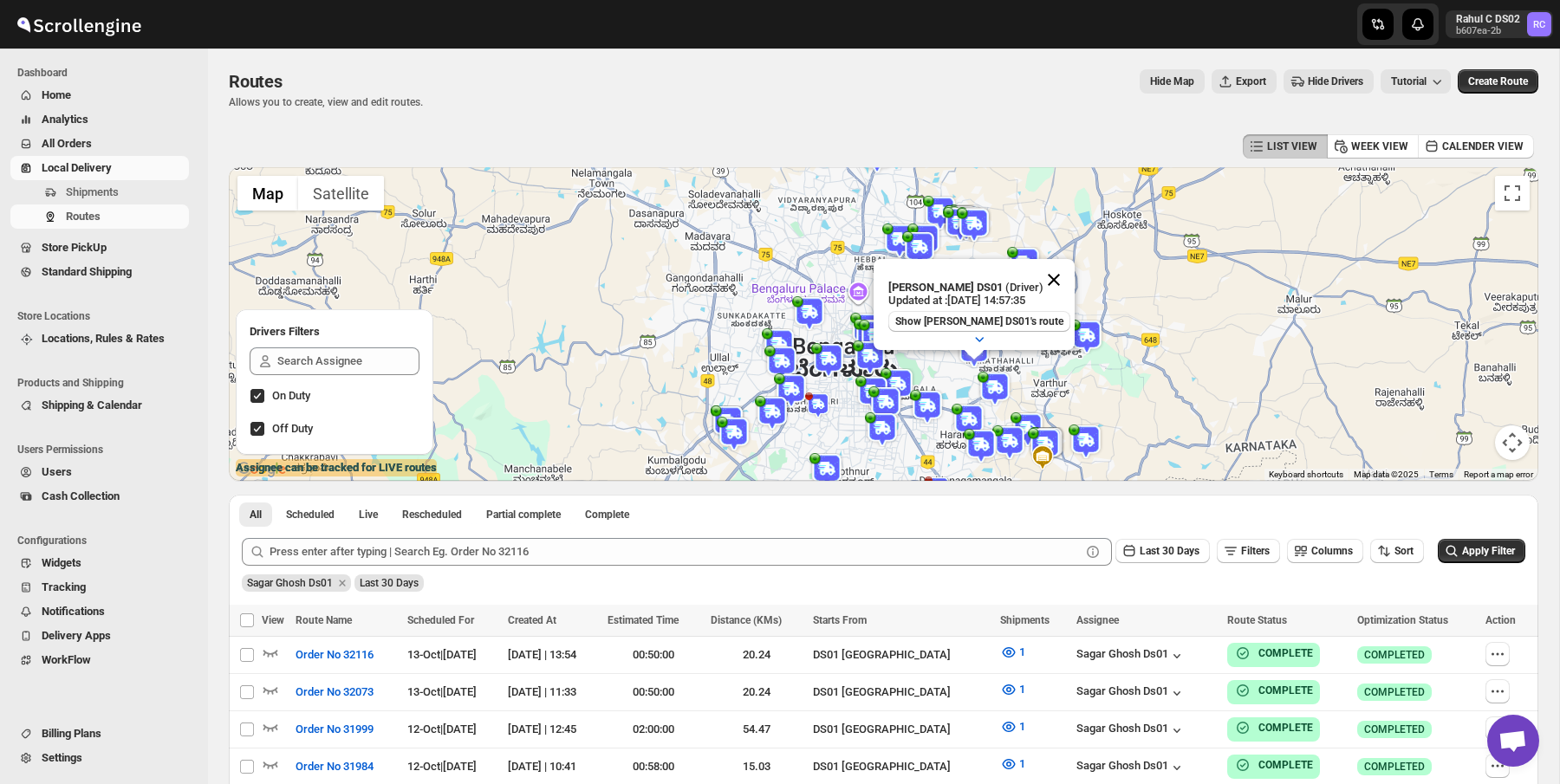
click at [1048, 273] on button "Close" at bounding box center [1054, 280] width 41 height 41
click at [884, 96] on div "Routes Allows you to create, view and edit routes. Hide Map Export Hide Drivers…" at bounding box center [884, 89] width 1310 height 40
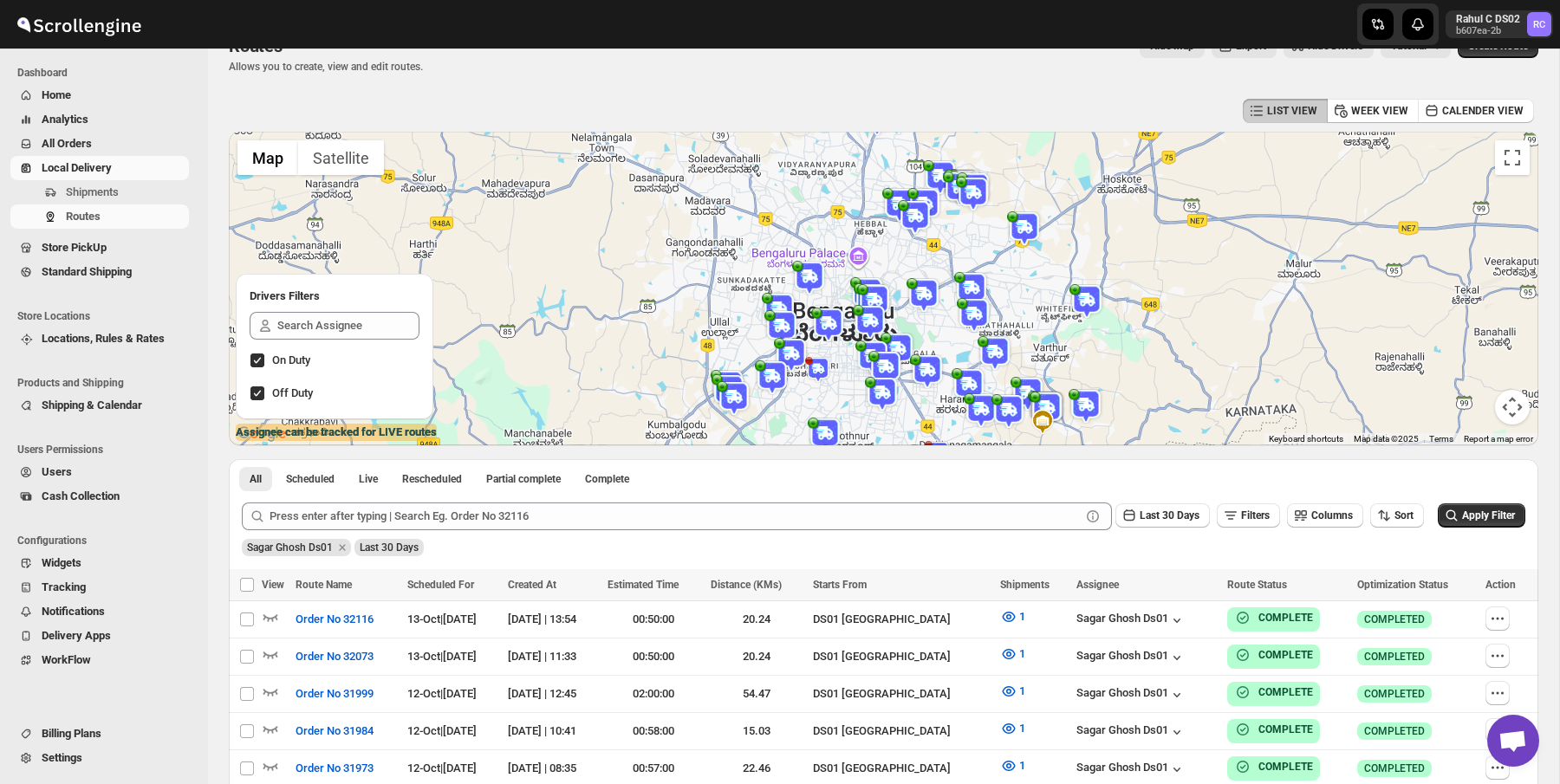
click at [957, 75] on div "Routes. This page is ready Routes Allows you to create, view and edit routes. H…" at bounding box center [884, 53] width 1310 height 81
click at [869, 320] on img at bounding box center [869, 322] width 35 height 35
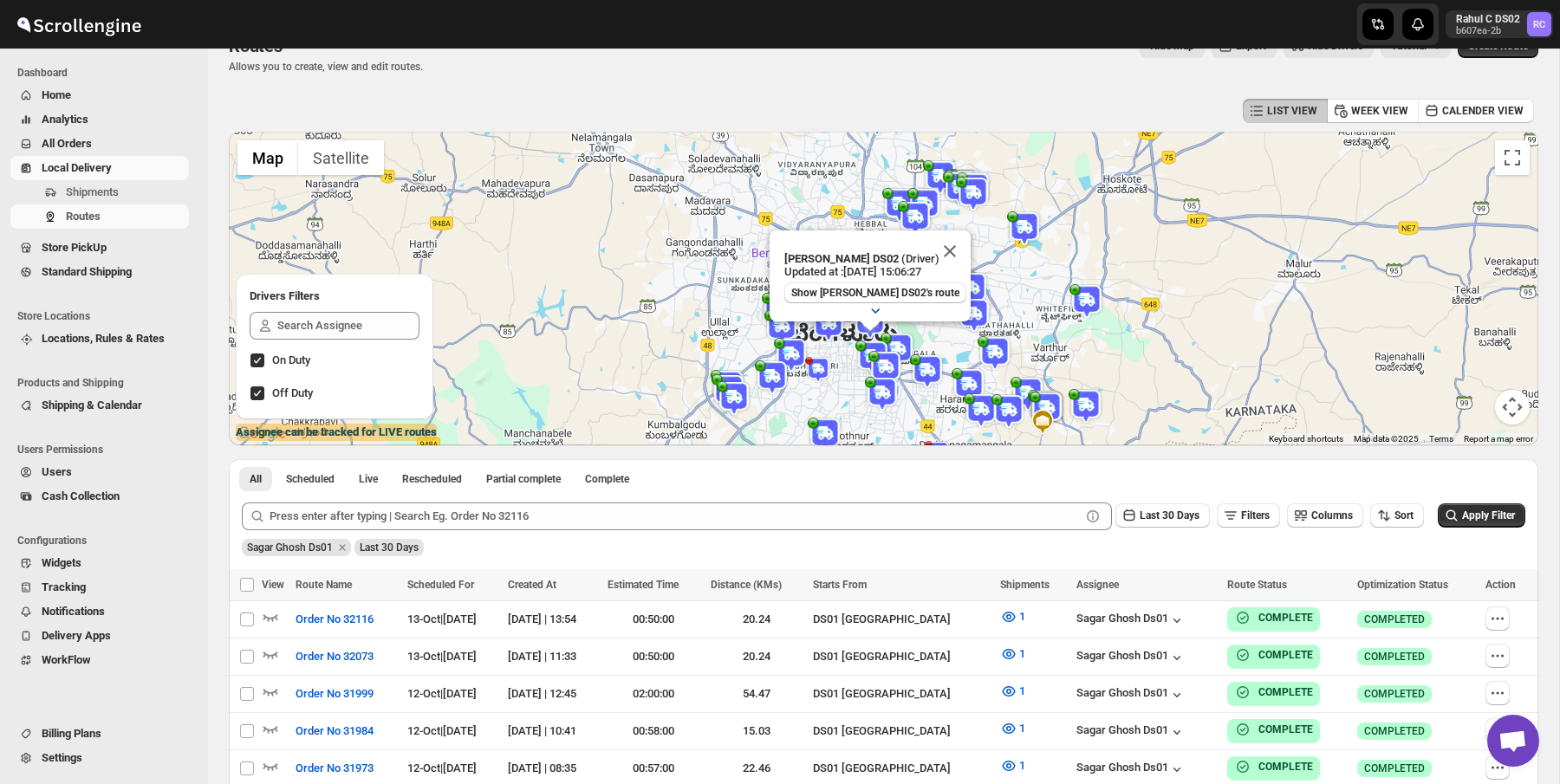
click at [889, 299] on button "button" at bounding box center [875, 310] width 38 height 24
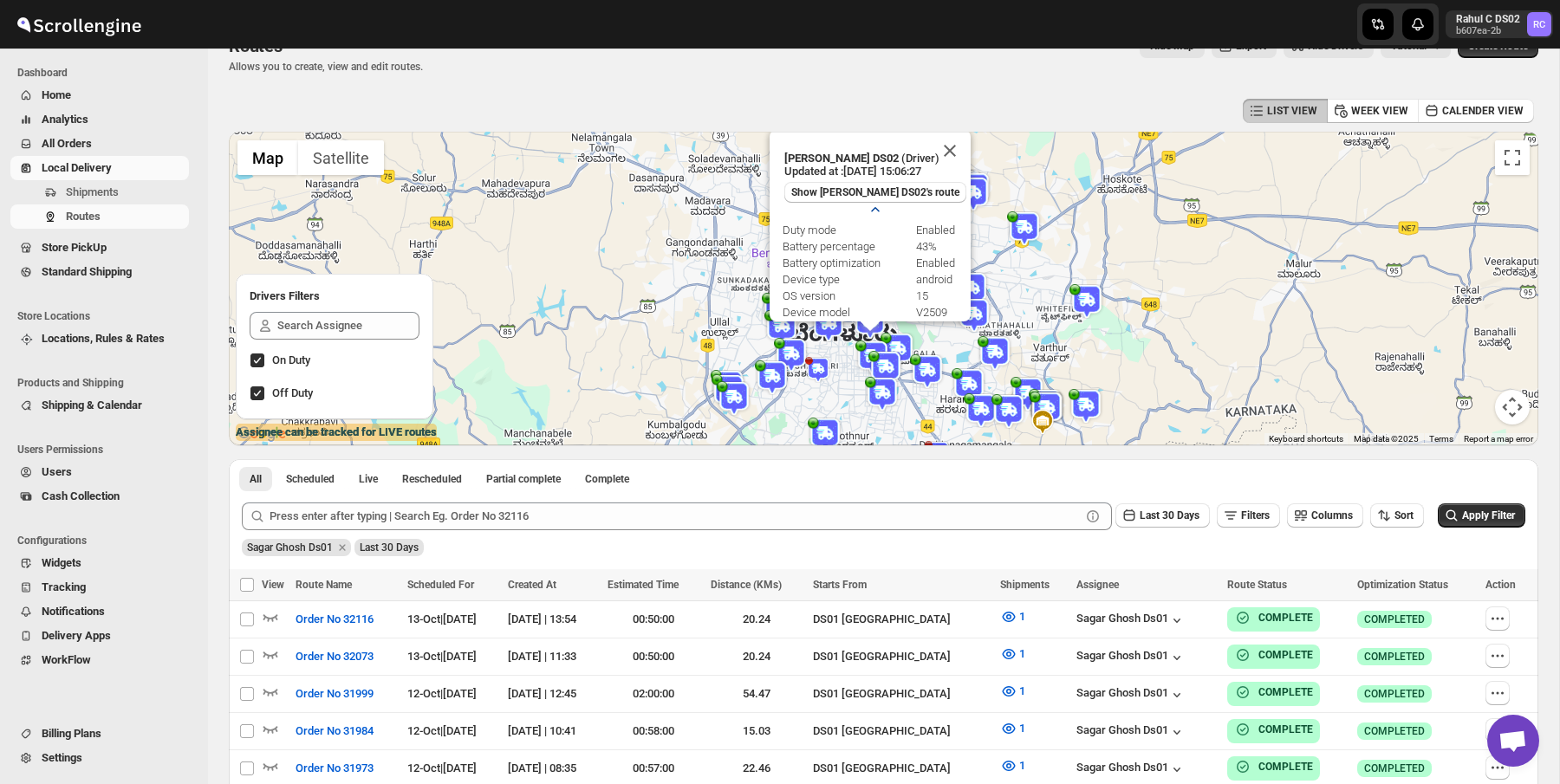
click at [871, 211] on icon "button" at bounding box center [875, 210] width 18 height 18
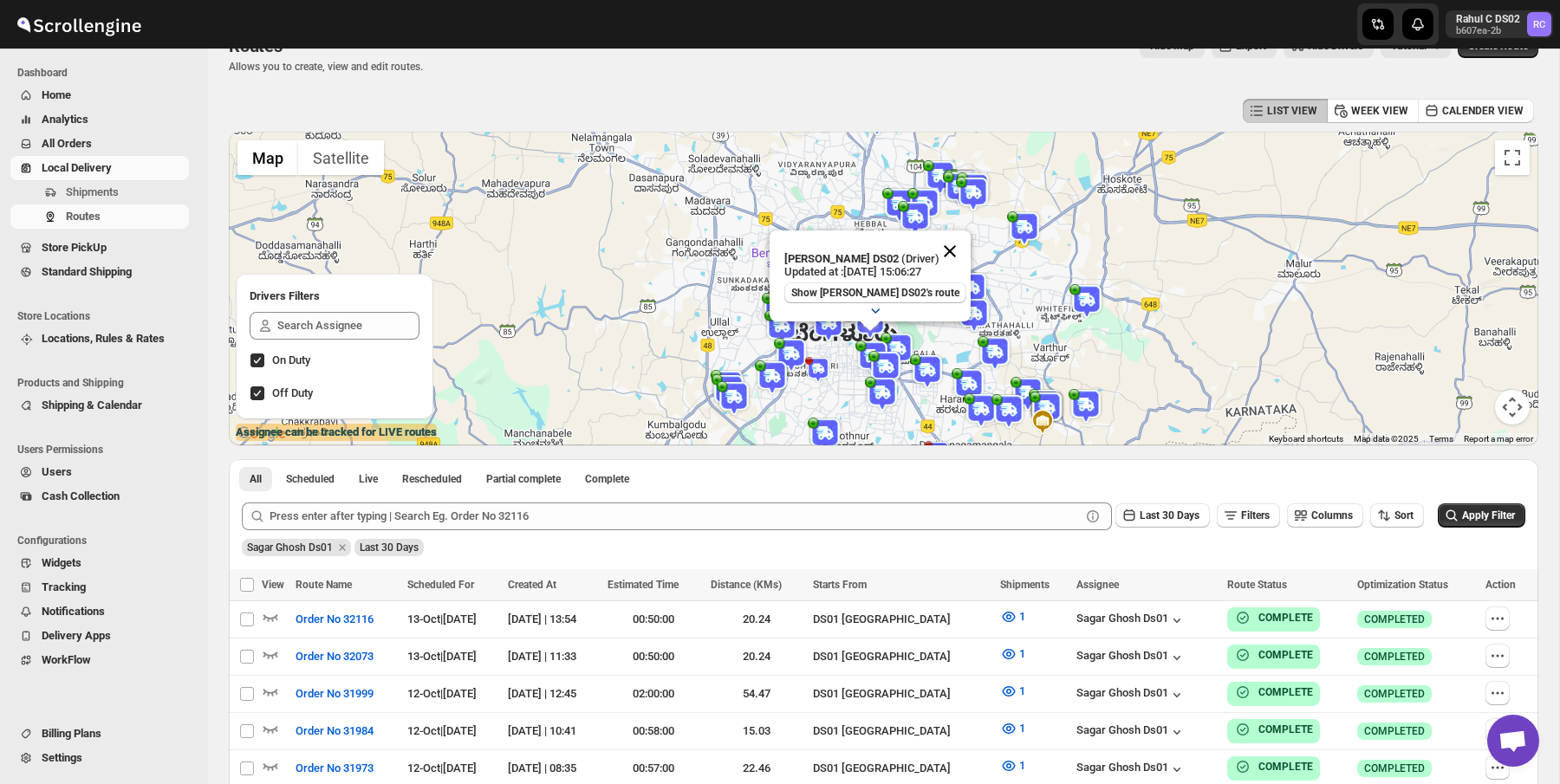
click at [945, 245] on button "Close" at bounding box center [950, 251] width 41 height 41
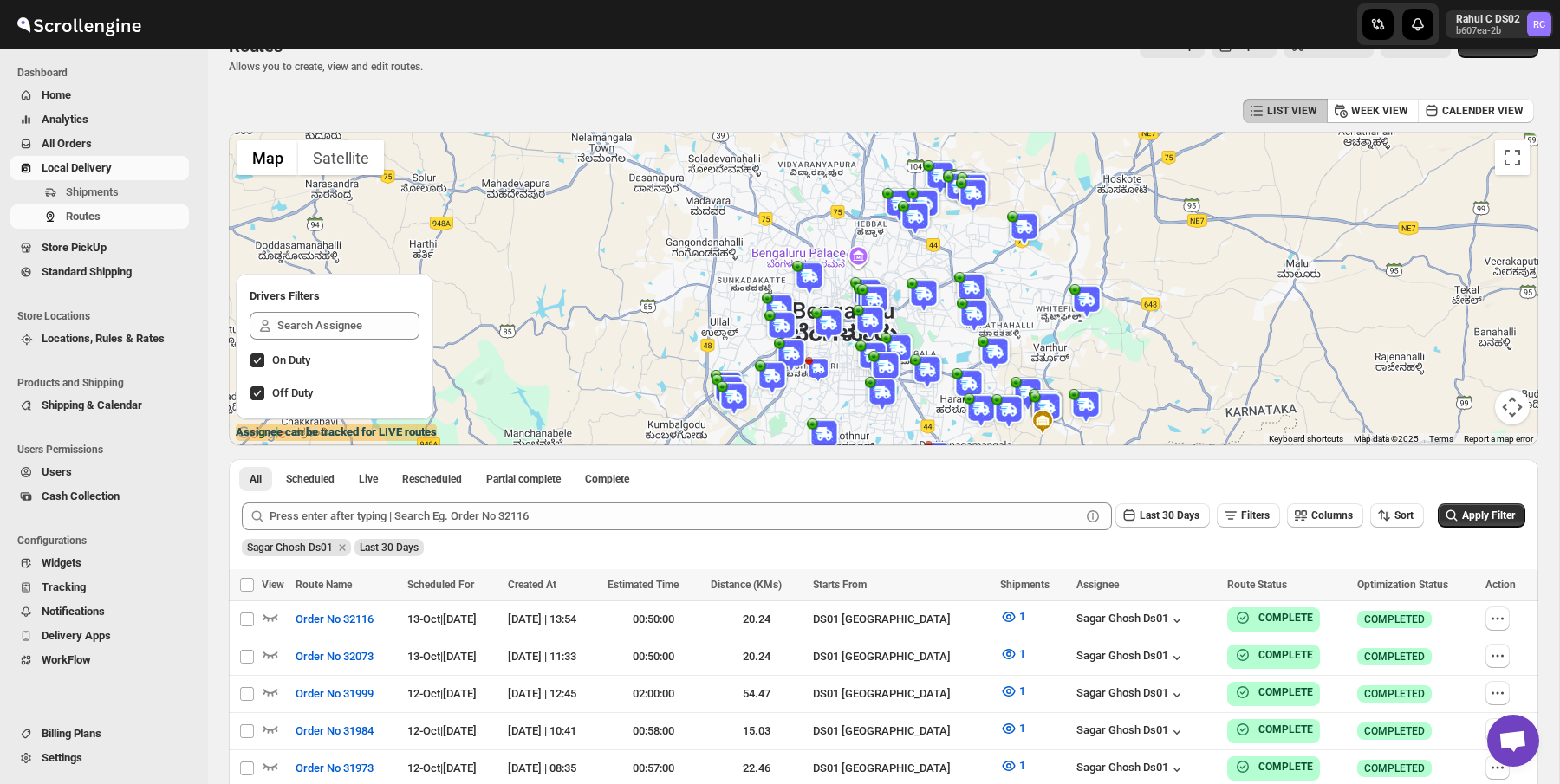
scroll to position [0, 0]
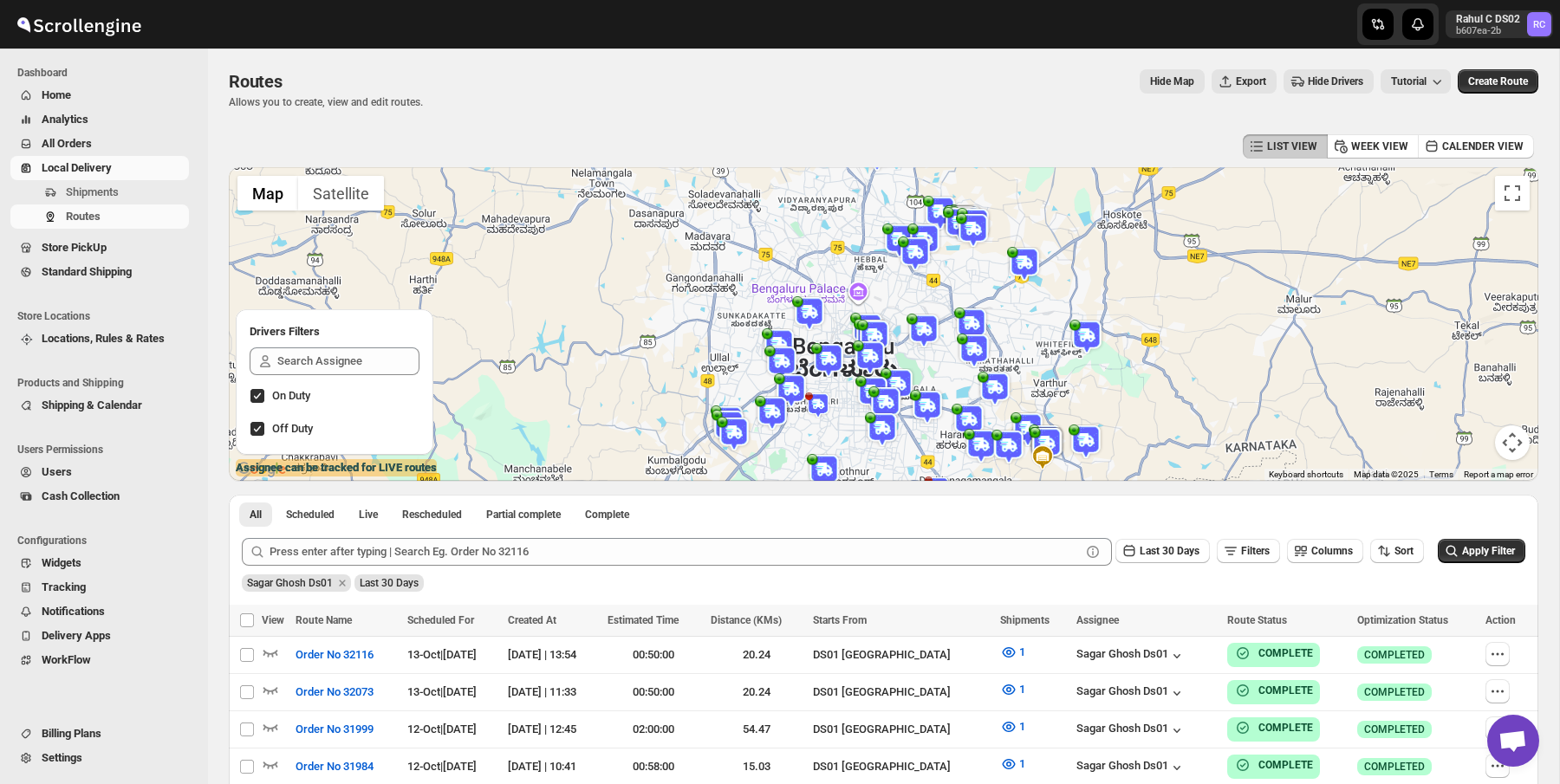
click at [1316, 102] on div "Routes Allows you to create, view and edit routes. Hide Map Export Hide Drivers…" at bounding box center [884, 89] width 1310 height 40
click at [1330, 83] on span "Hide Drivers" at bounding box center [1335, 81] width 55 height 14
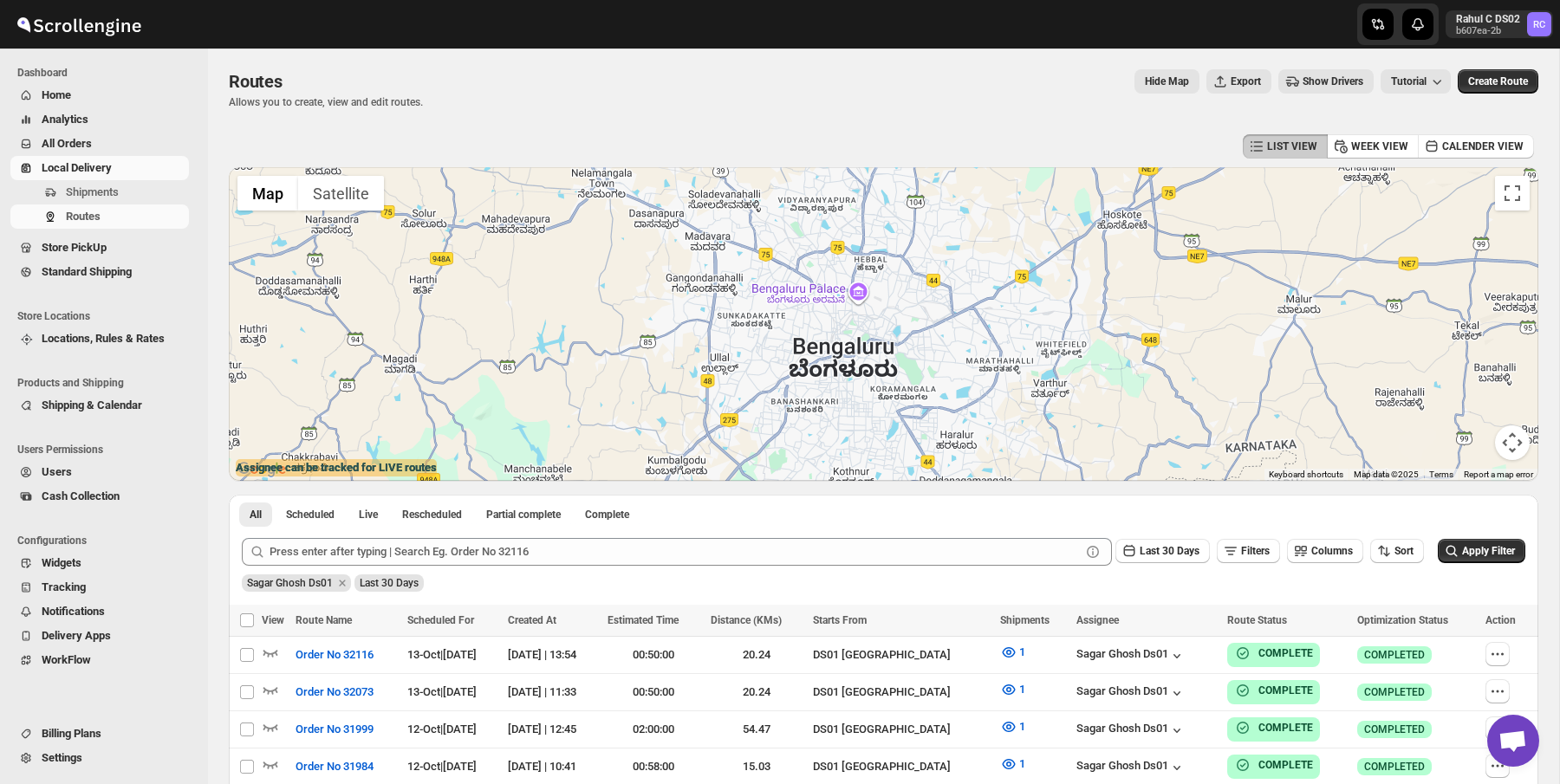
click at [1330, 83] on span "Show Drivers" at bounding box center [1333, 81] width 61 height 14
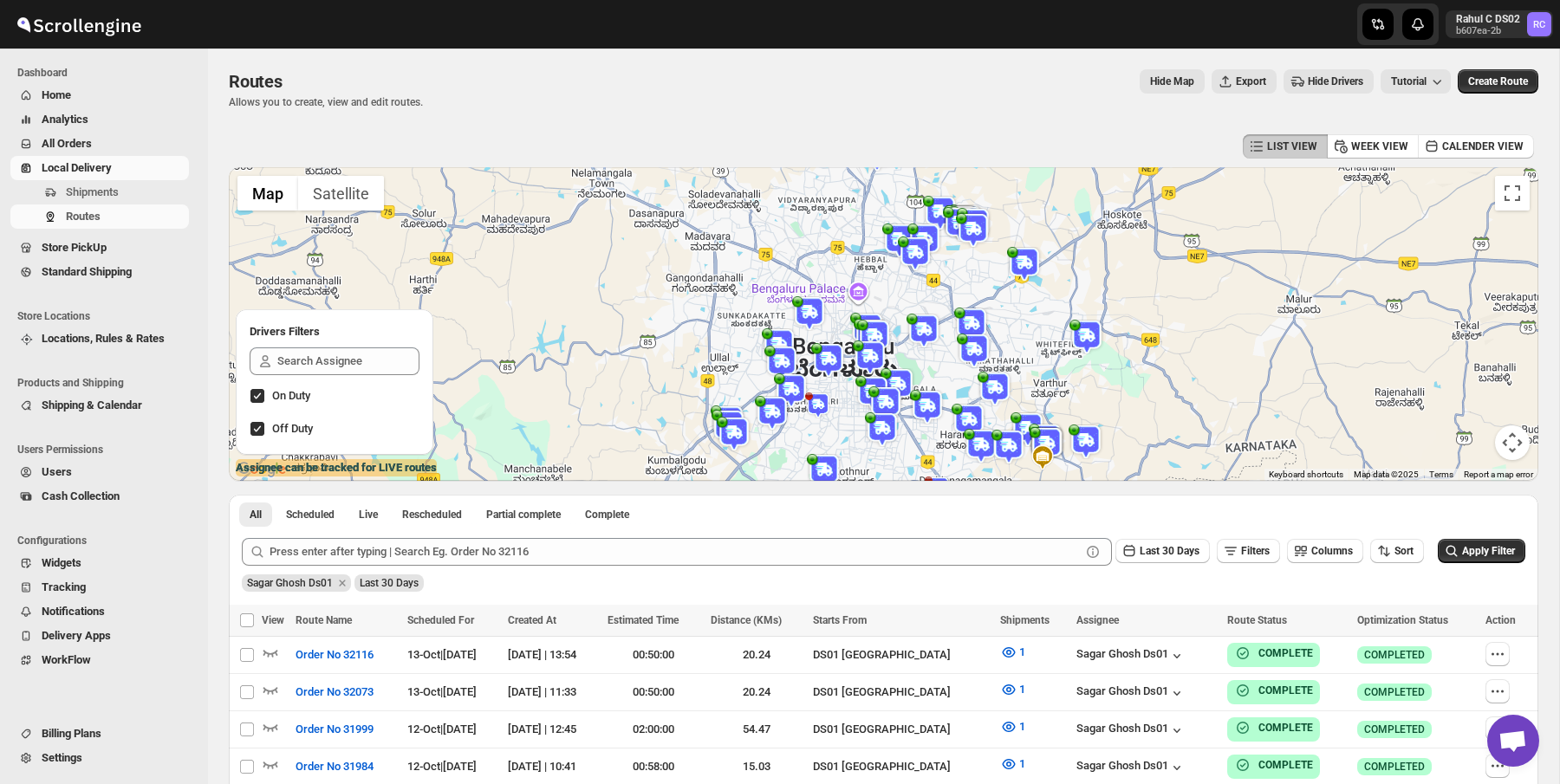
click at [884, 324] on div at bounding box center [1539, 324] width 1310 height 0
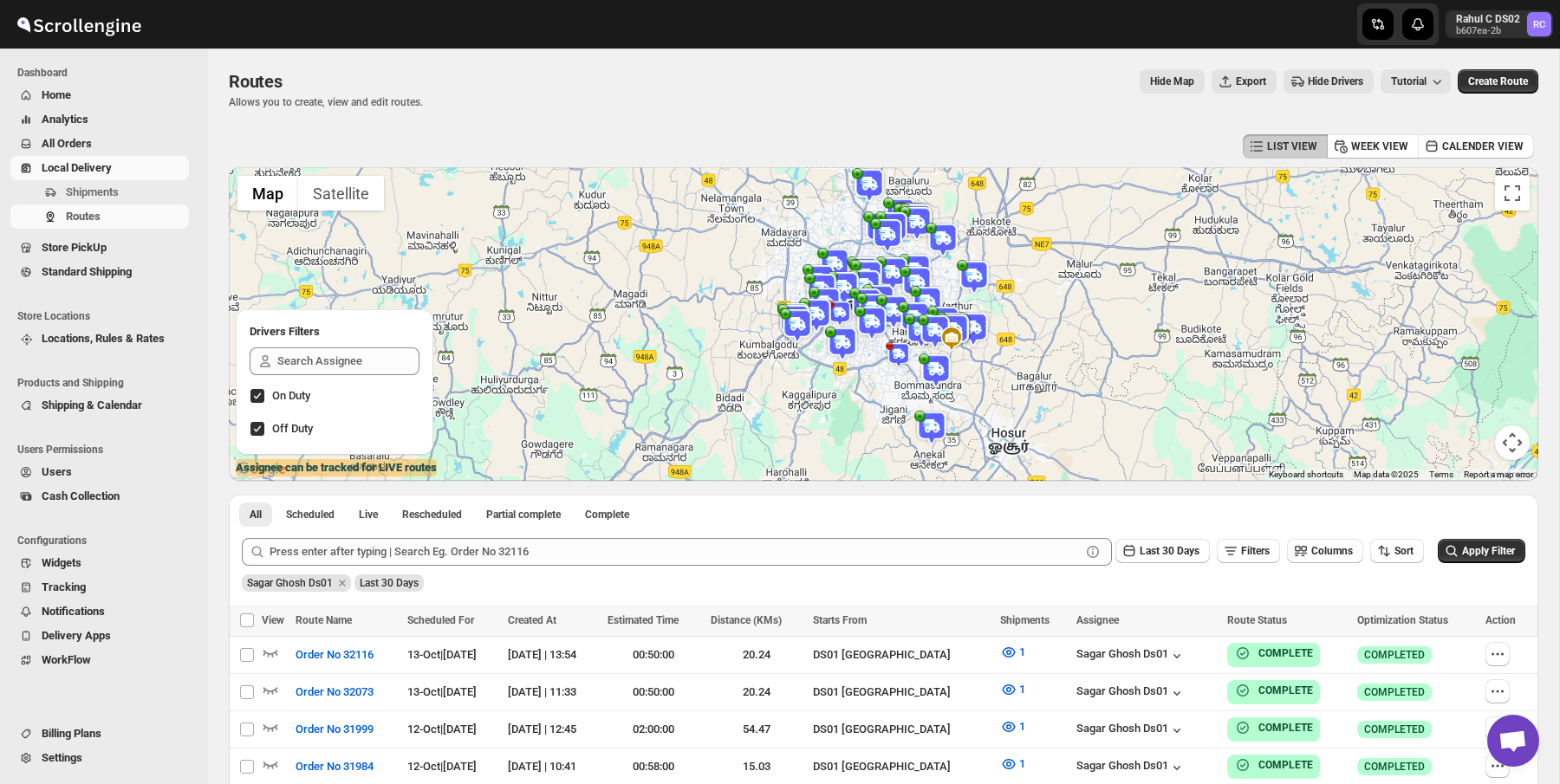
click at [857, 284] on img at bounding box center [844, 288] width 35 height 35
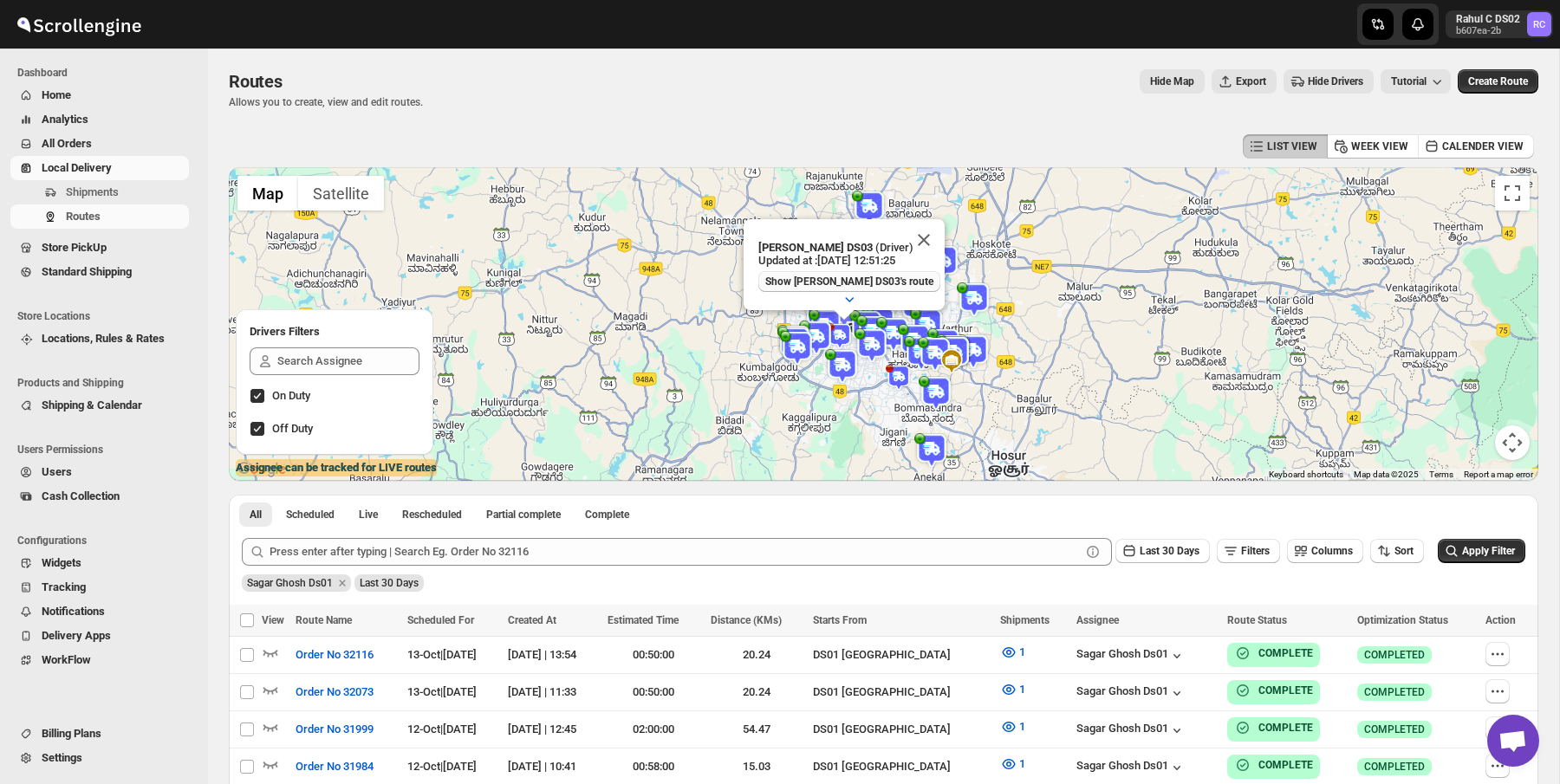
click at [866, 281] on span "Show [PERSON_NAME] DS03's route" at bounding box center [850, 281] width 169 height 14
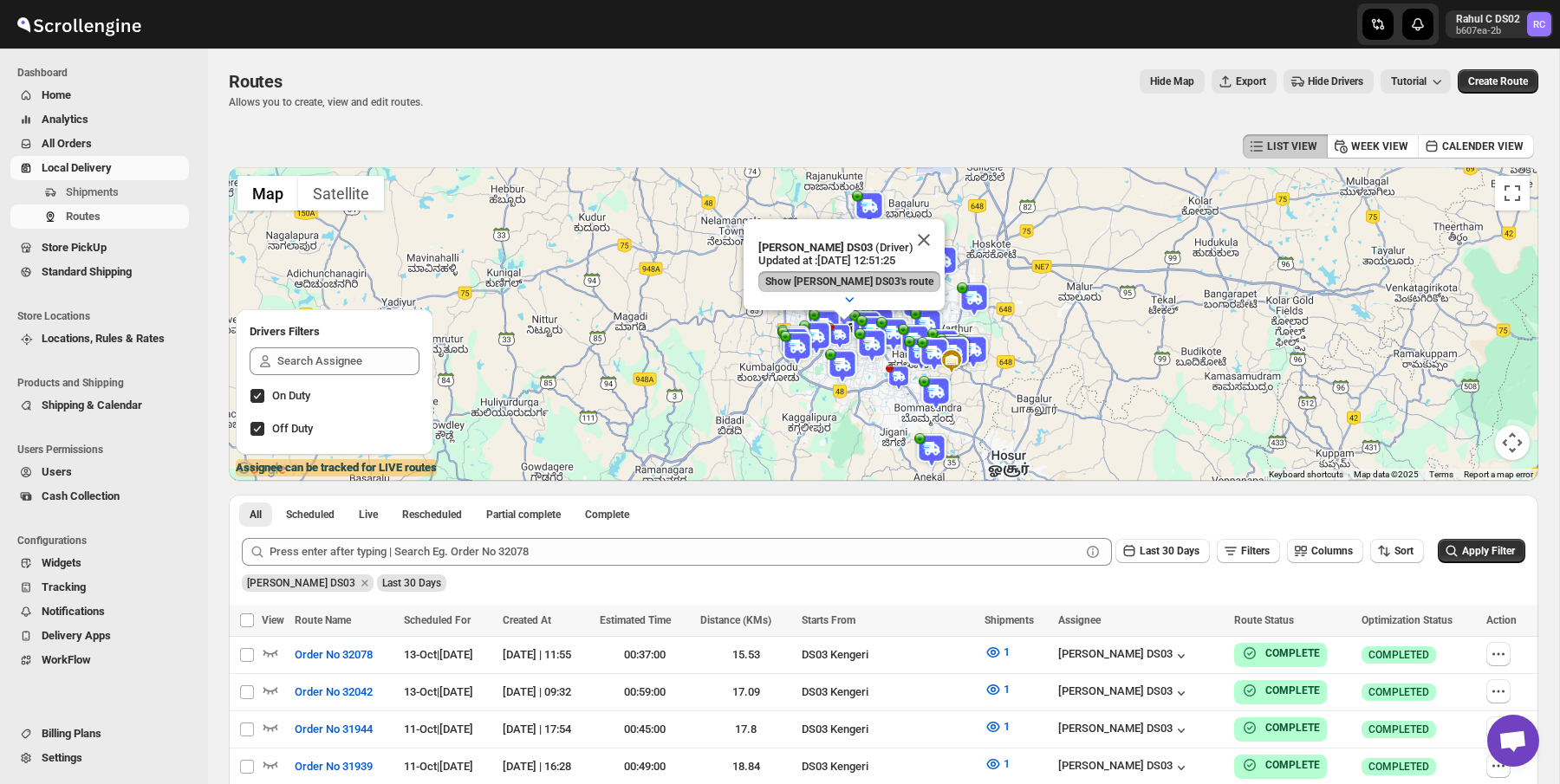
click at [860, 331] on img at bounding box center [871, 346] width 35 height 35
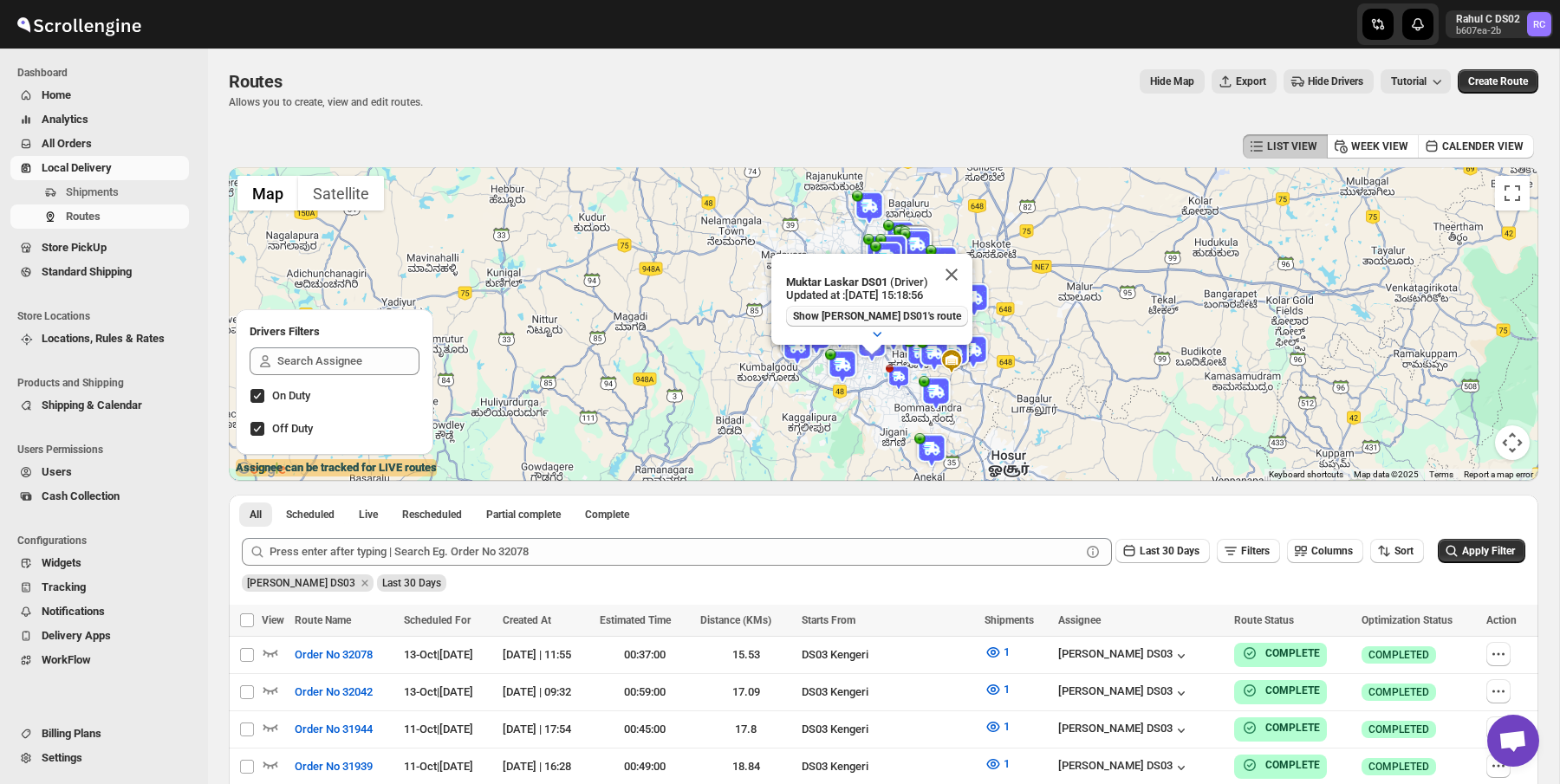
click at [926, 319] on span "Show [PERSON_NAME] DS01's route" at bounding box center [878, 316] width 169 height 14
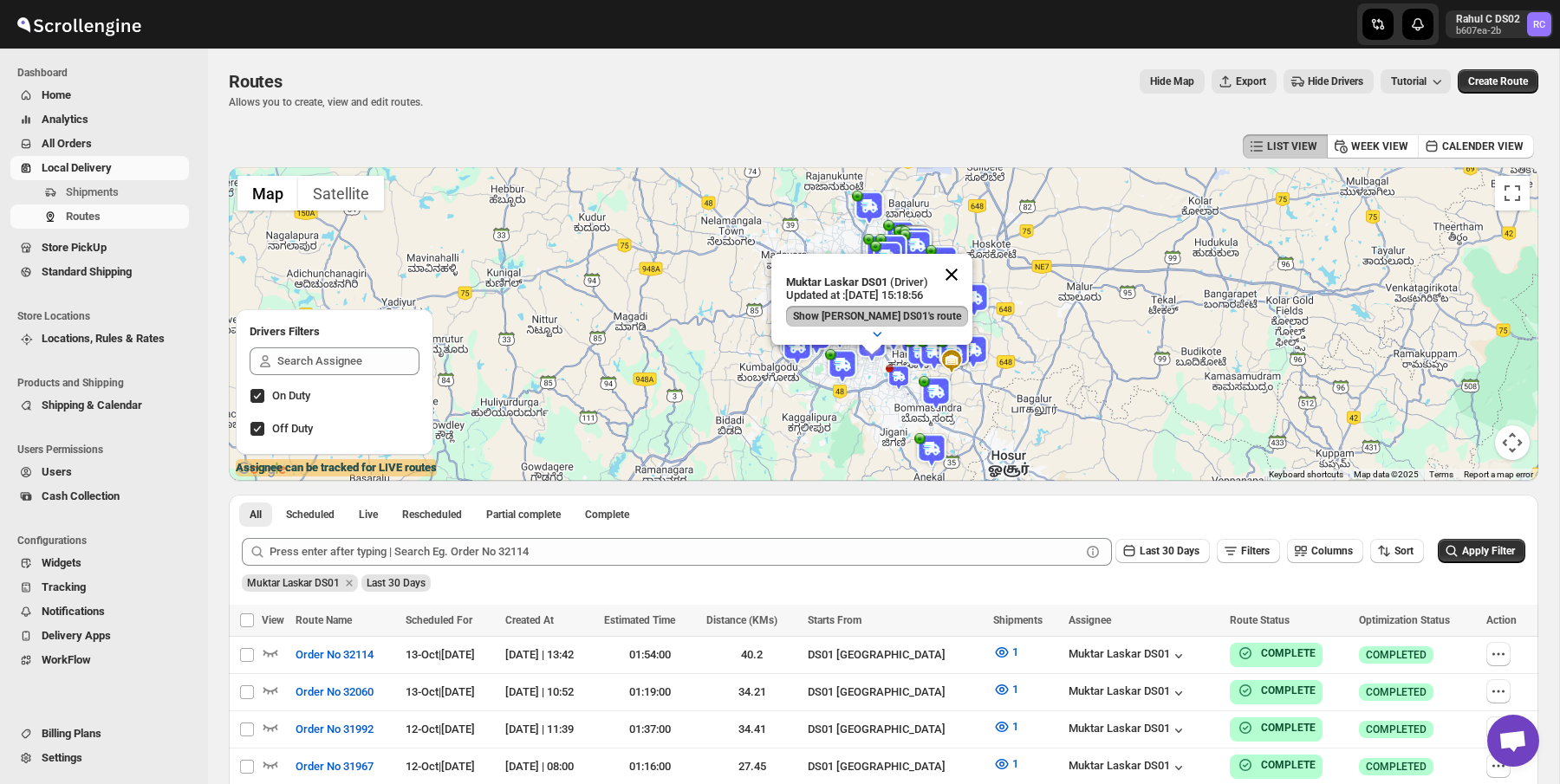
click at [956, 273] on button "Close" at bounding box center [952, 274] width 41 height 41
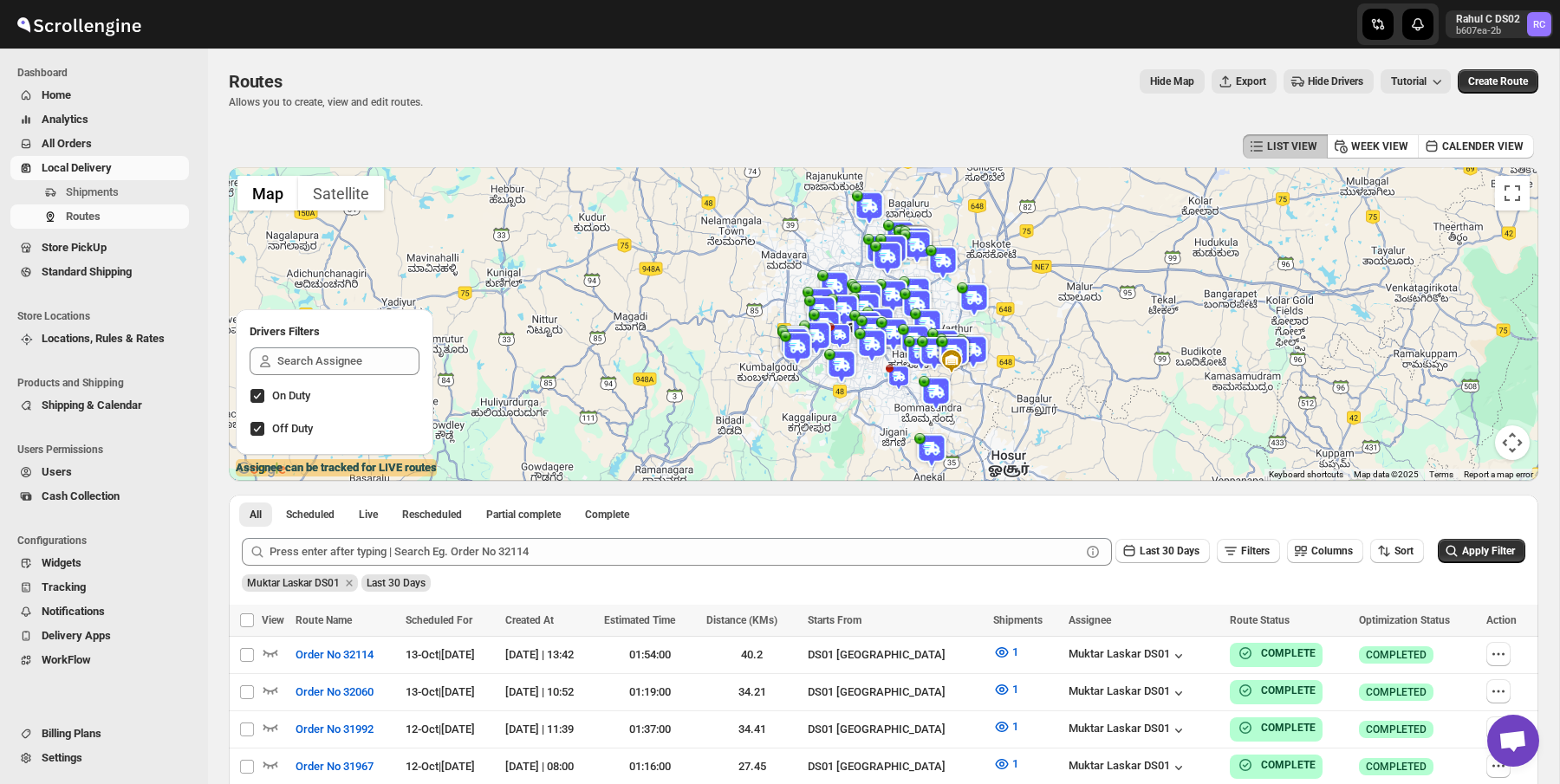
click at [892, 284] on img at bounding box center [893, 296] width 35 height 35
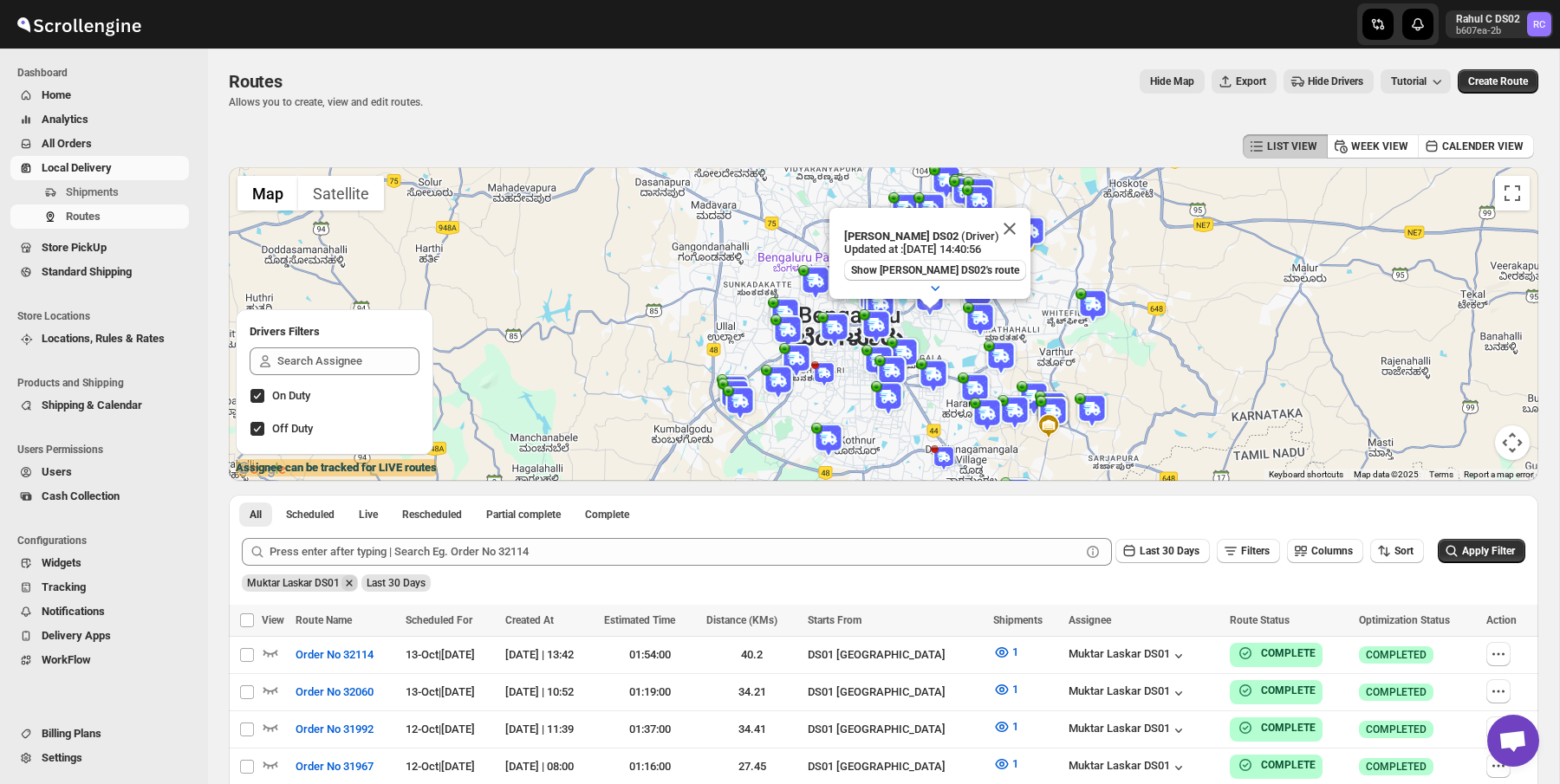
click at [352, 585] on icon "Remove Muktar Laskar DS01" at bounding box center [349, 583] width 6 height 6
click at [440, 591] on div "Last 30 Days" at bounding box center [882, 576] width 1287 height 29
click at [841, 337] on img at bounding box center [835, 329] width 35 height 35
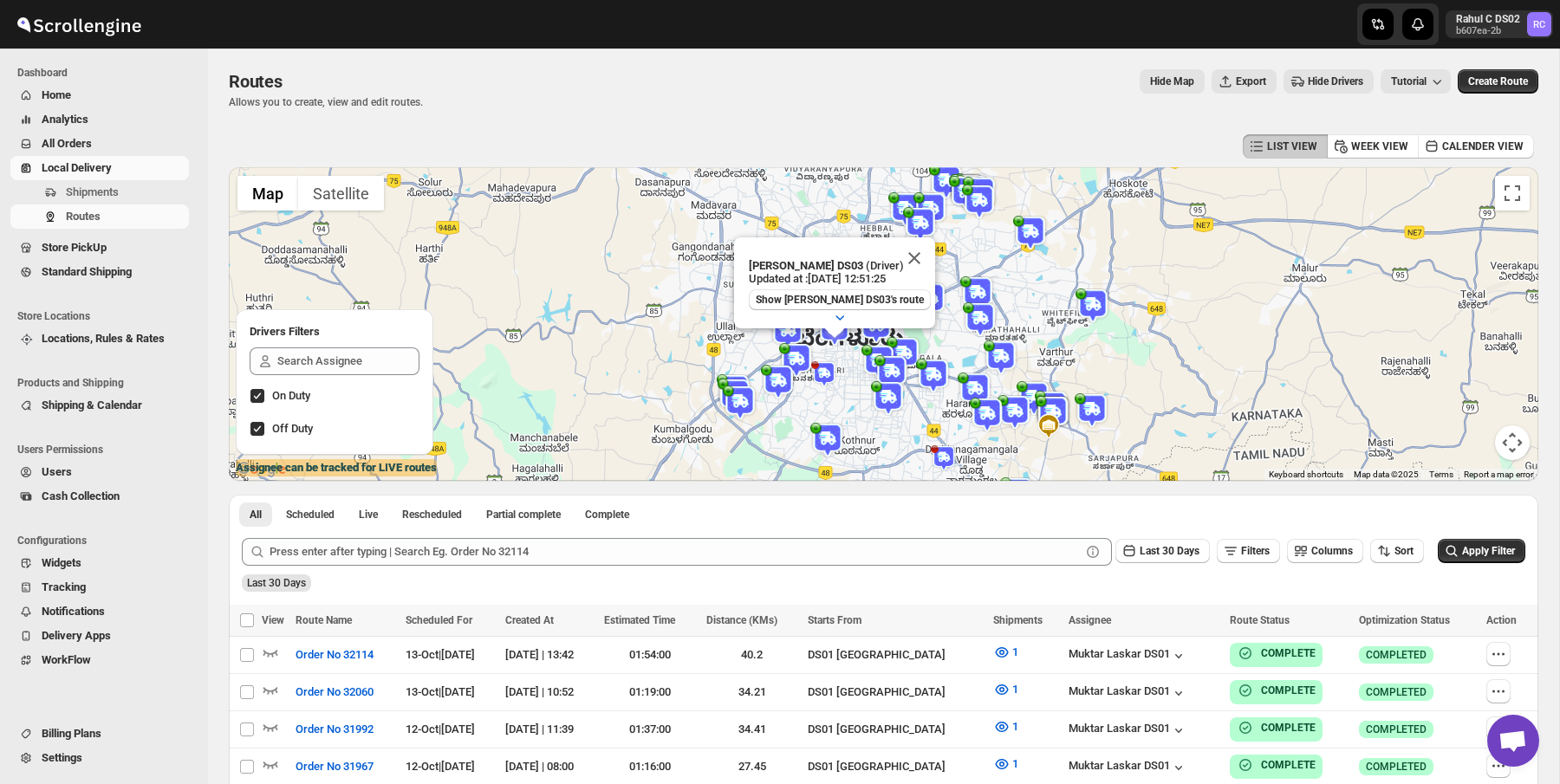
click at [1325, 74] on button "Hide Drivers" at bounding box center [1329, 81] width 90 height 24
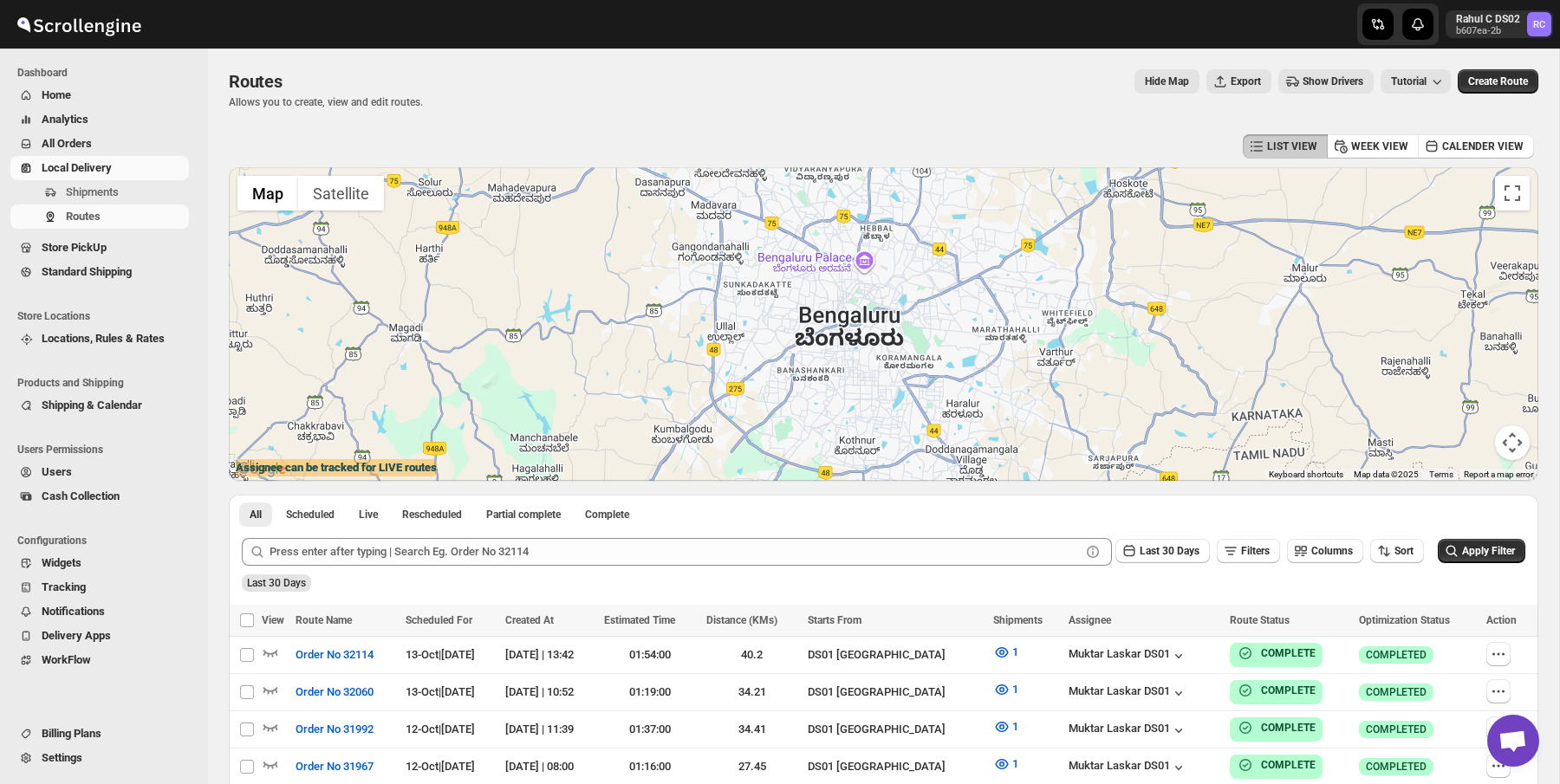
click at [1325, 75] on span "Show Drivers" at bounding box center [1333, 81] width 61 height 14
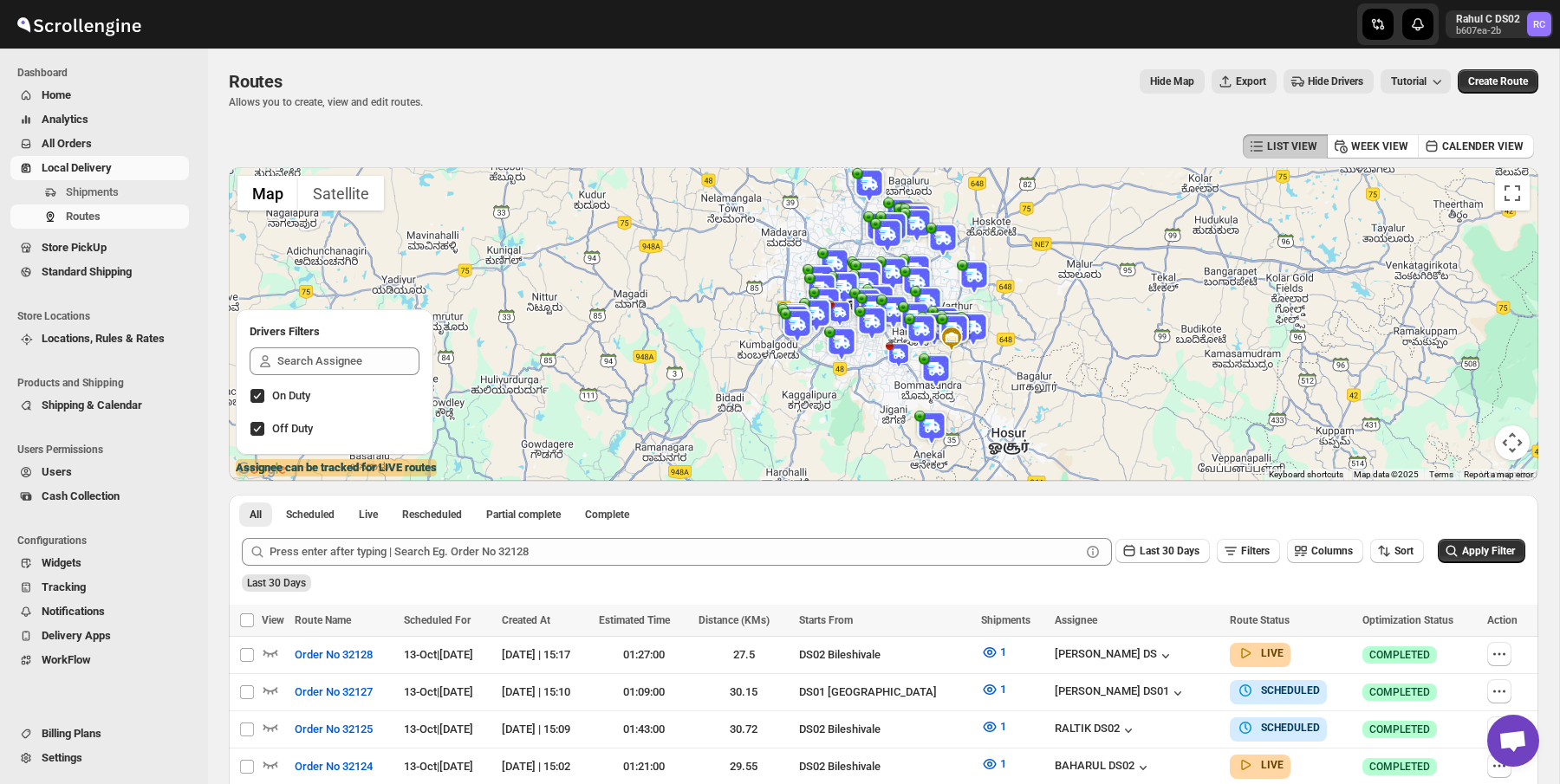
click at [880, 315] on img at bounding box center [871, 323] width 35 height 35
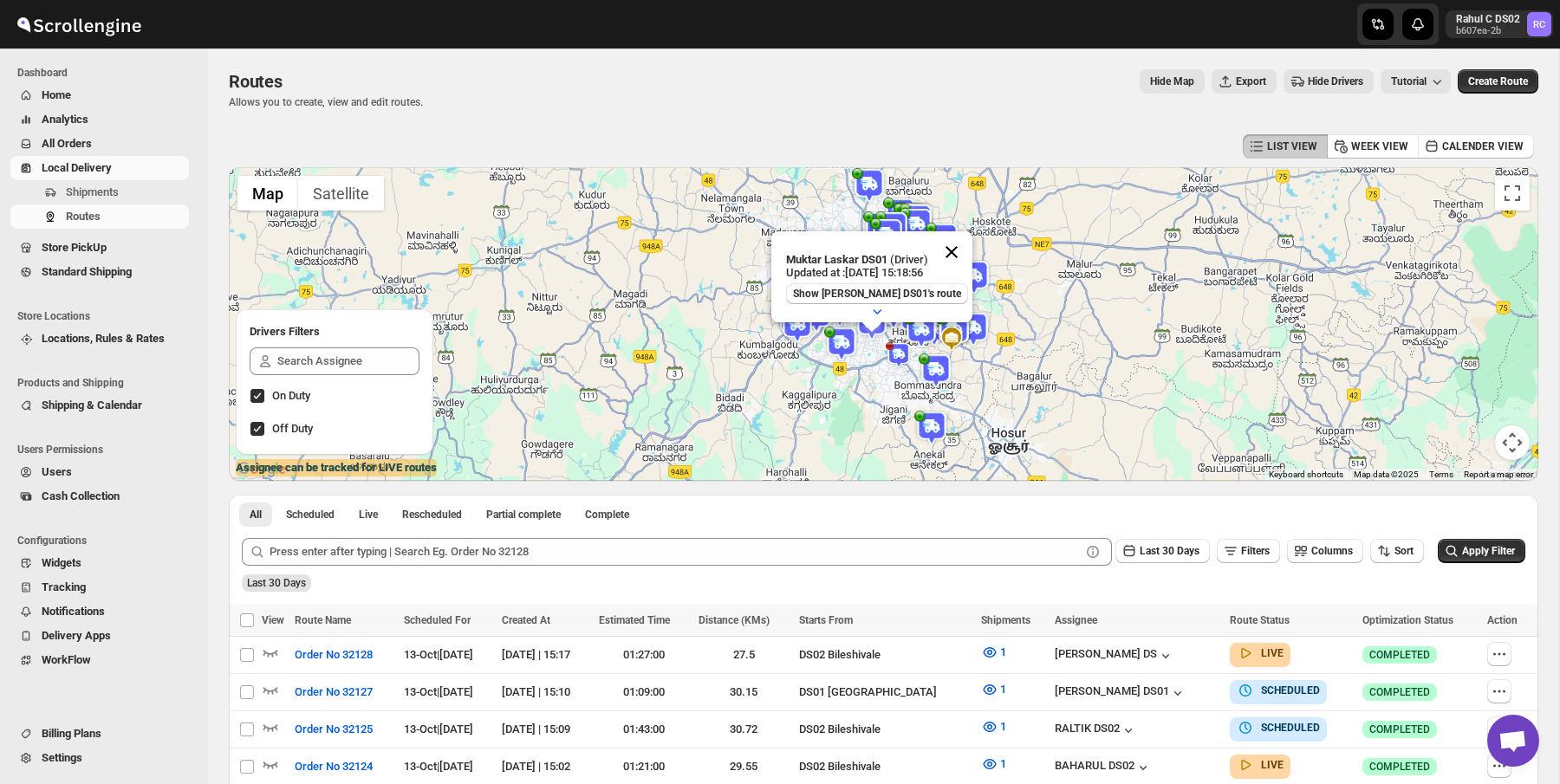
click at [947, 248] on button "Close" at bounding box center [952, 252] width 41 height 41
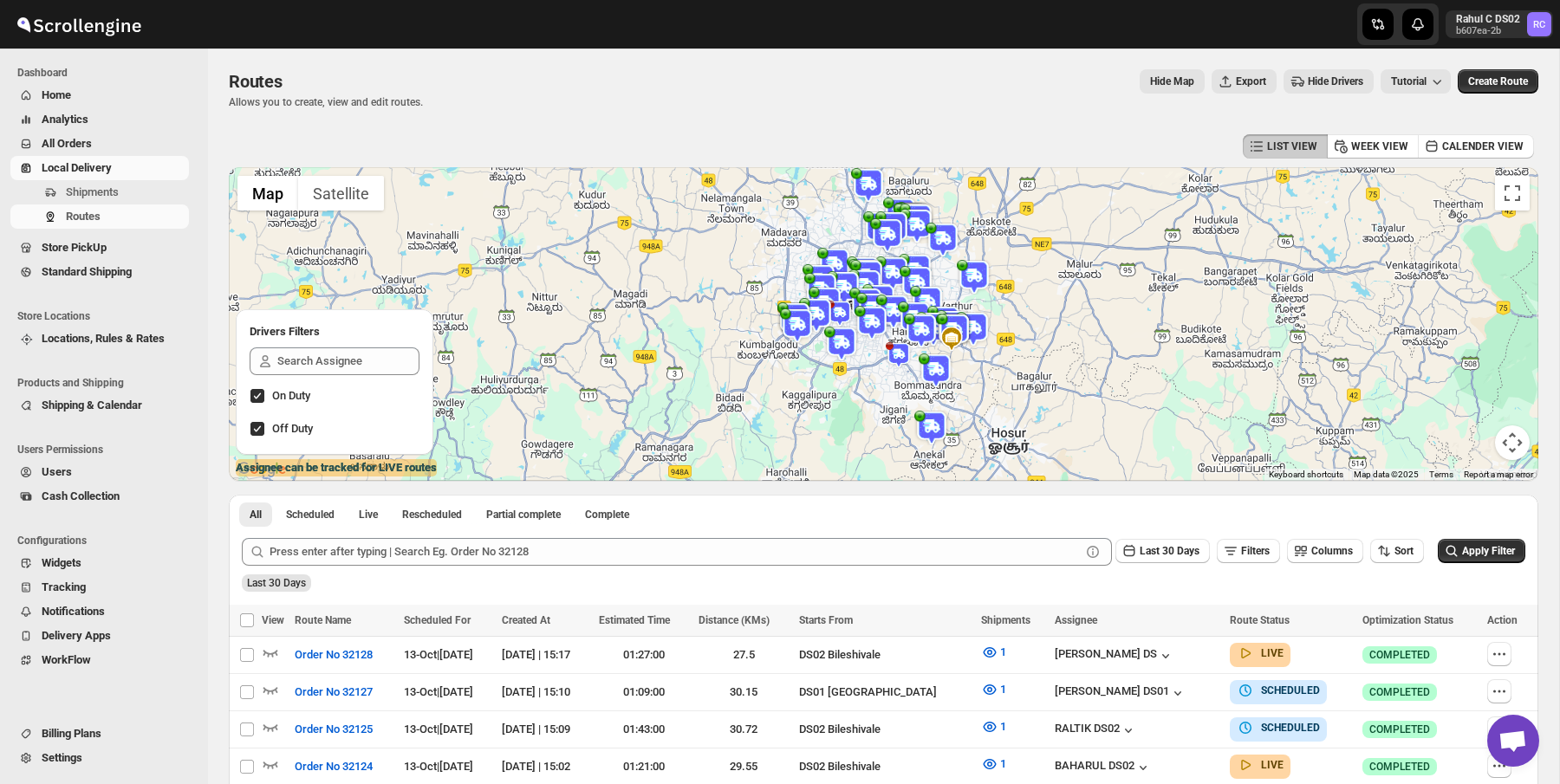
click at [841, 272] on img at bounding box center [844, 288] width 35 height 35
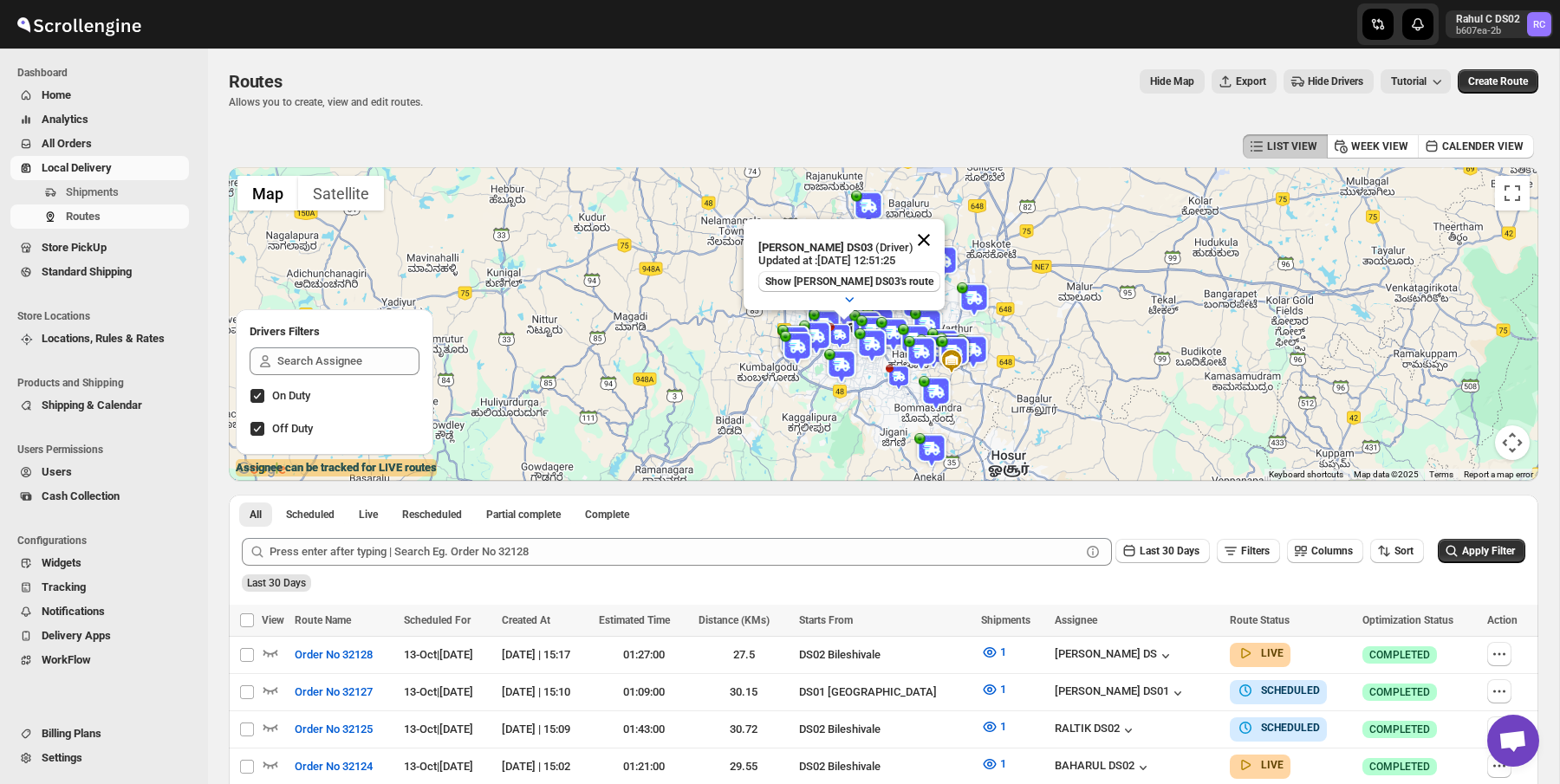
click at [919, 244] on button "Close" at bounding box center [924, 240] width 41 height 41
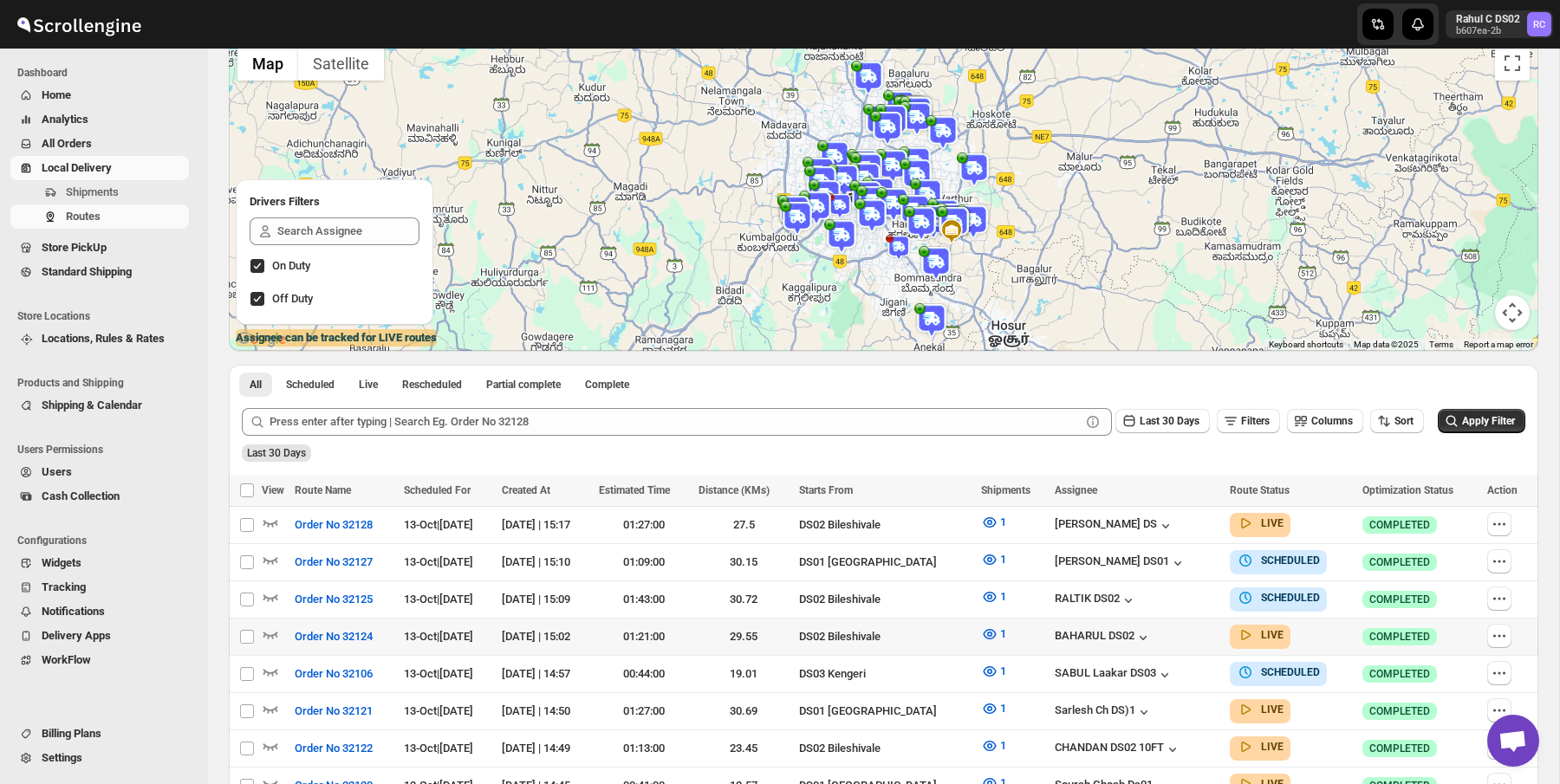
scroll to position [156, 0]
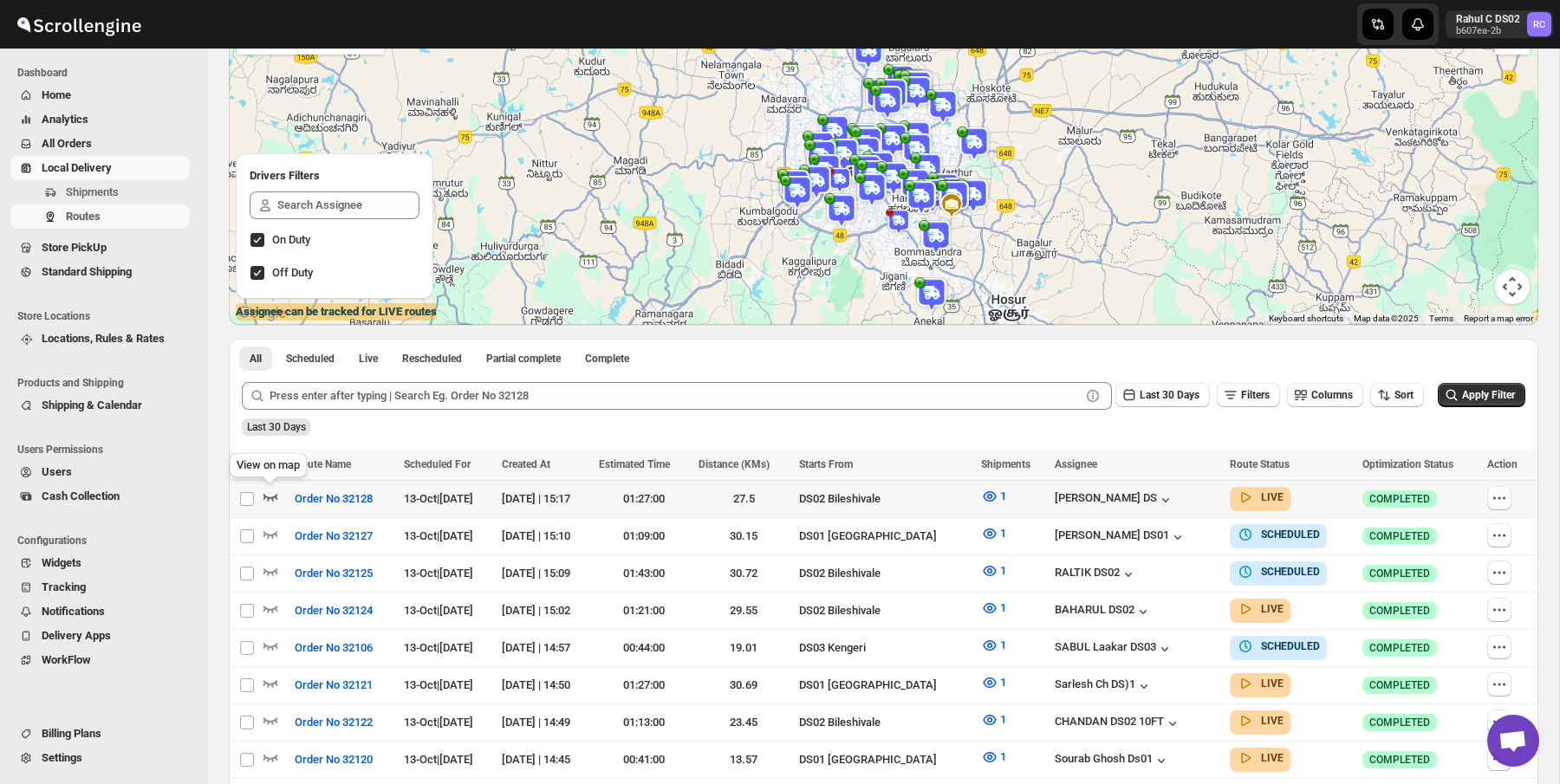
click at [271, 500] on icon "button" at bounding box center [270, 496] width 18 height 18
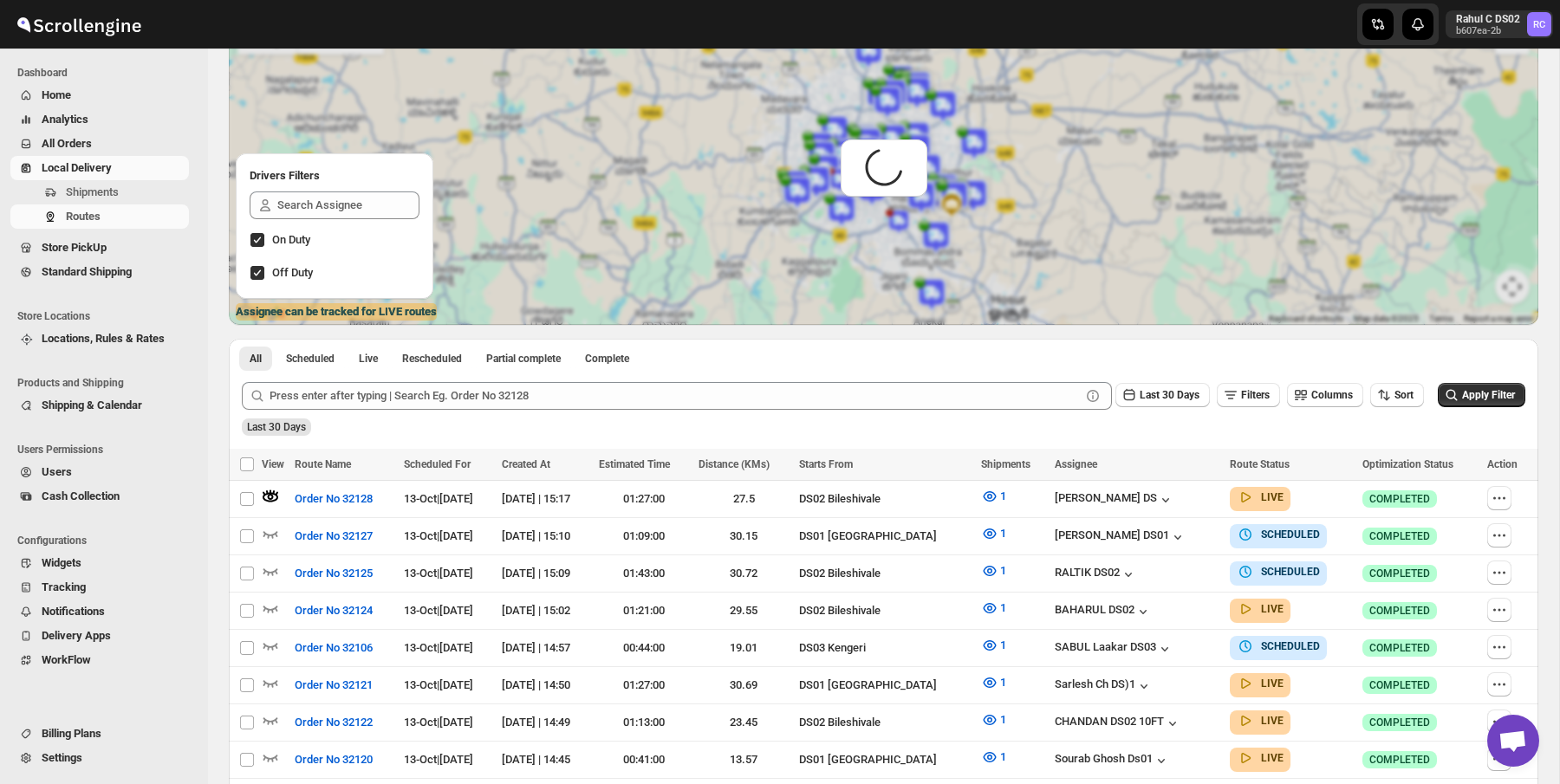
scroll to position [0, 0]
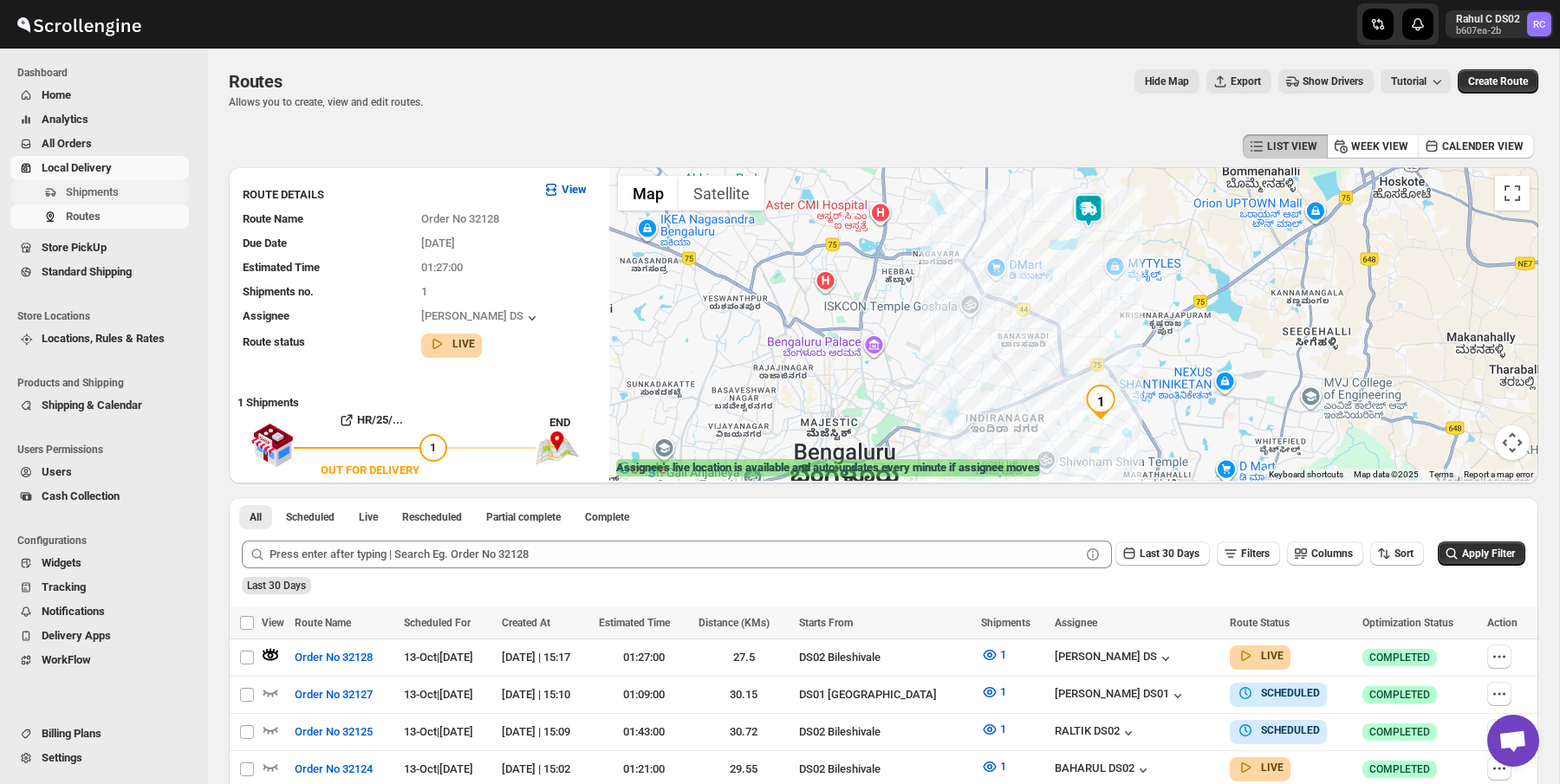
click at [157, 190] on span "Shipments" at bounding box center [126, 192] width 120 height 18
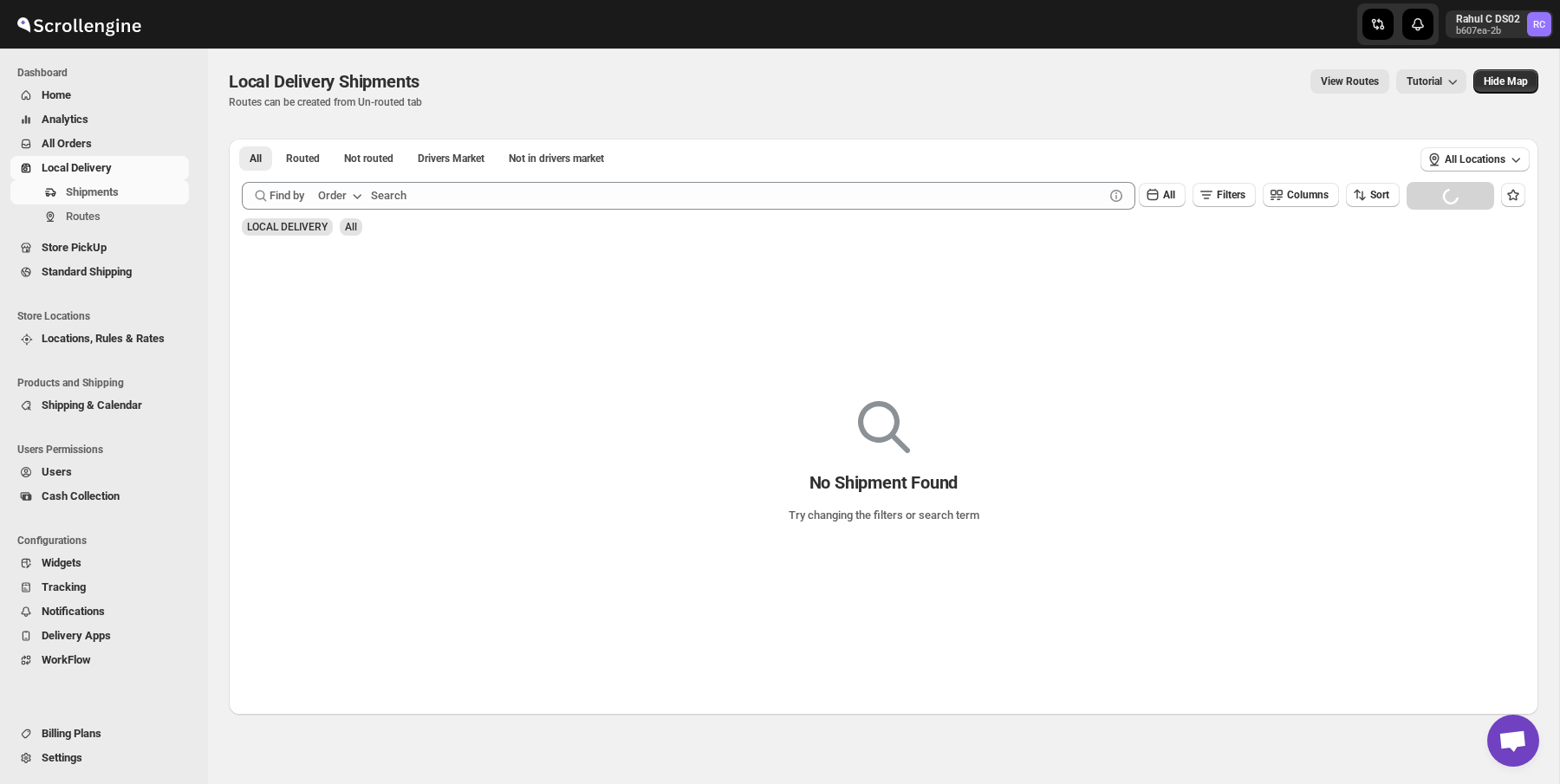
scroll to position [87, 0]
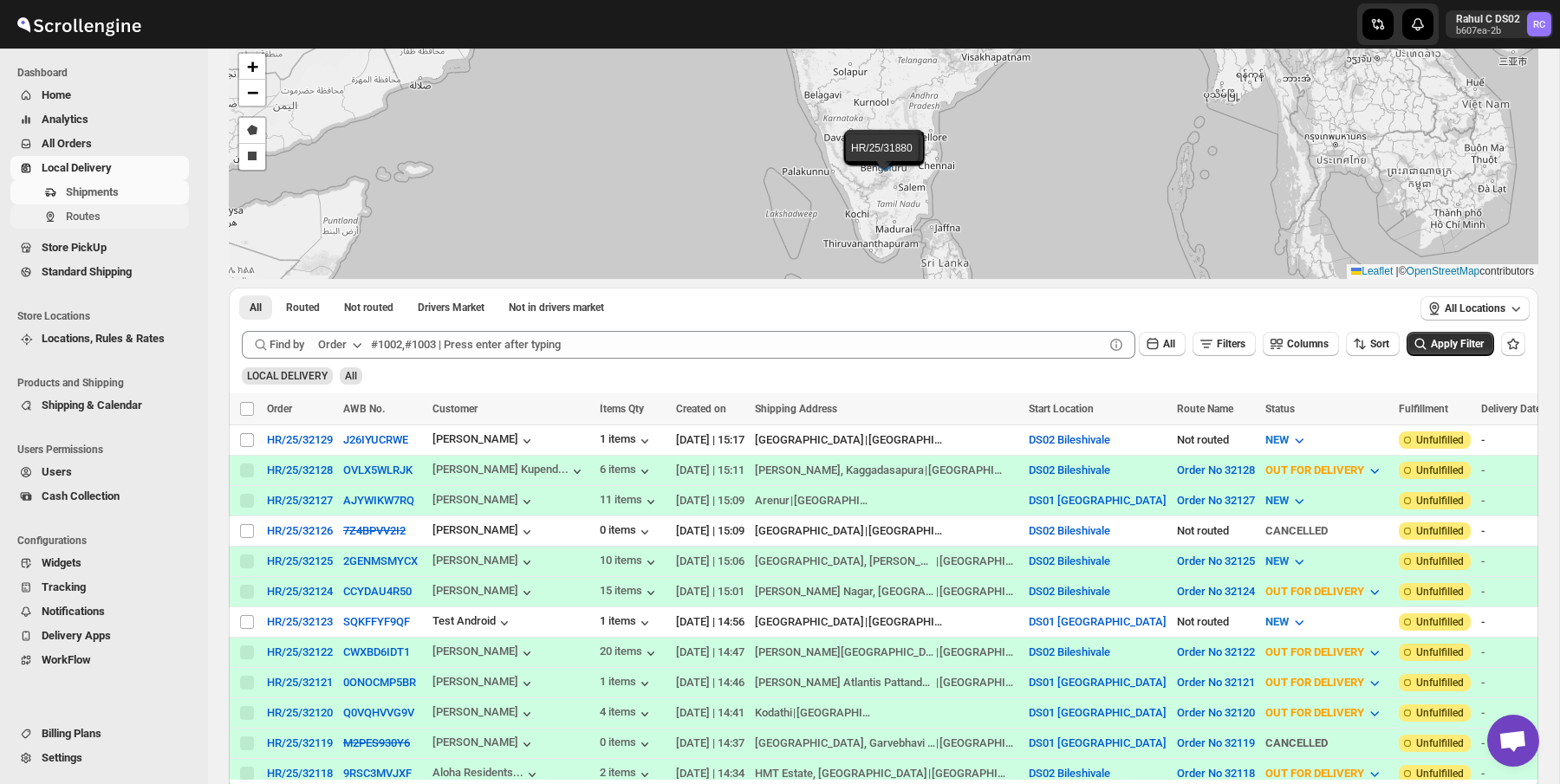
click at [74, 214] on span "Routes" at bounding box center [82, 216] width 35 height 13
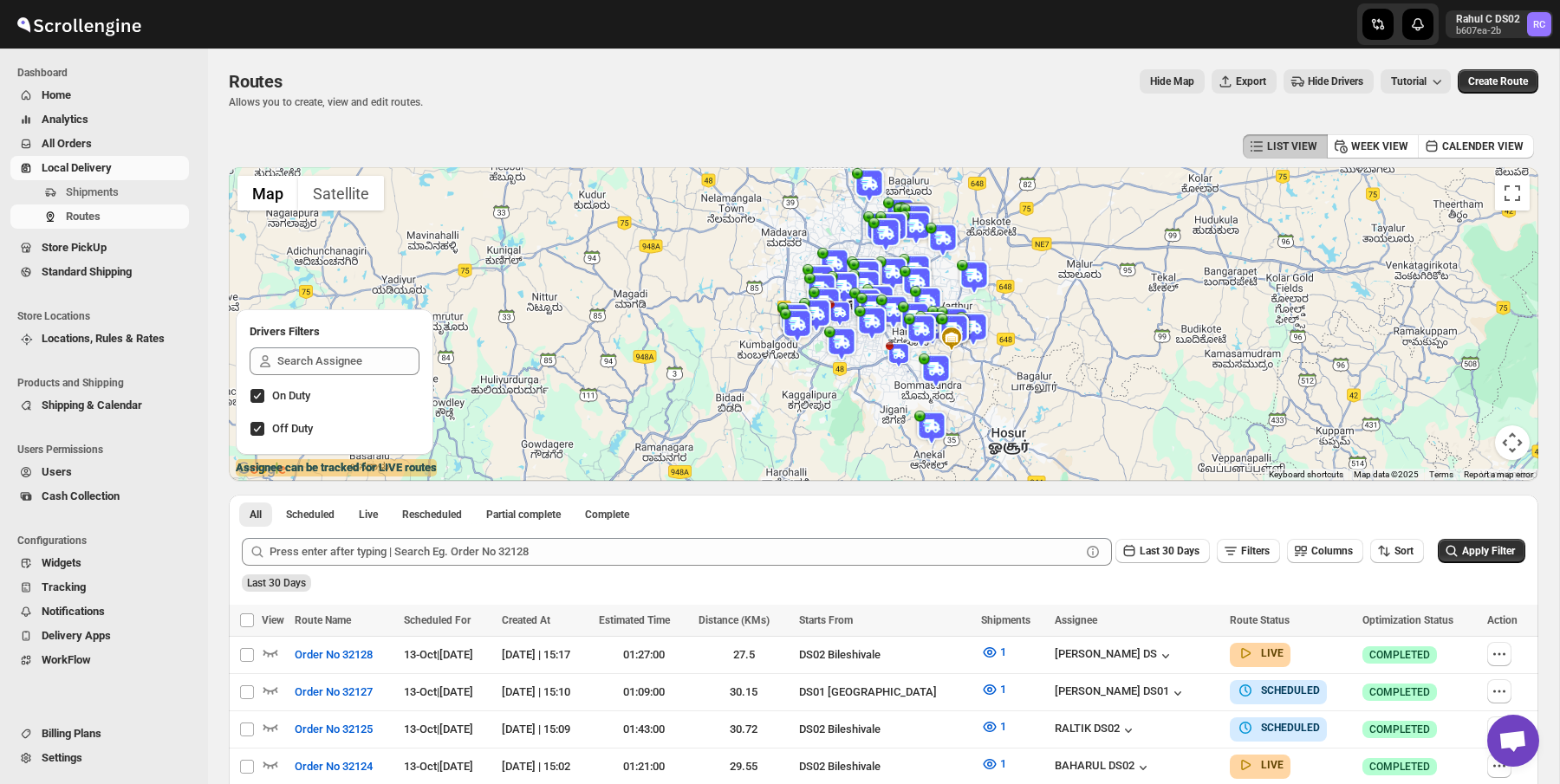
click at [468, 87] on div "Hide Map Export Hide Drivers Tutorial" at bounding box center [943, 81] width 1015 height 24
click at [464, 101] on div "Routes Allows you to create, view and edit routes. Hide Map Export Hide Drivers…" at bounding box center [884, 89] width 1310 height 40
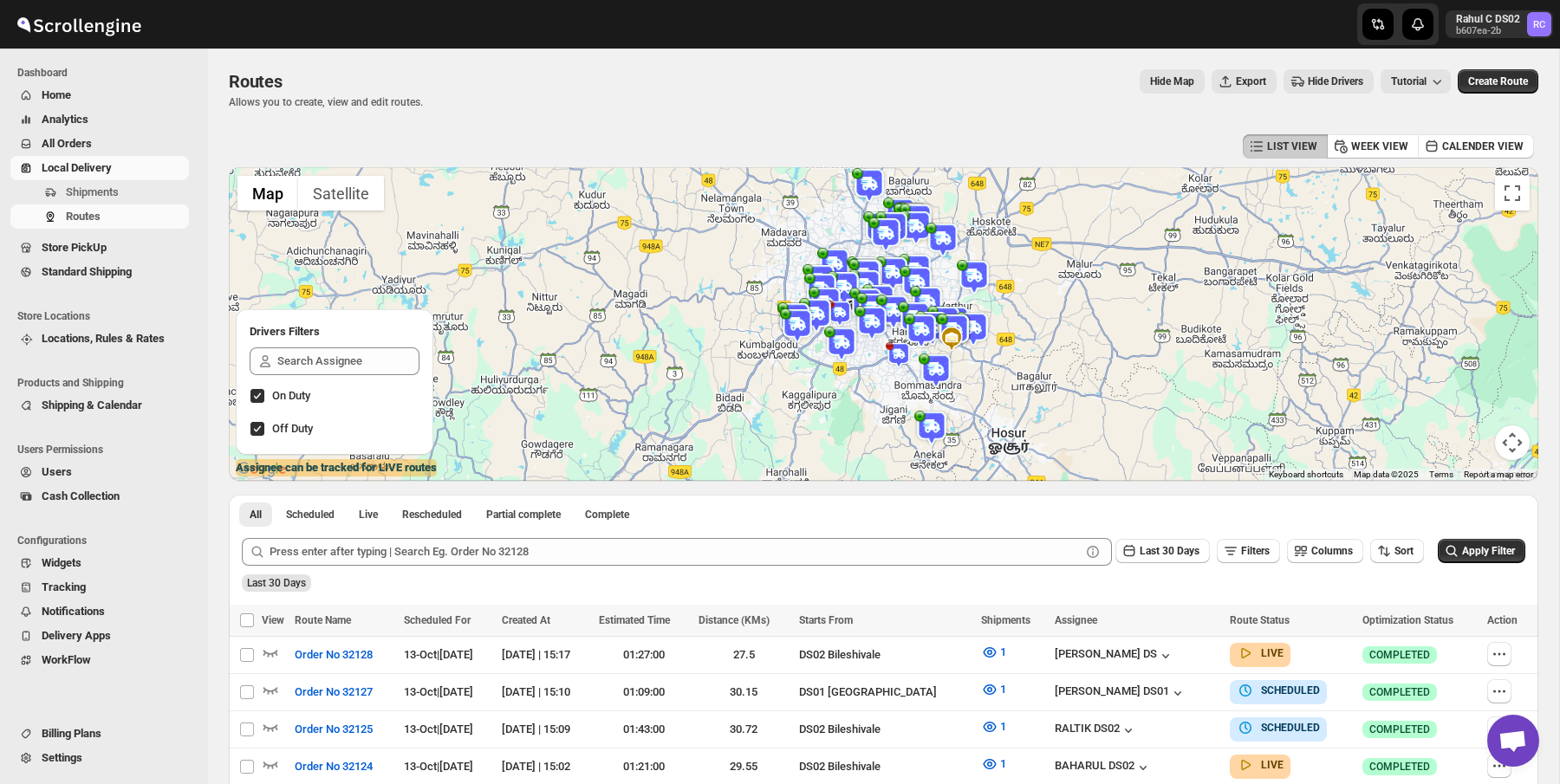
click at [464, 101] on div "Routes Allows you to create, view and edit routes. Hide Map Export Hide Drivers…" at bounding box center [884, 89] width 1310 height 40
click at [464, 96] on div "Routes Allows you to create, view and edit routes. Hide Map Export Hide Drivers…" at bounding box center [884, 89] width 1310 height 40
drag, startPoint x: 464, startPoint y: 96, endPoint x: 450, endPoint y: 96, distance: 14.0
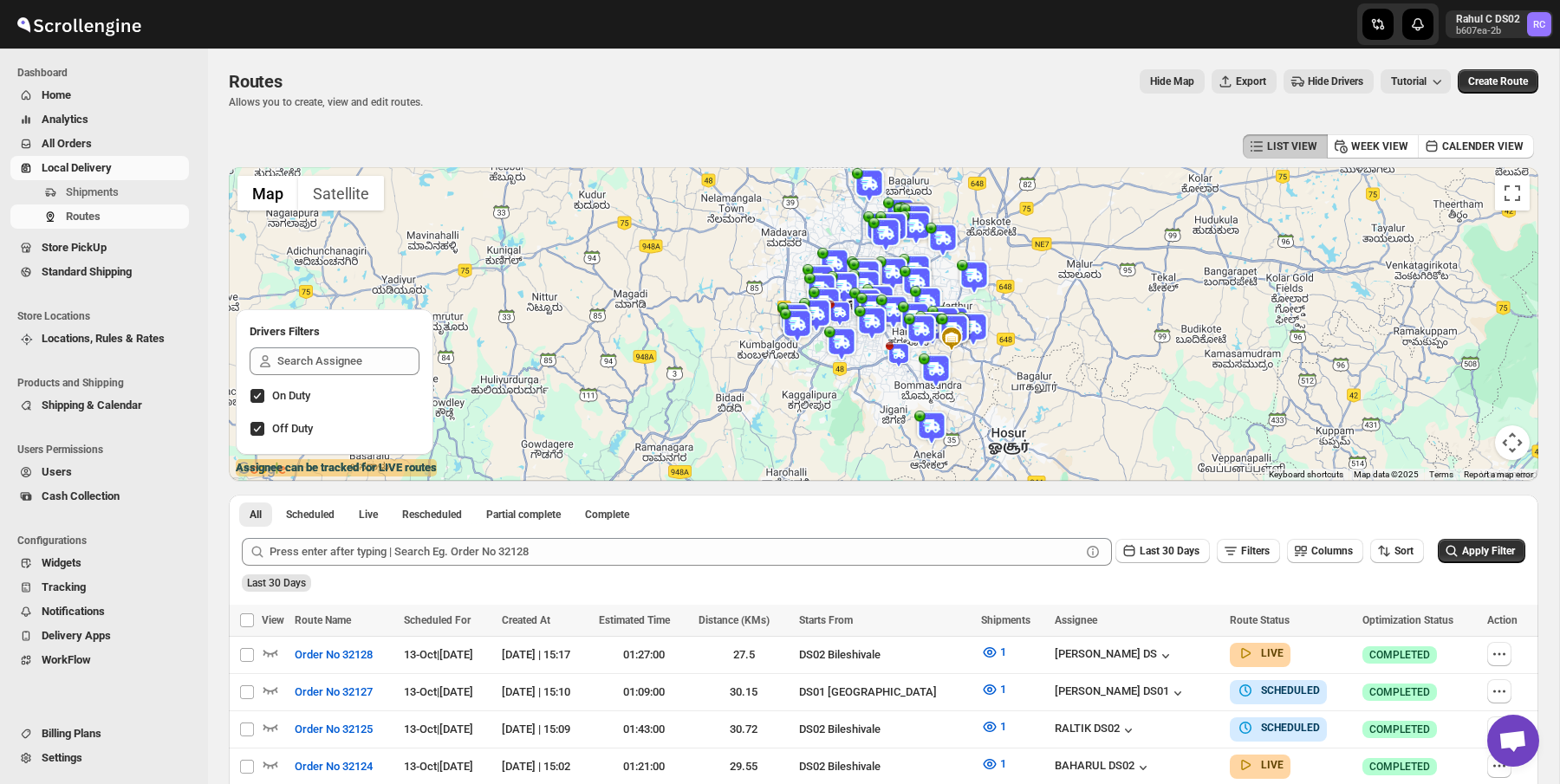
click at [450, 96] on div "Routes Allows you to create, view and edit routes. Hide Map Export Hide Drivers…" at bounding box center [884, 89] width 1310 height 40
